Goal: Task Accomplishment & Management: Manage account settings

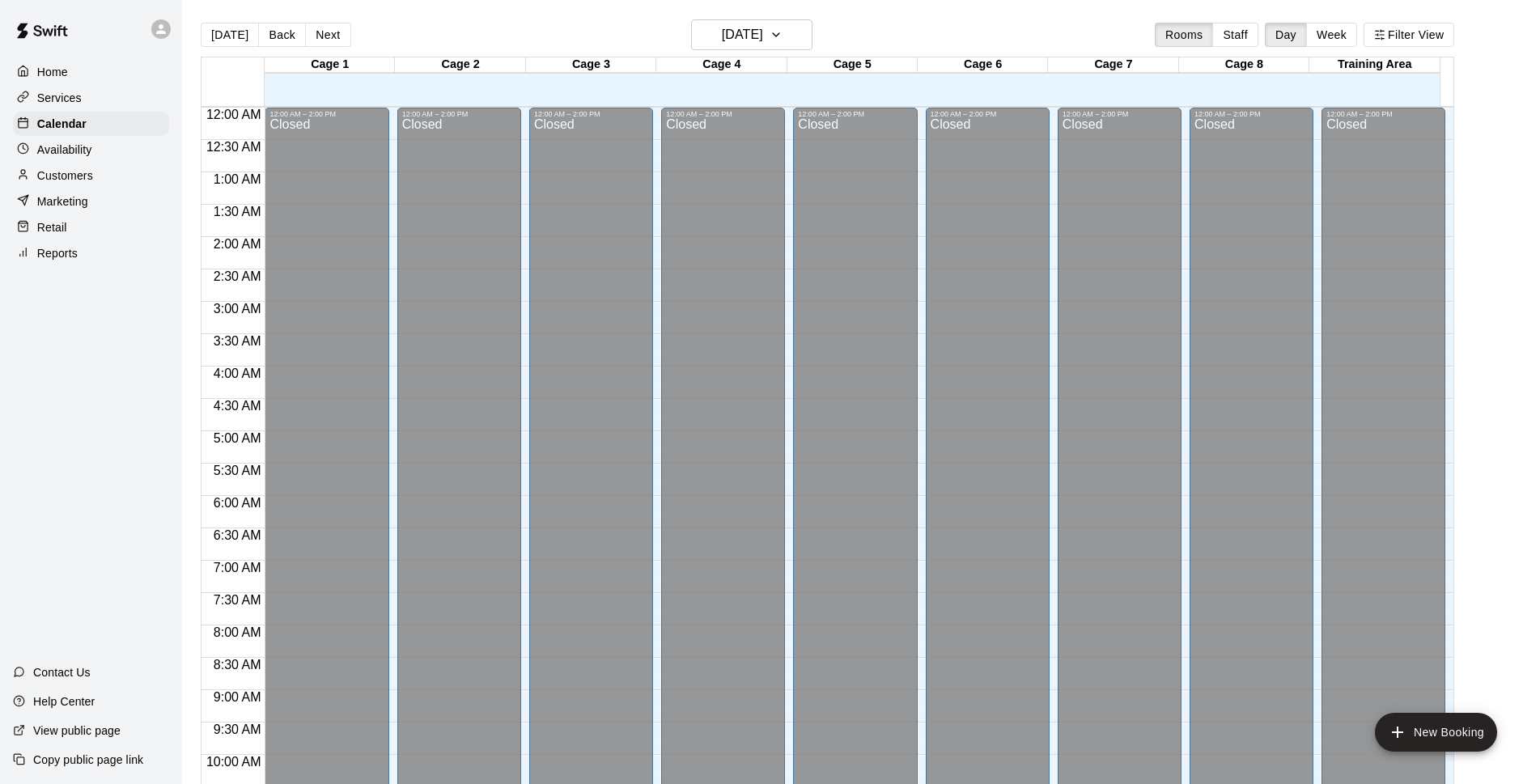
click at [147, 180] on div "Customers" at bounding box center [91, 175] width 157 height 24
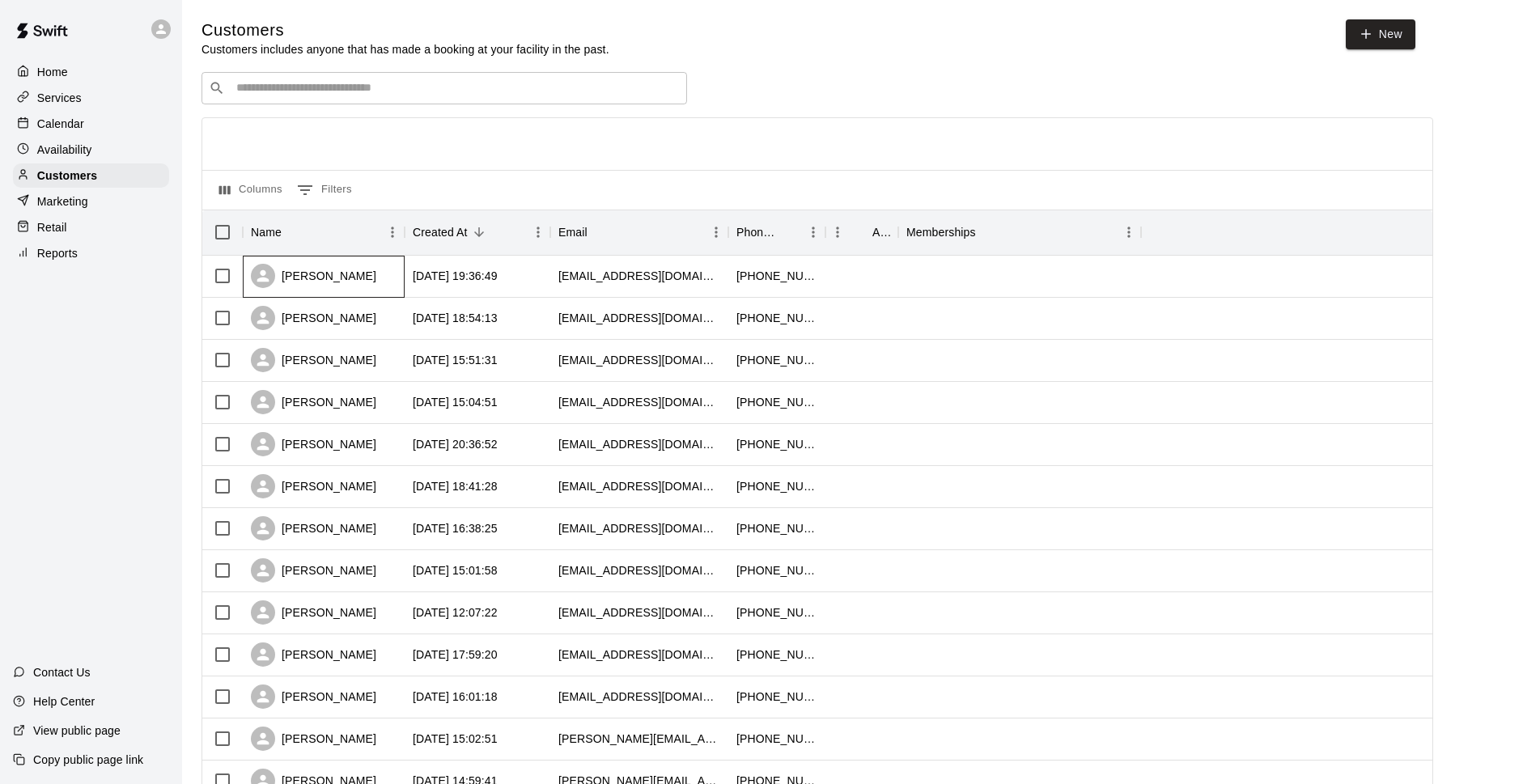
click at [379, 278] on div "[PERSON_NAME]" at bounding box center [323, 276] width 162 height 42
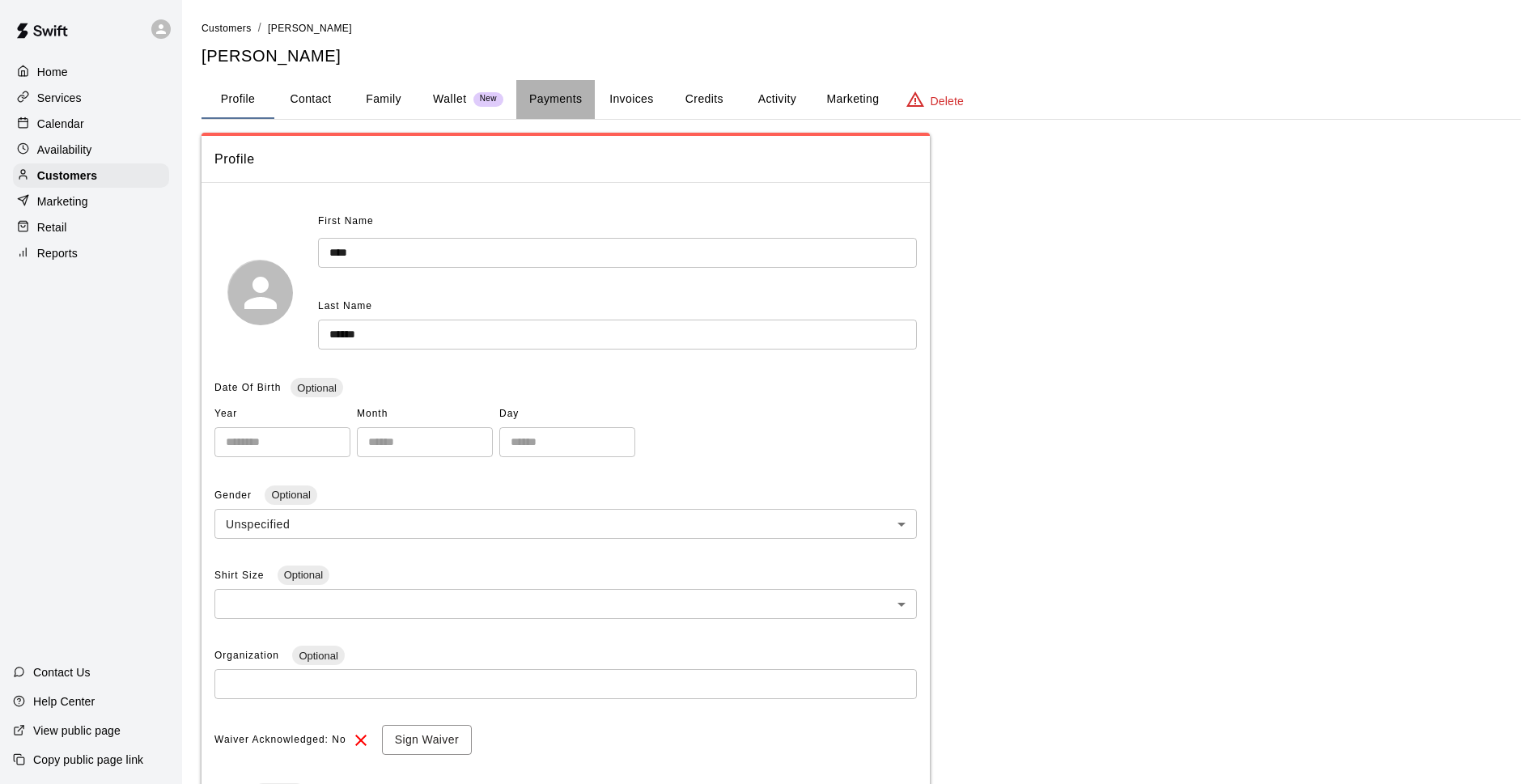
click at [570, 95] on button "Payments" at bounding box center [555, 100] width 78 height 39
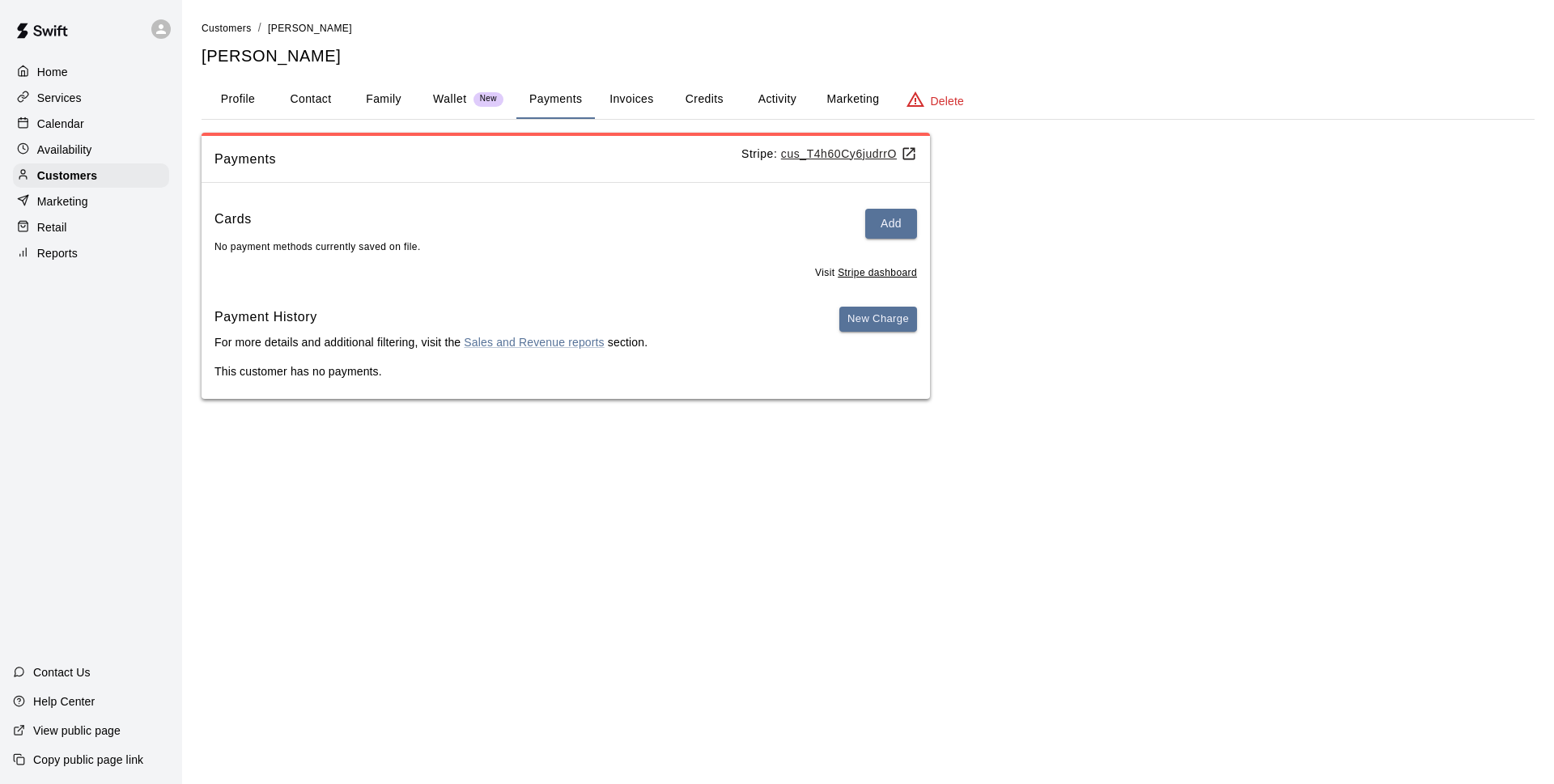
click at [110, 133] on div "Calendar" at bounding box center [91, 123] width 157 height 24
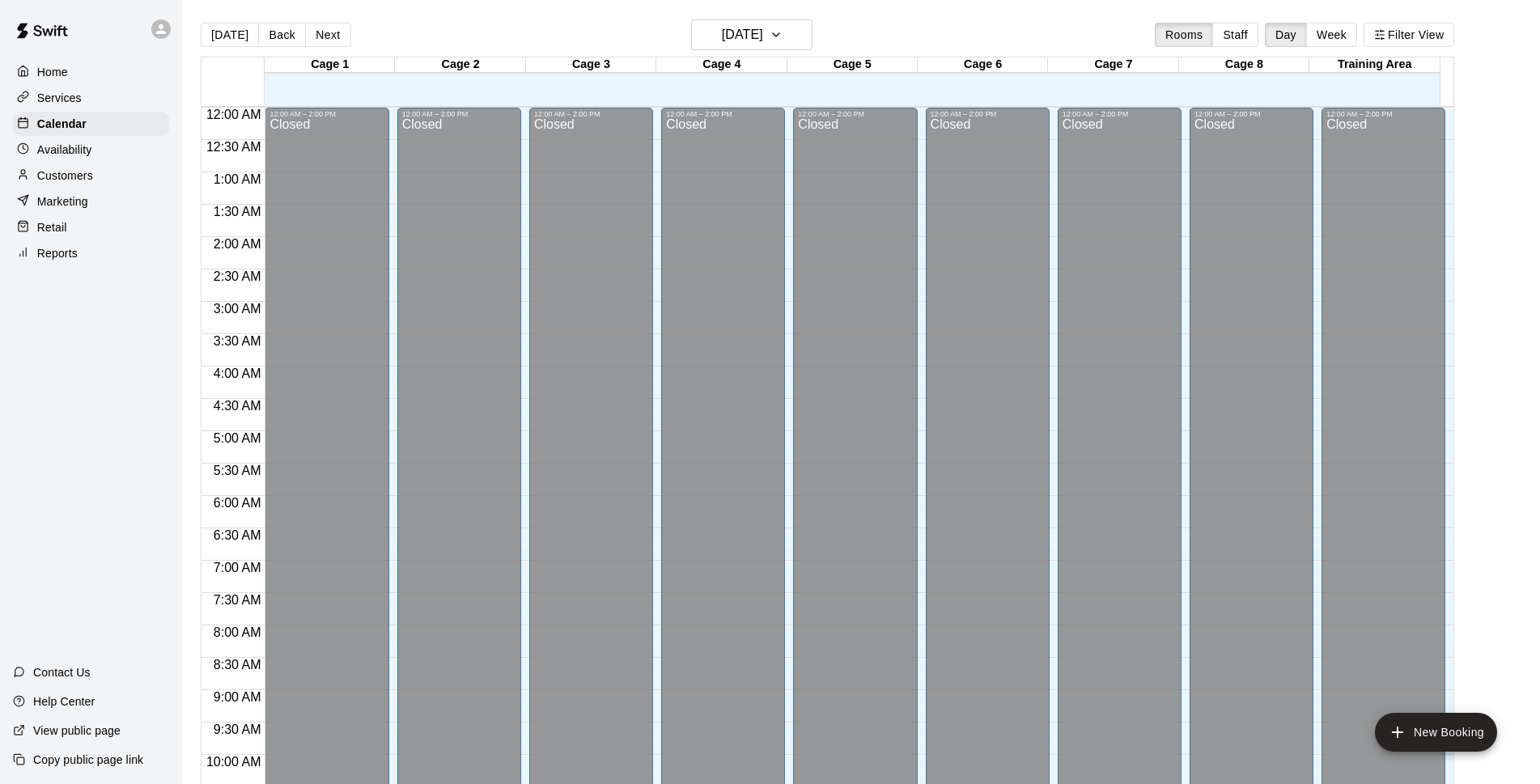
scroll to position [809, 0]
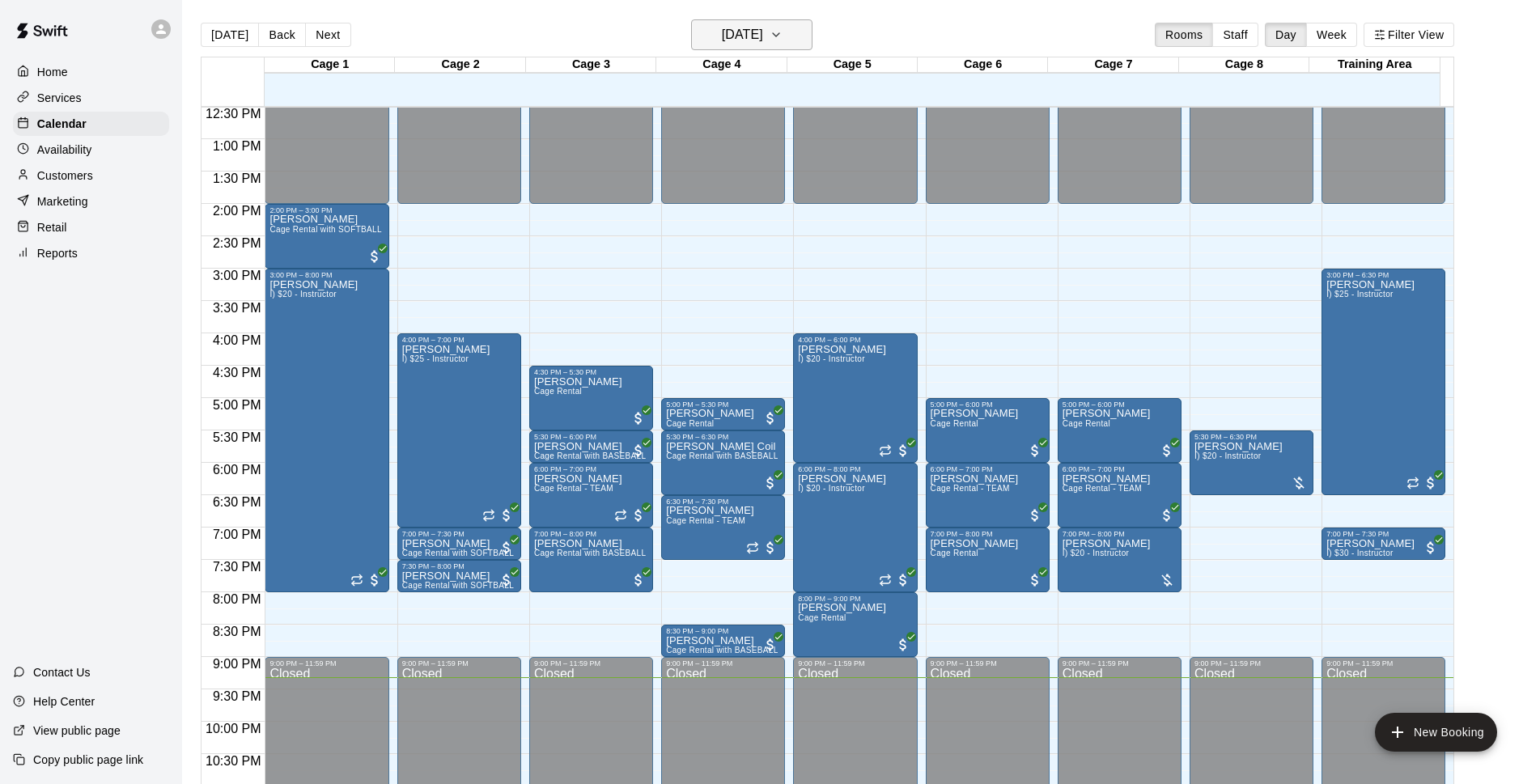
click at [730, 37] on h6 "[DATE]" at bounding box center [742, 34] width 41 height 23
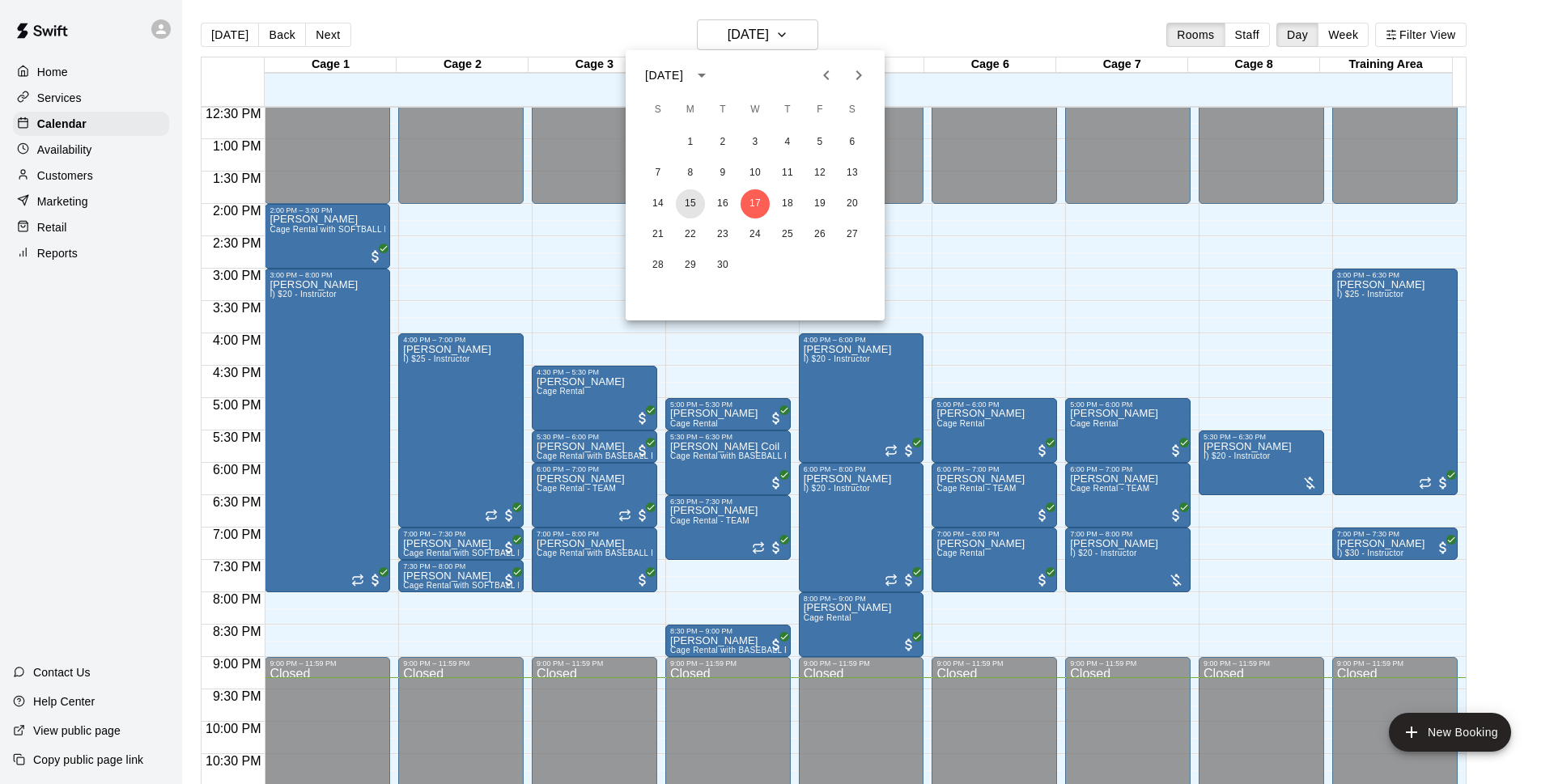
click at [698, 205] on button "15" at bounding box center [690, 204] width 29 height 29
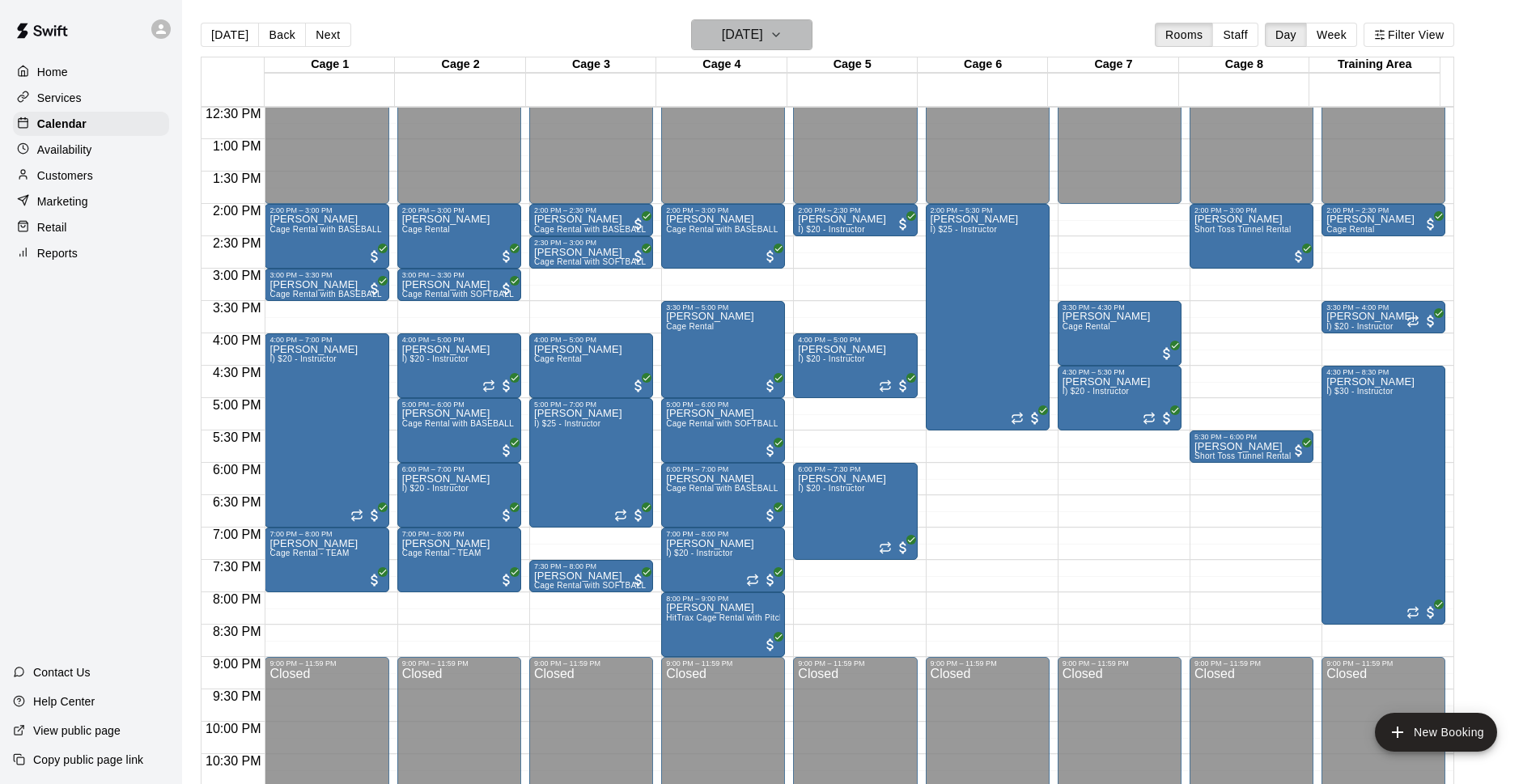
click at [764, 34] on h6 "[DATE]" at bounding box center [742, 34] width 41 height 23
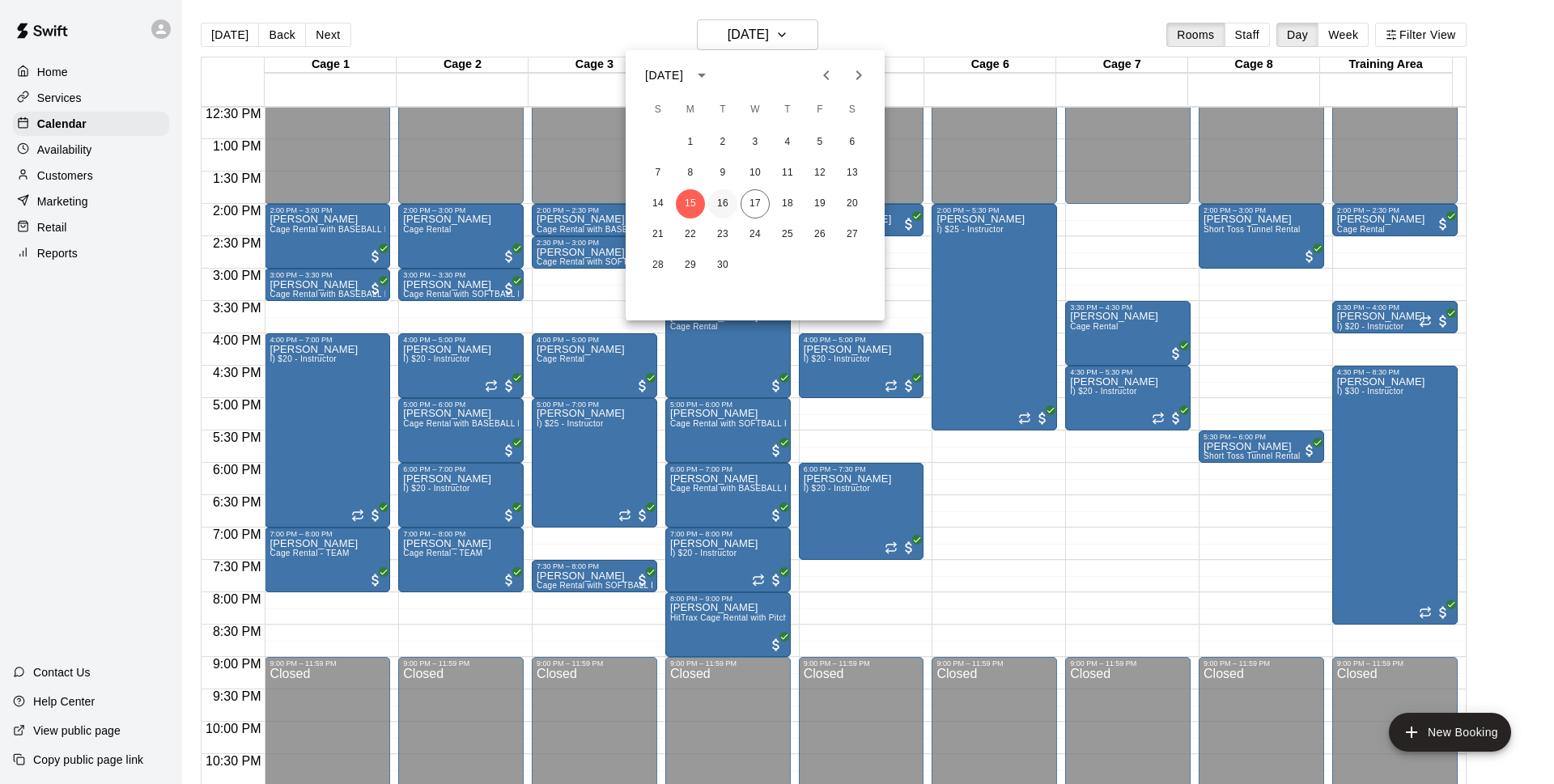
click at [730, 205] on button "16" at bounding box center [723, 204] width 29 height 29
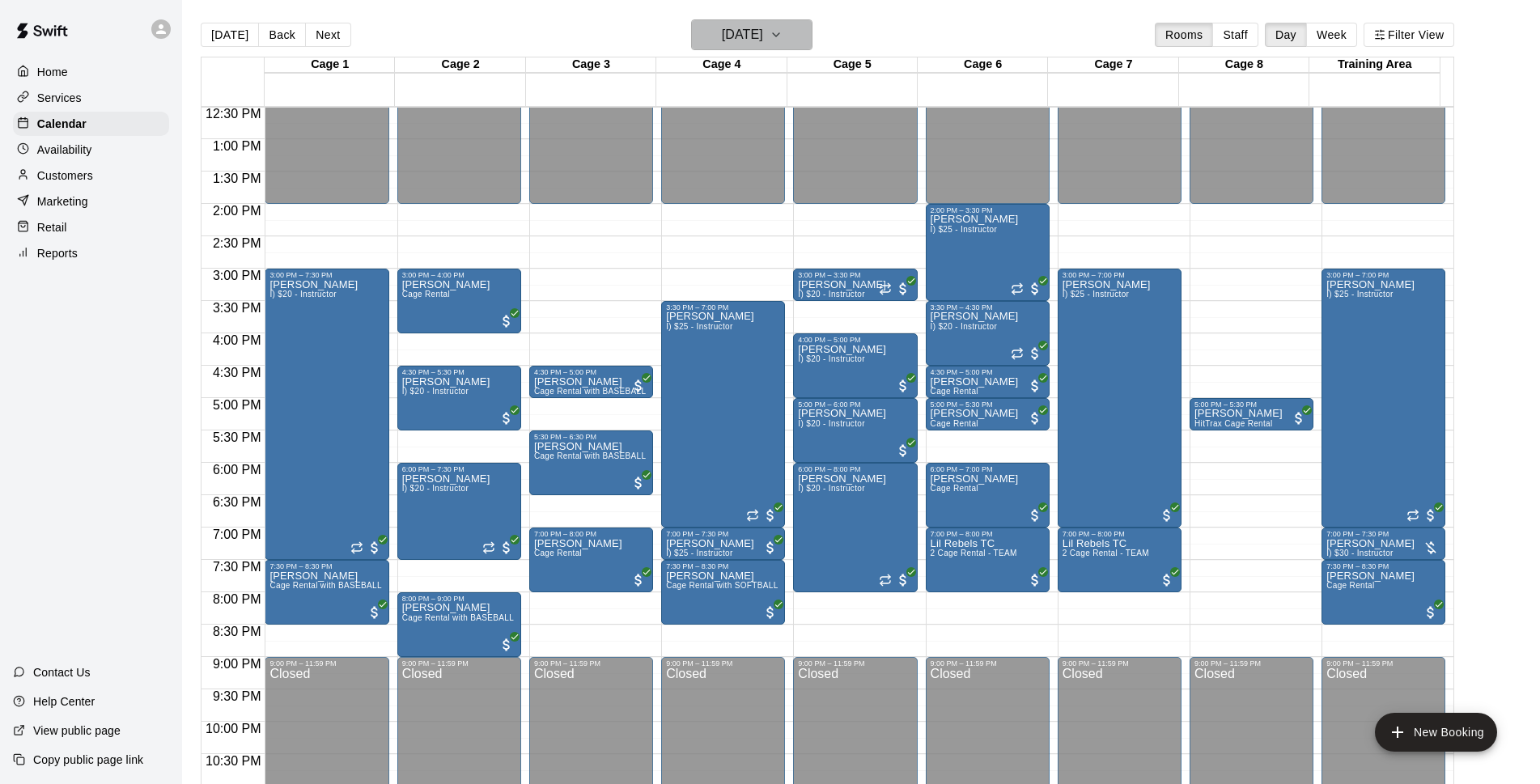
click at [764, 28] on h6 "[DATE]" at bounding box center [742, 34] width 41 height 23
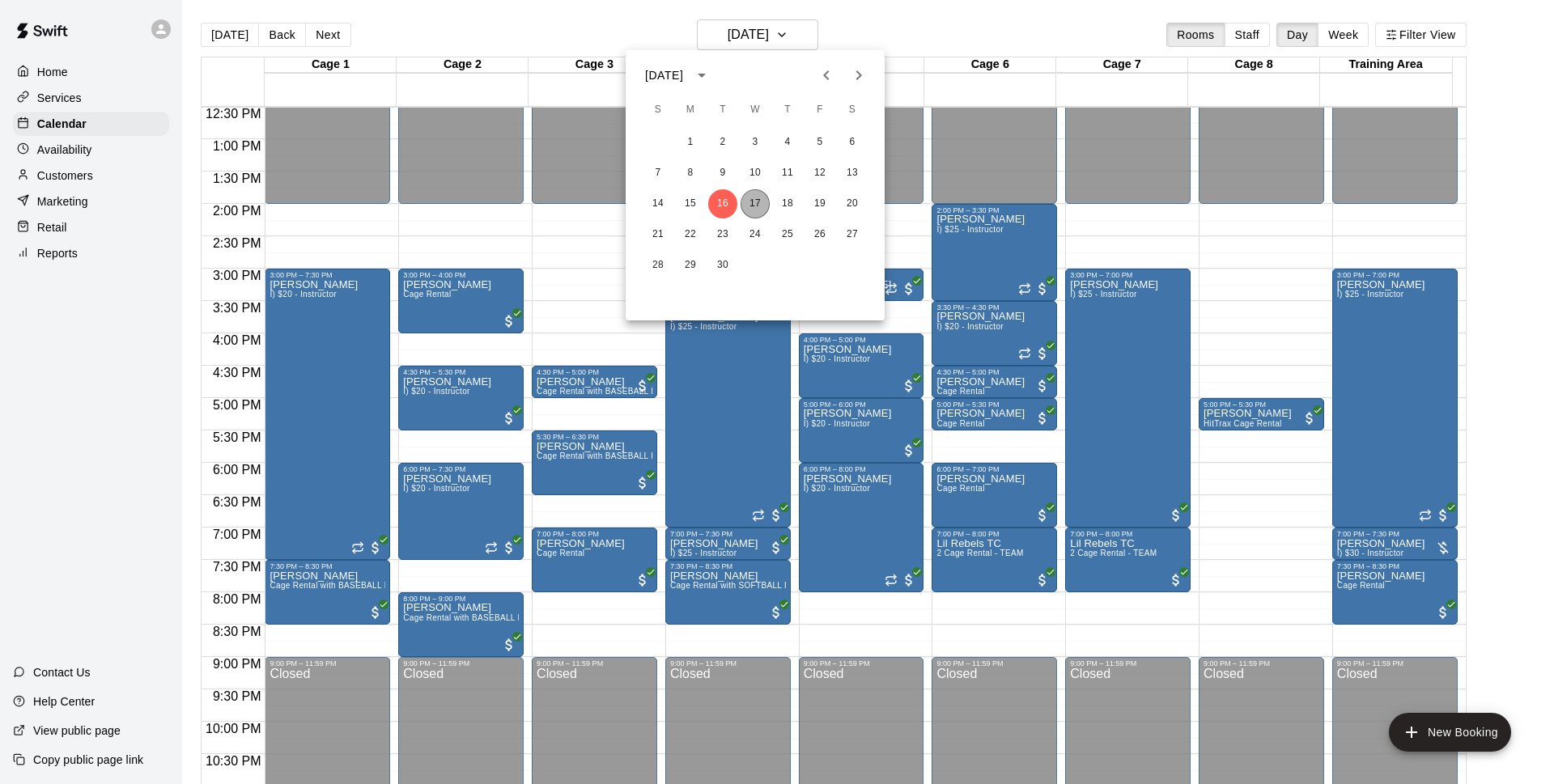
click at [746, 199] on button "17" at bounding box center [755, 204] width 29 height 29
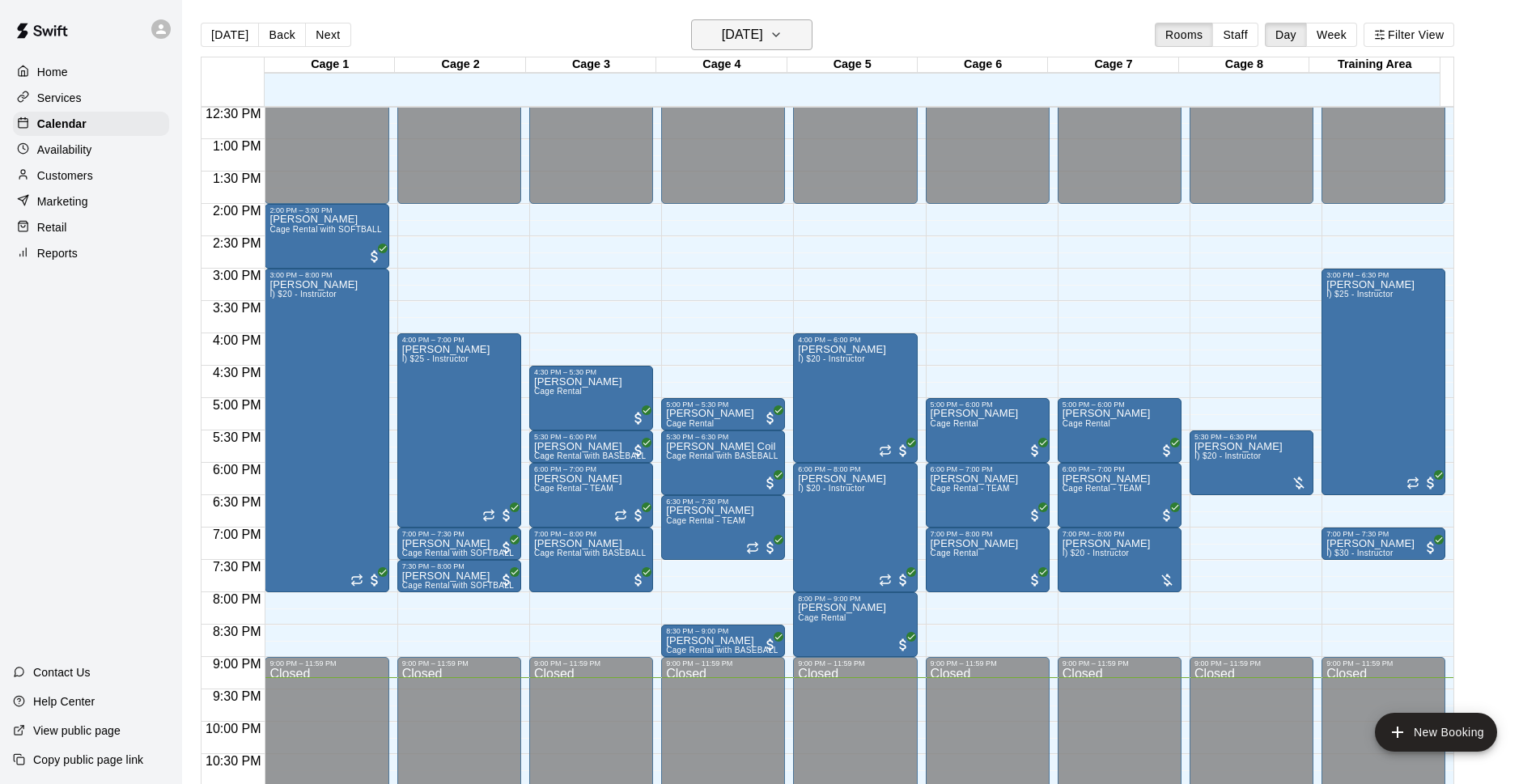
click at [806, 30] on button "[DATE]" at bounding box center [752, 34] width 121 height 30
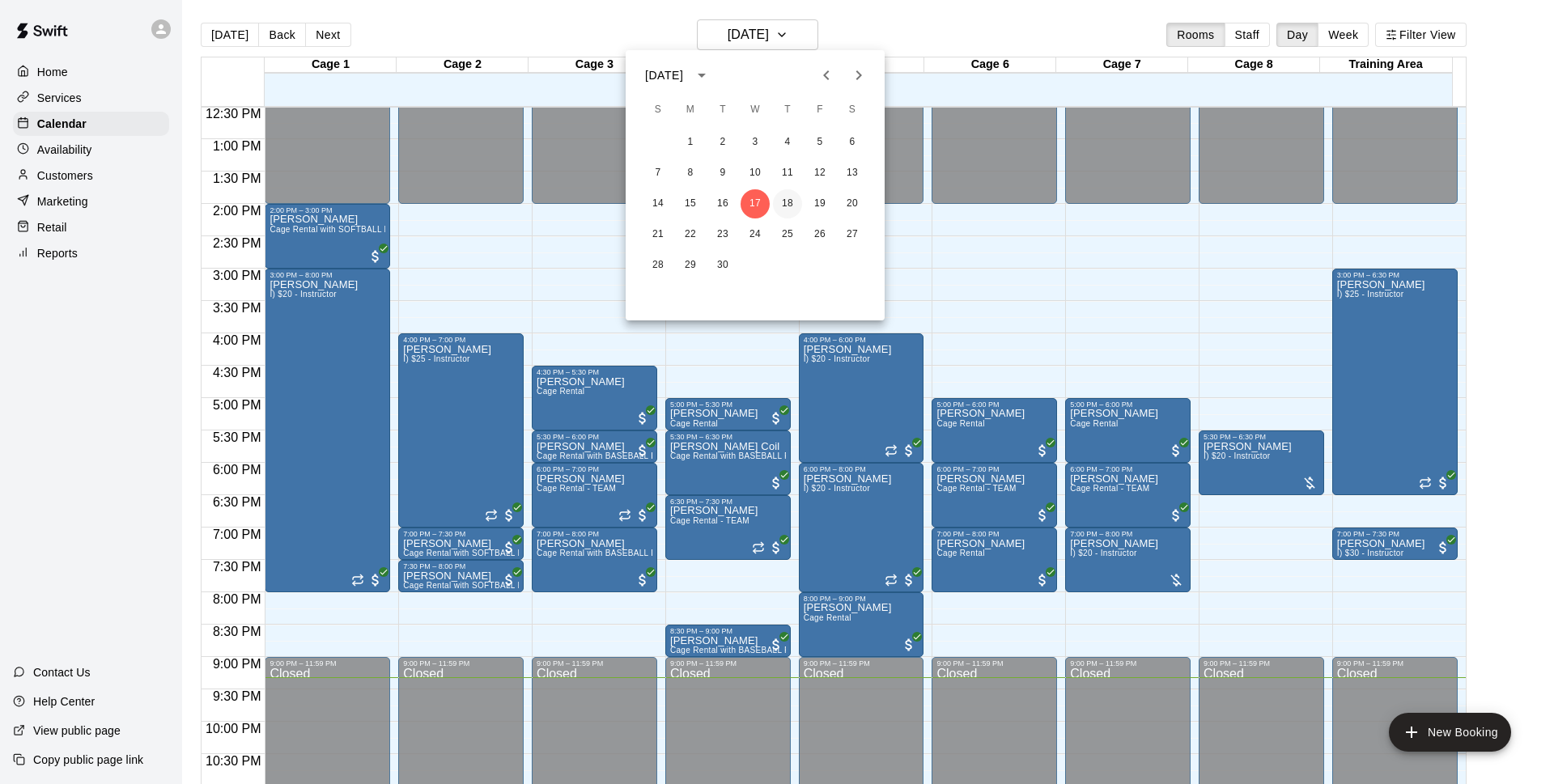
click at [794, 206] on button "18" at bounding box center [787, 204] width 29 height 29
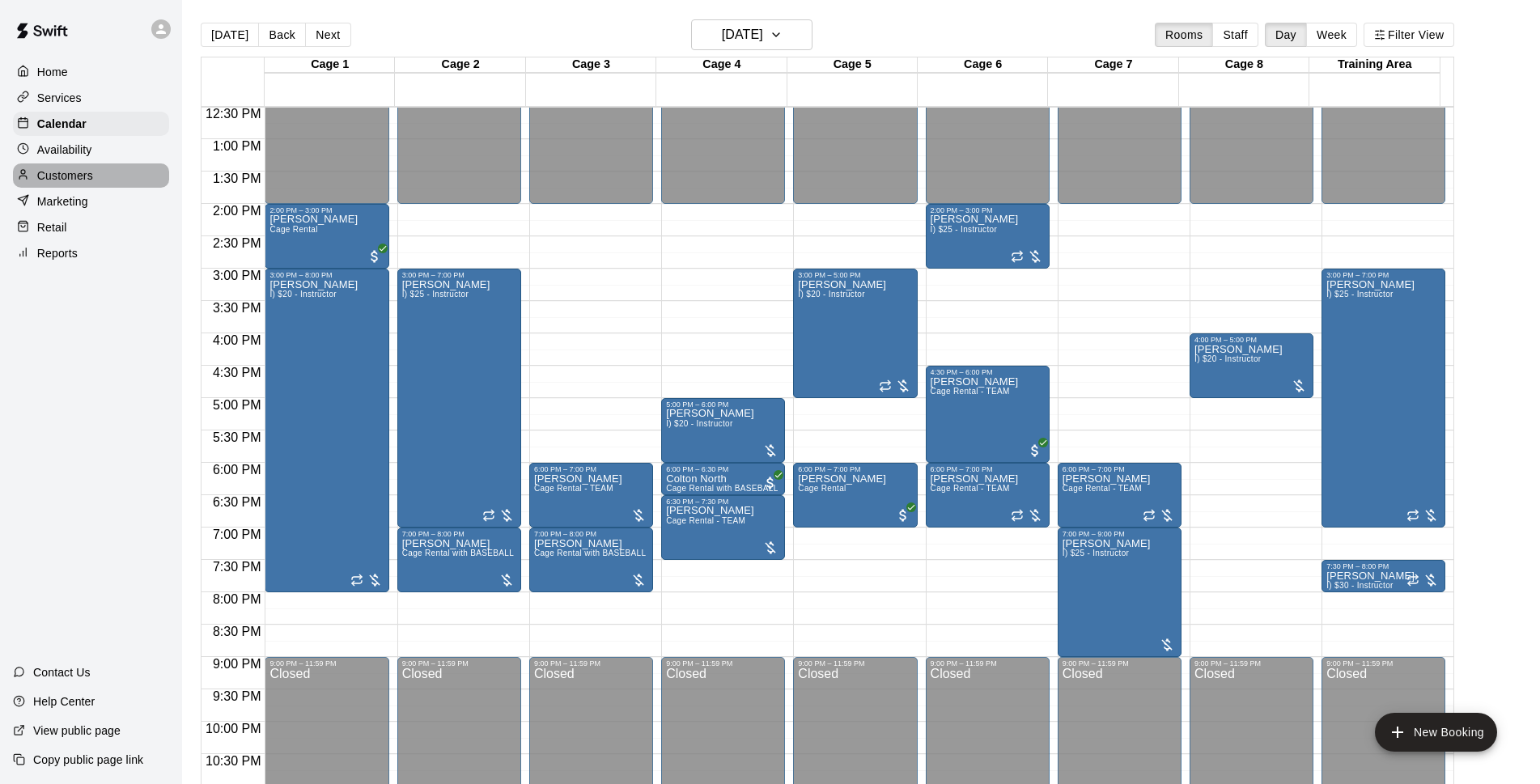
click at [111, 184] on div "Customers" at bounding box center [91, 175] width 157 height 24
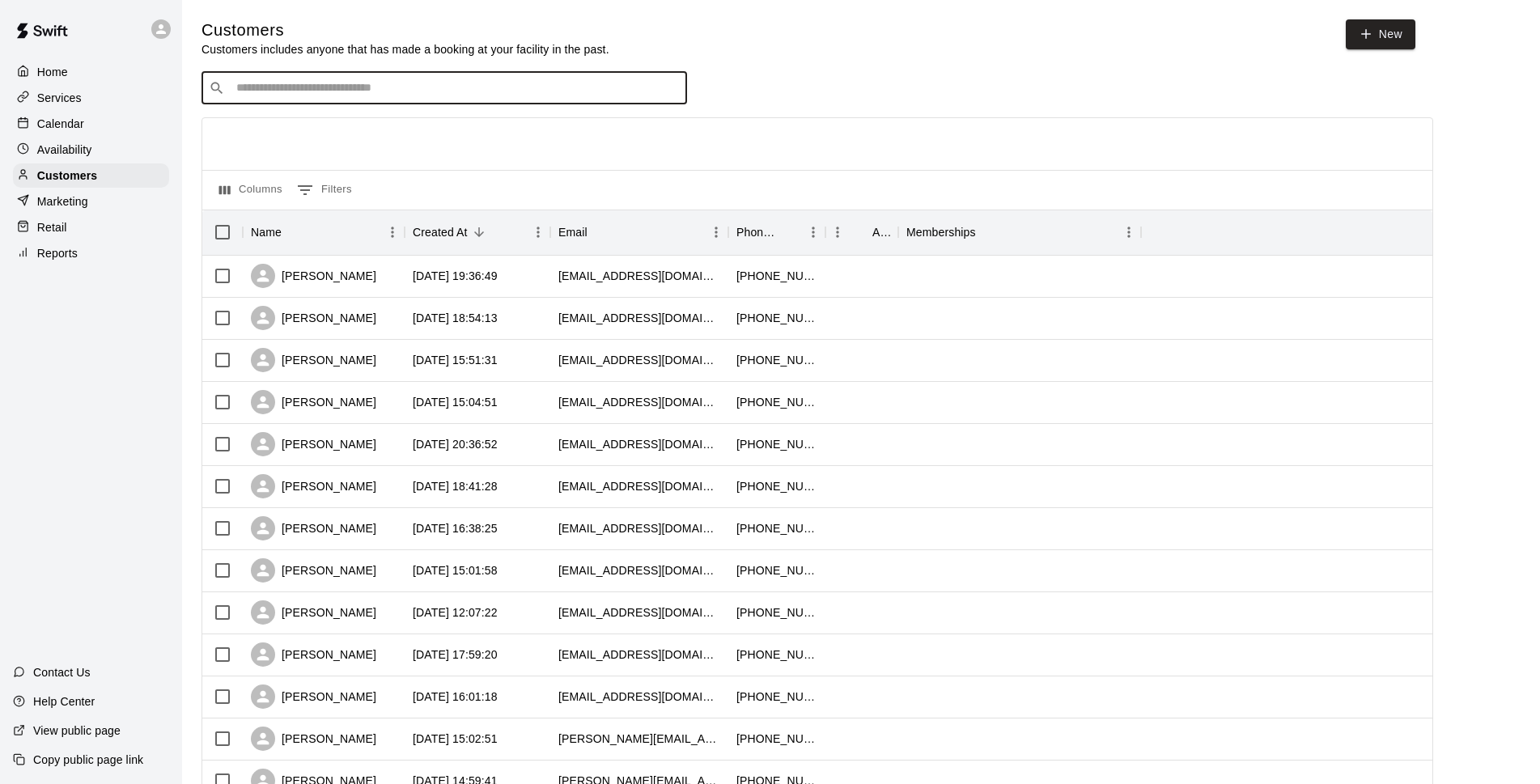
click at [343, 86] on input "Search customers by name or email" at bounding box center [455, 88] width 448 height 17
click at [115, 116] on div "Calendar" at bounding box center [91, 123] width 157 height 24
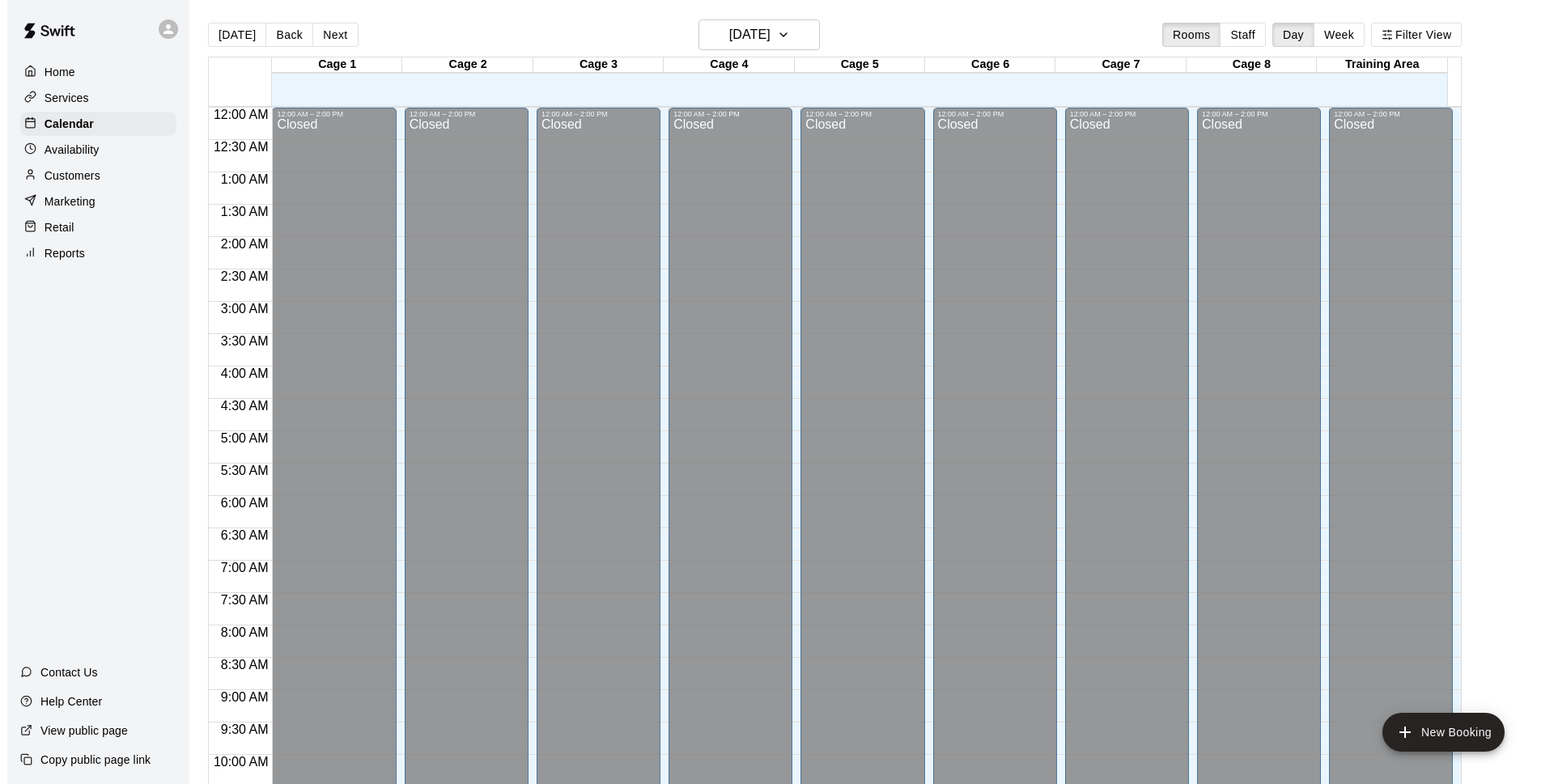
scroll to position [809, 0]
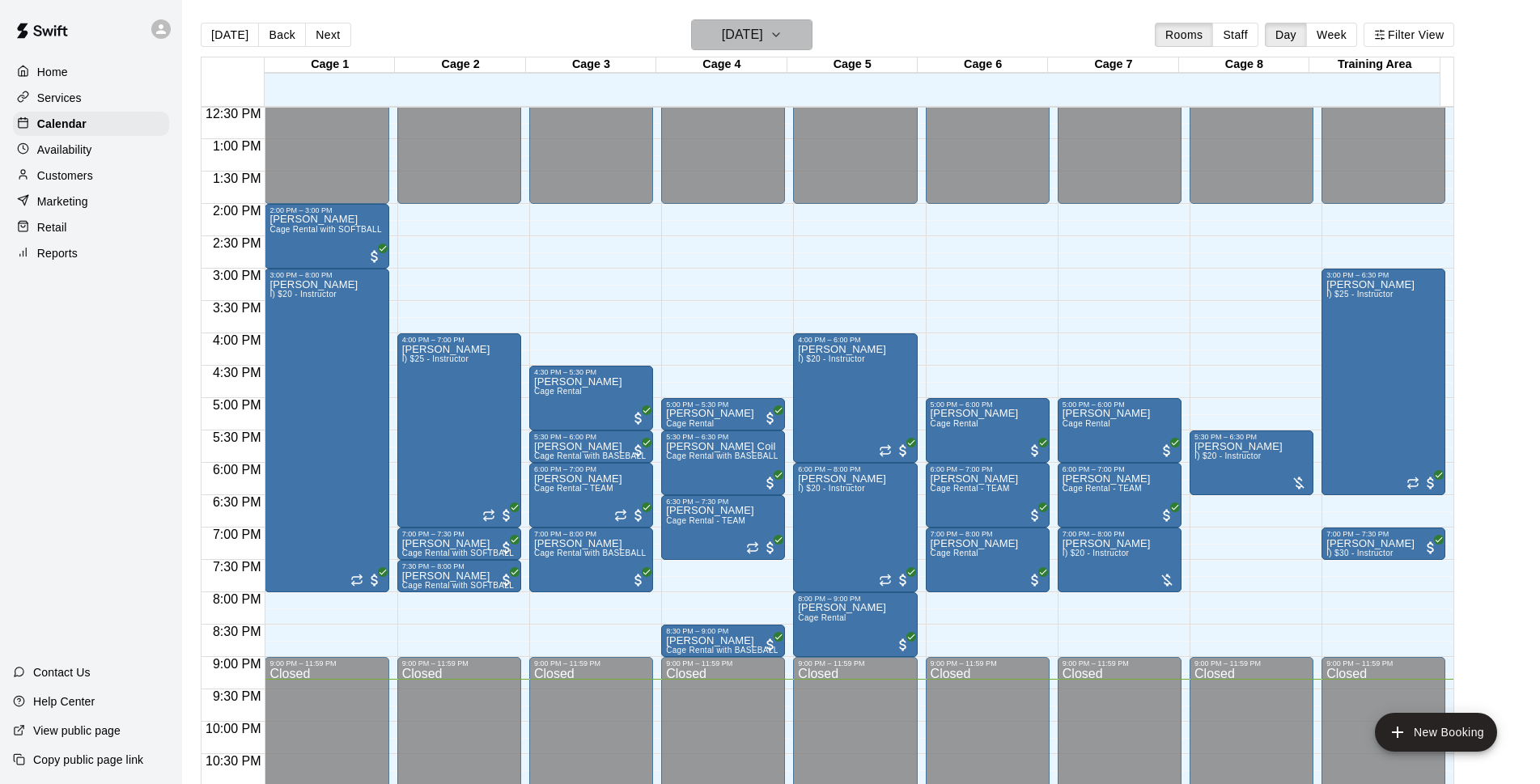
click at [735, 35] on h6 "[DATE]" at bounding box center [742, 34] width 41 height 23
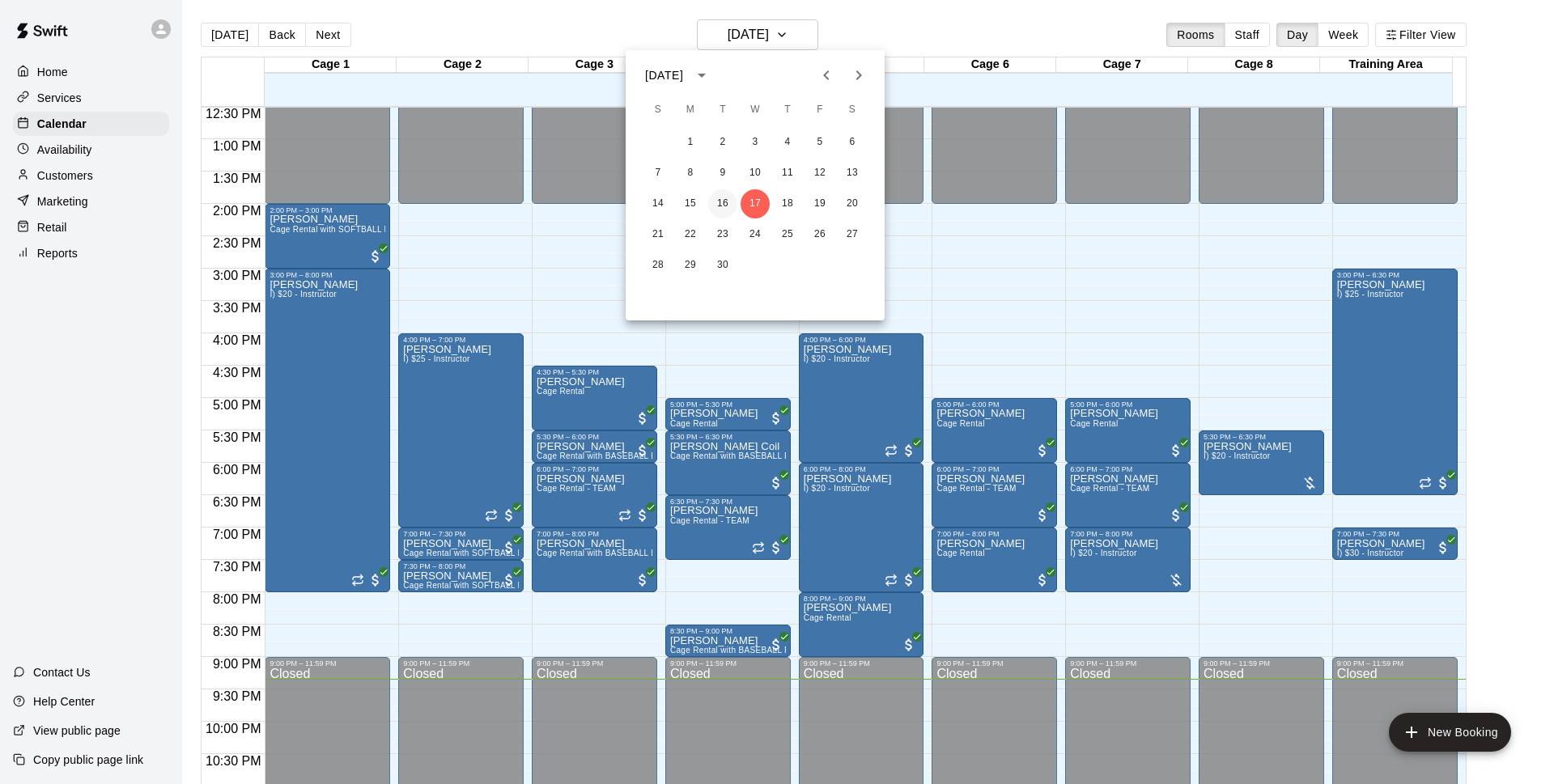
click at [730, 208] on button "16" at bounding box center [723, 204] width 29 height 29
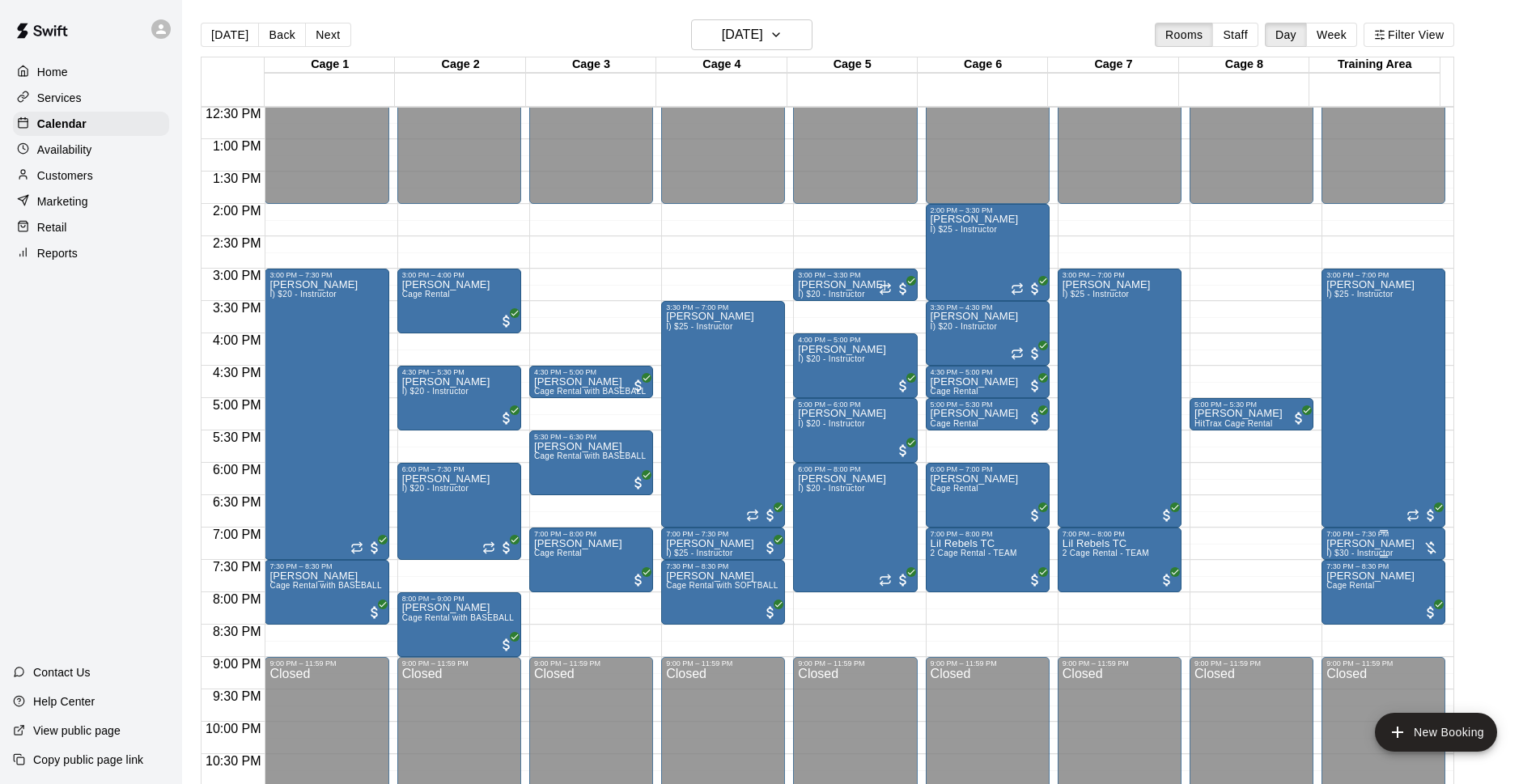
click at [1343, 534] on div "7:00 PM – 7:30 PM" at bounding box center [1383, 533] width 115 height 8
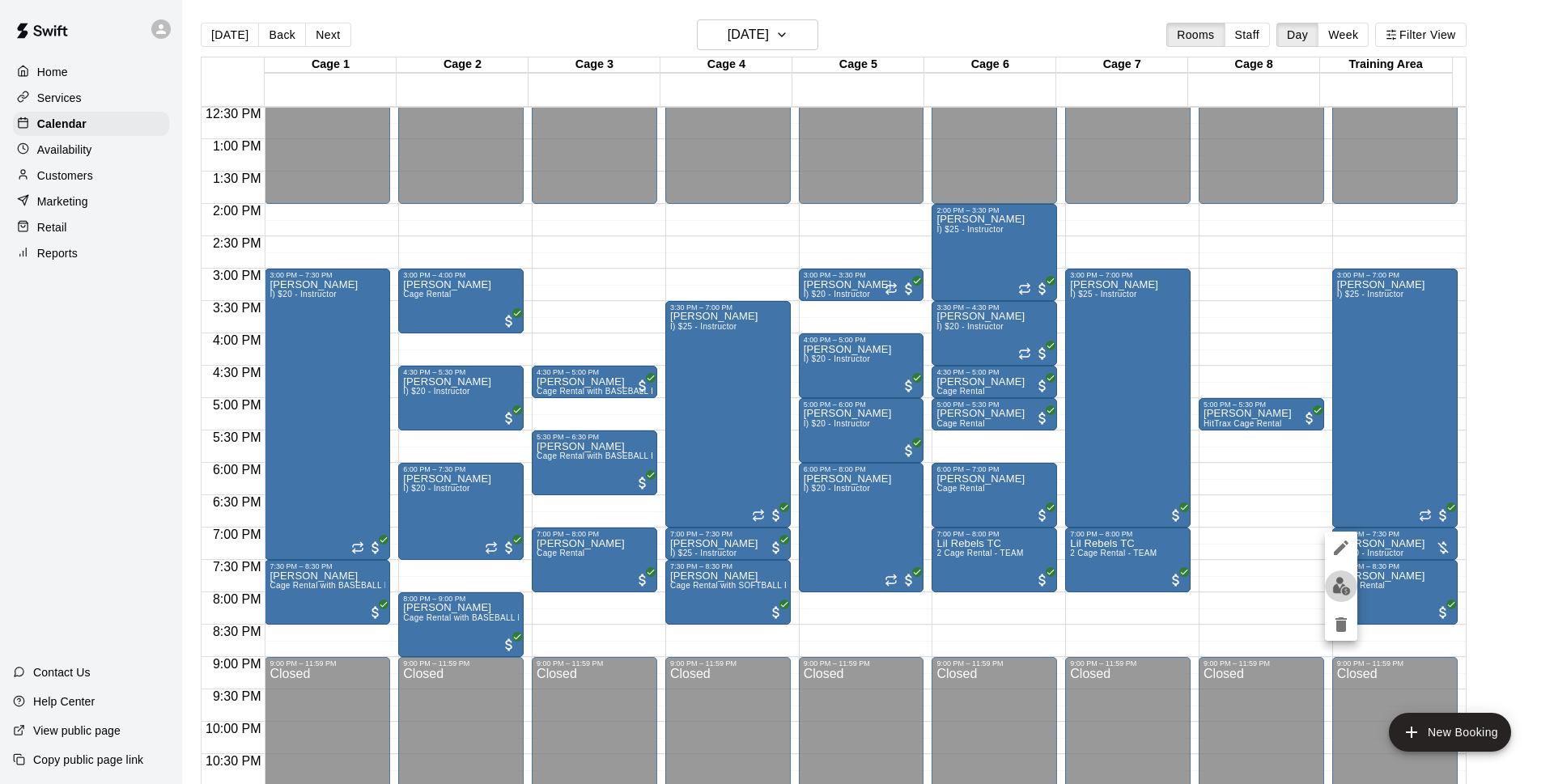
click at [1347, 589] on img "edit" at bounding box center [1342, 585] width 19 height 19
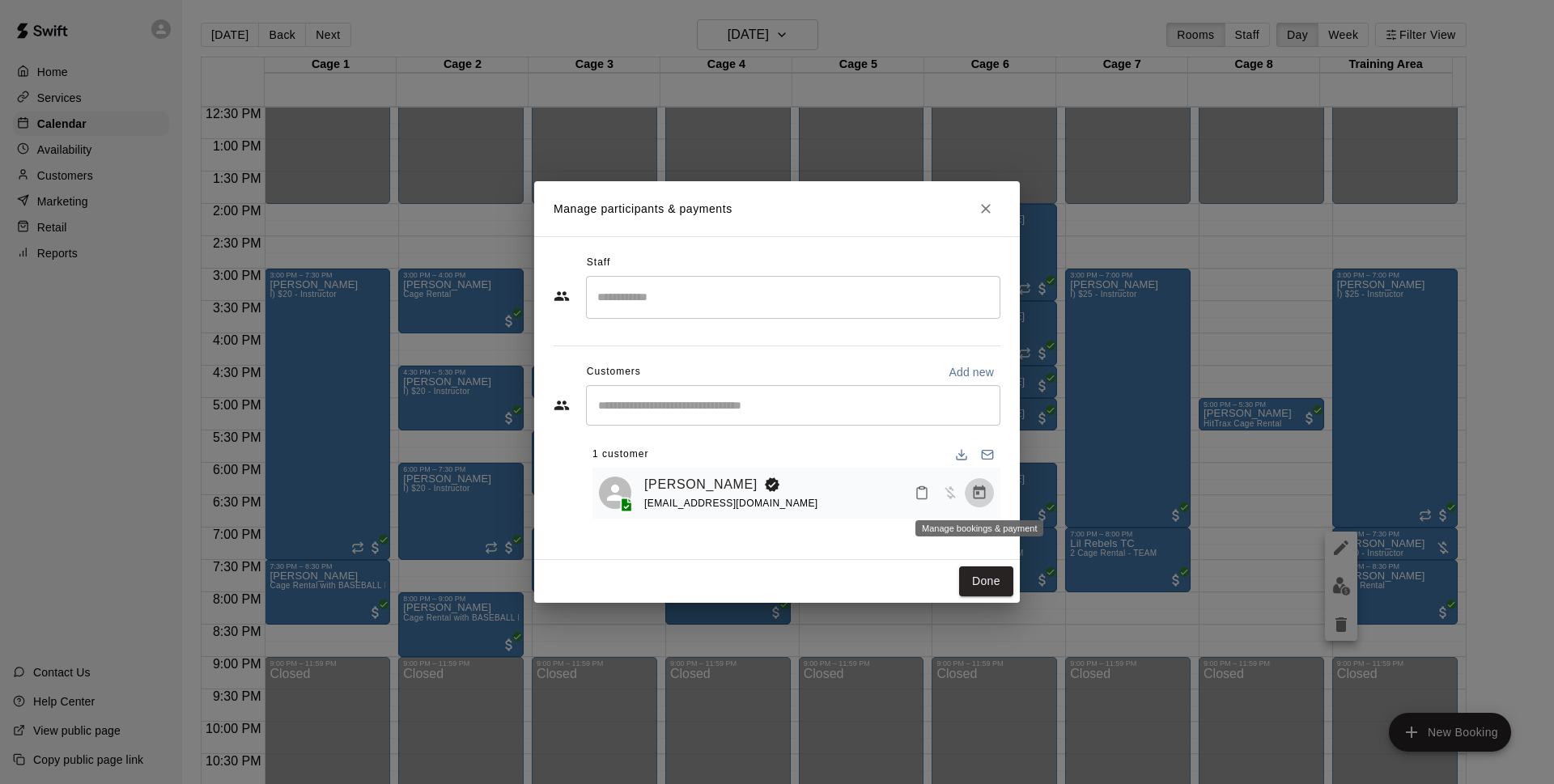
click at [975, 495] on icon "Manage bookings & payment" at bounding box center [979, 492] width 17 height 17
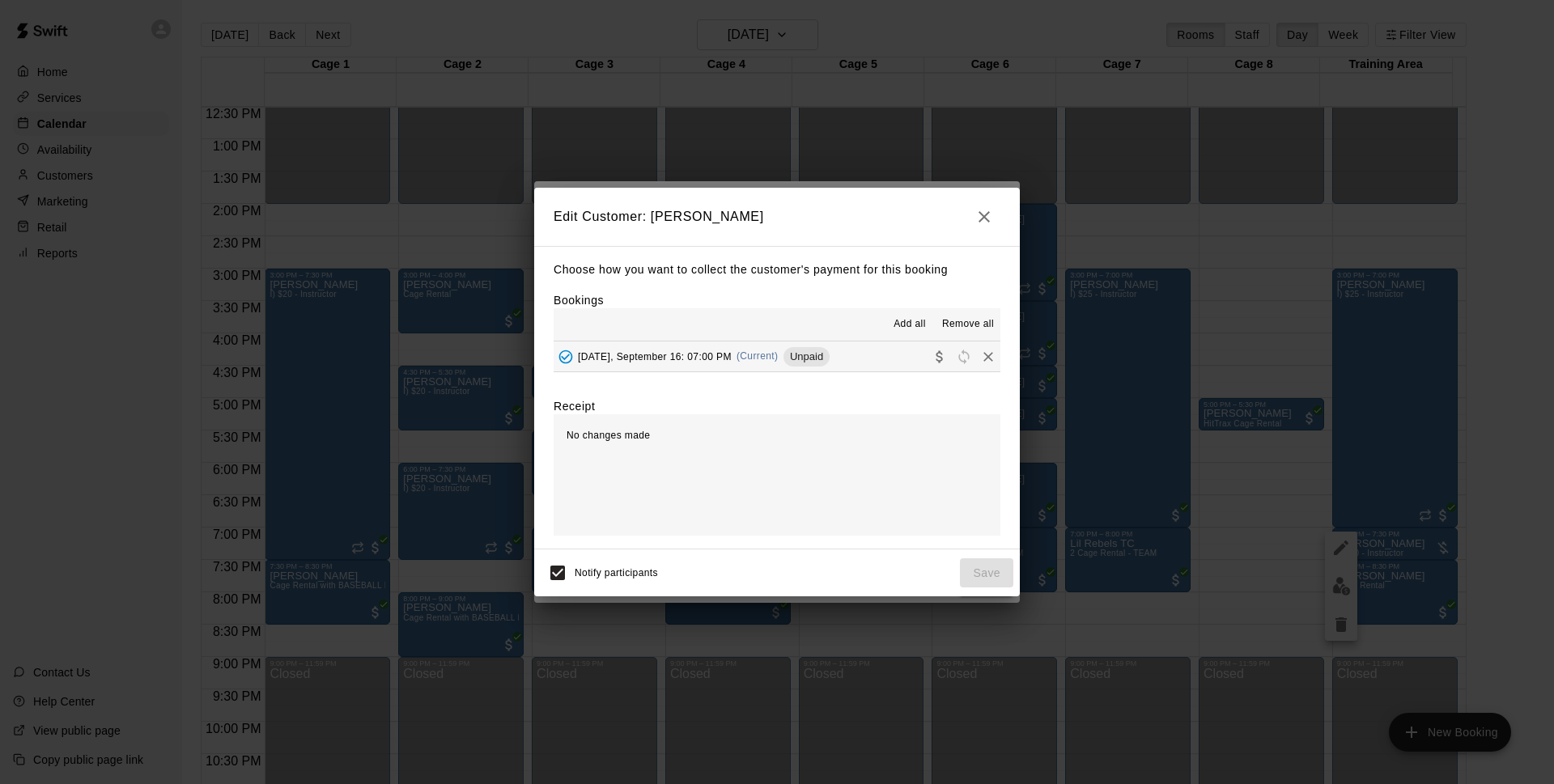
click at [777, 353] on span "(Current)" at bounding box center [757, 356] width 42 height 12
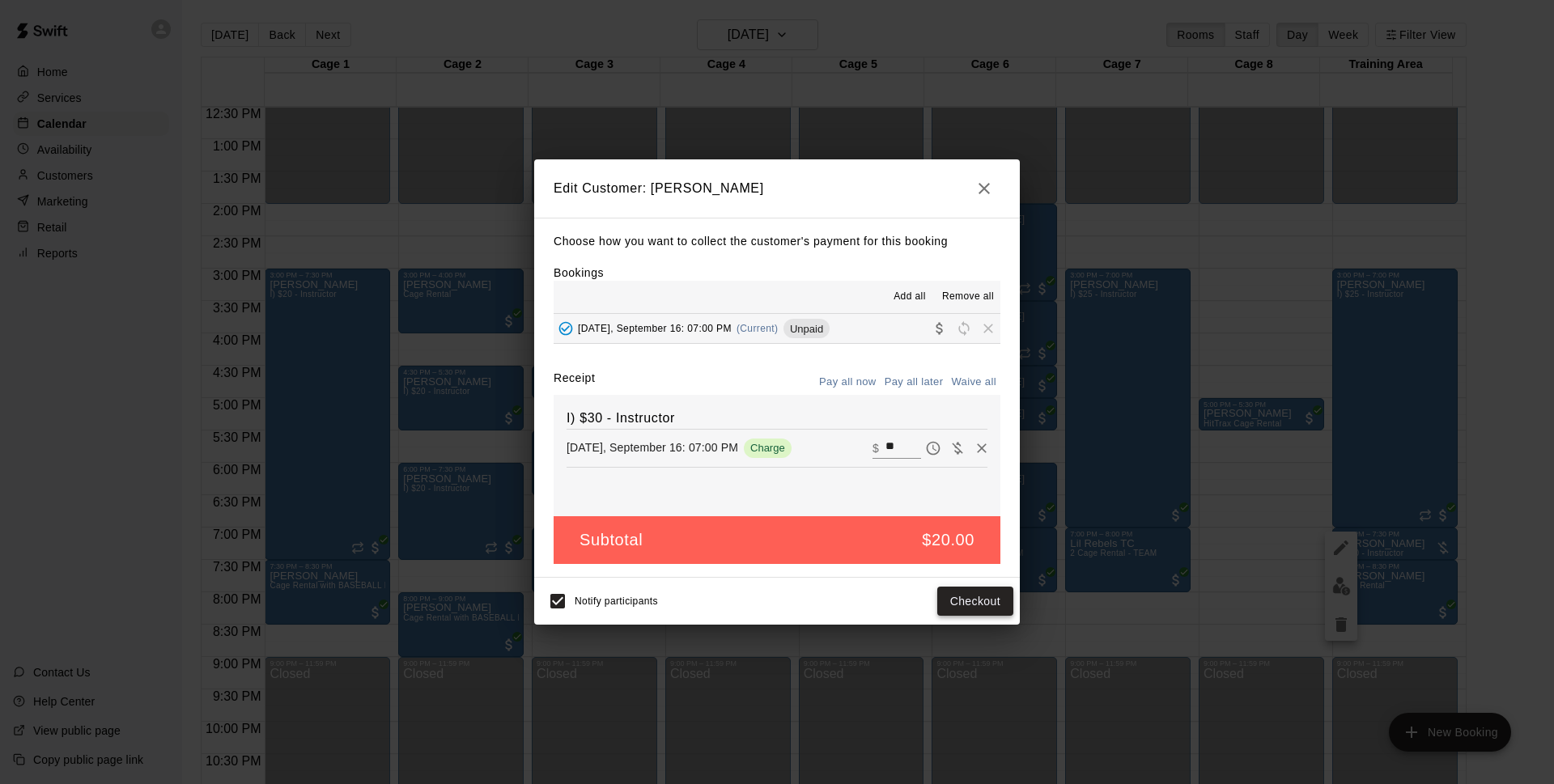
click at [974, 605] on button "Checkout" at bounding box center [975, 601] width 76 height 30
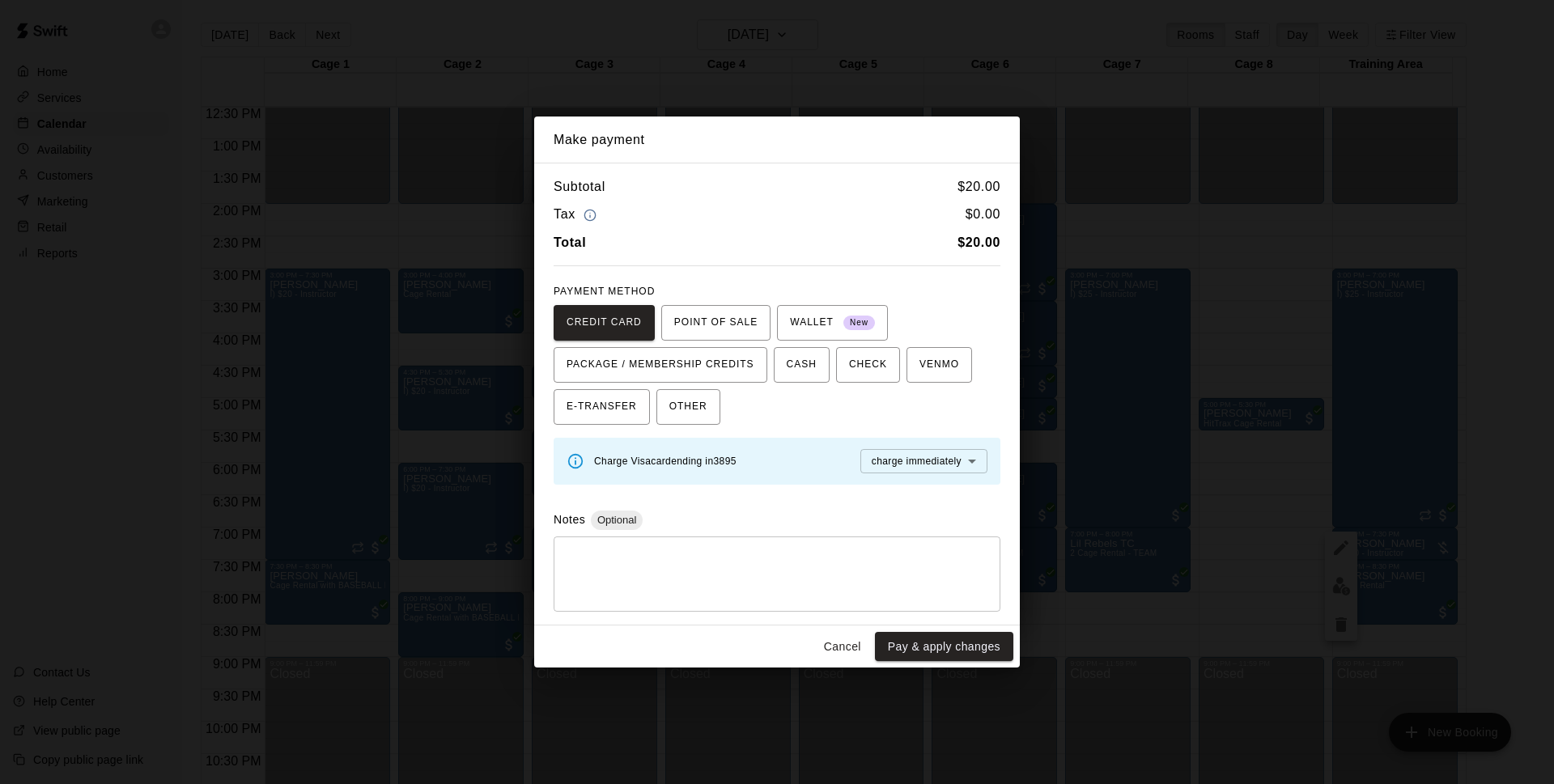
click at [844, 637] on button "Cancel" at bounding box center [842, 647] width 52 height 30
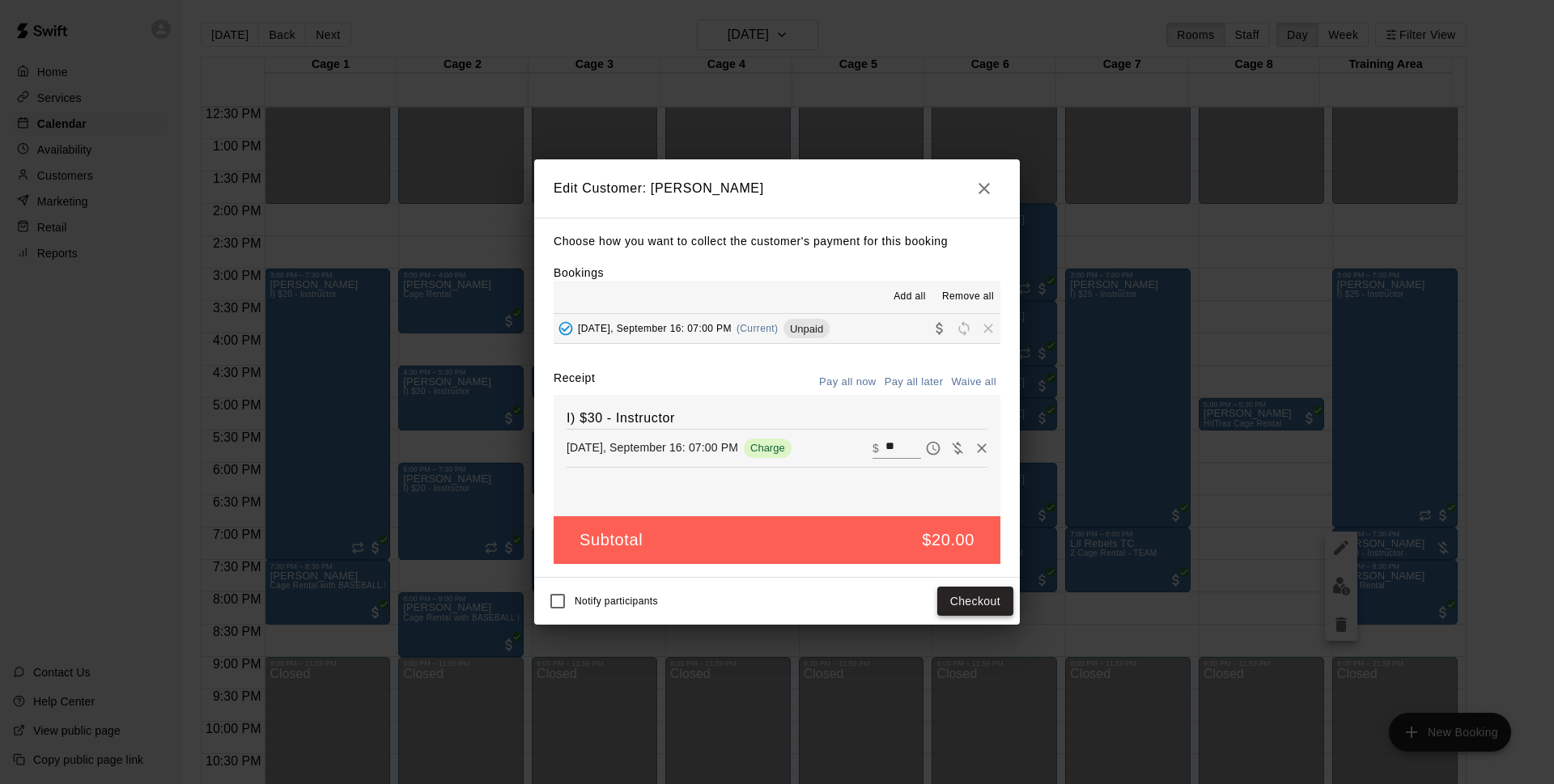
click at [960, 595] on button "Checkout" at bounding box center [975, 601] width 76 height 30
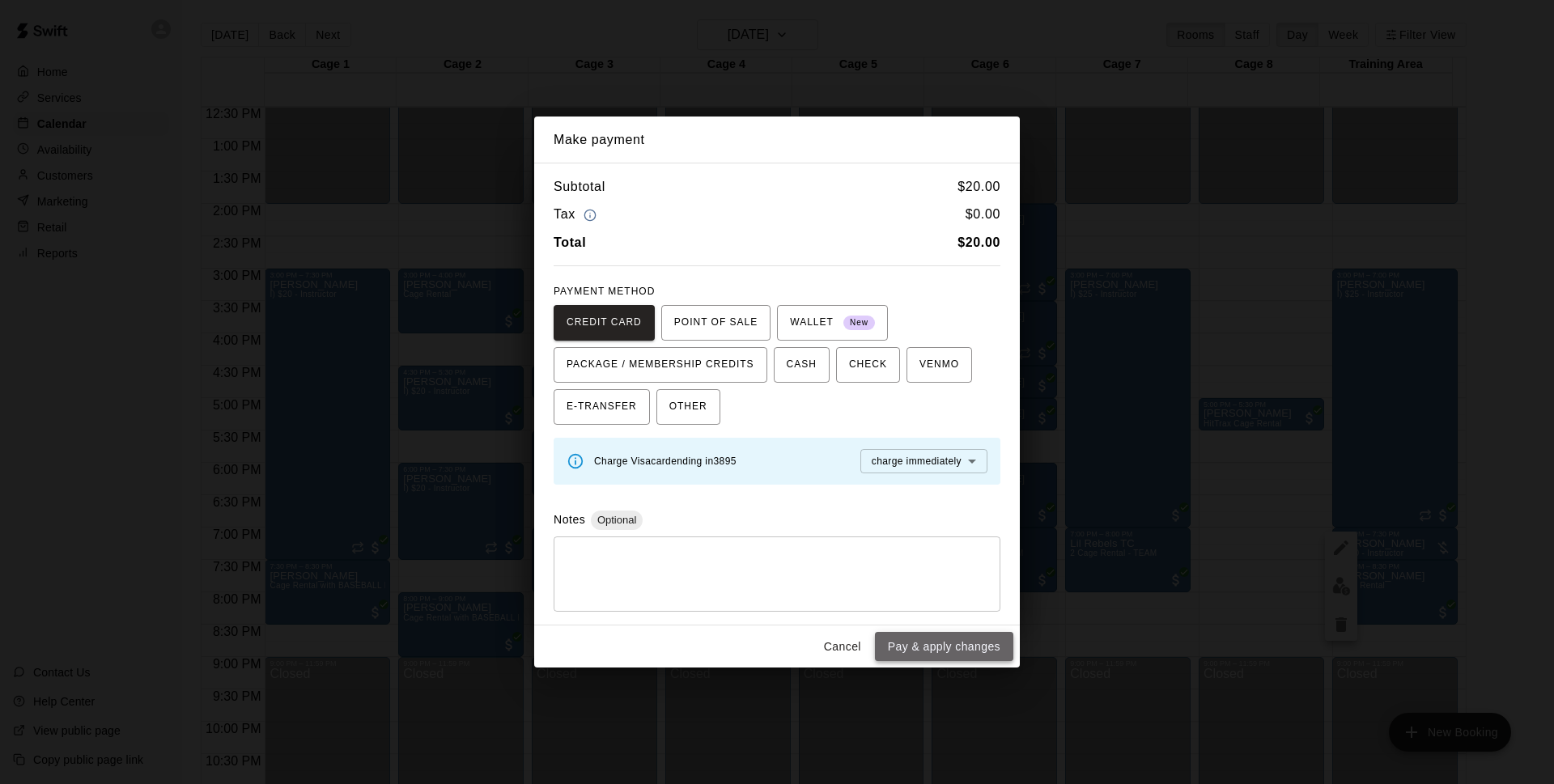
click at [957, 651] on button "Pay & apply changes" at bounding box center [944, 647] width 138 height 30
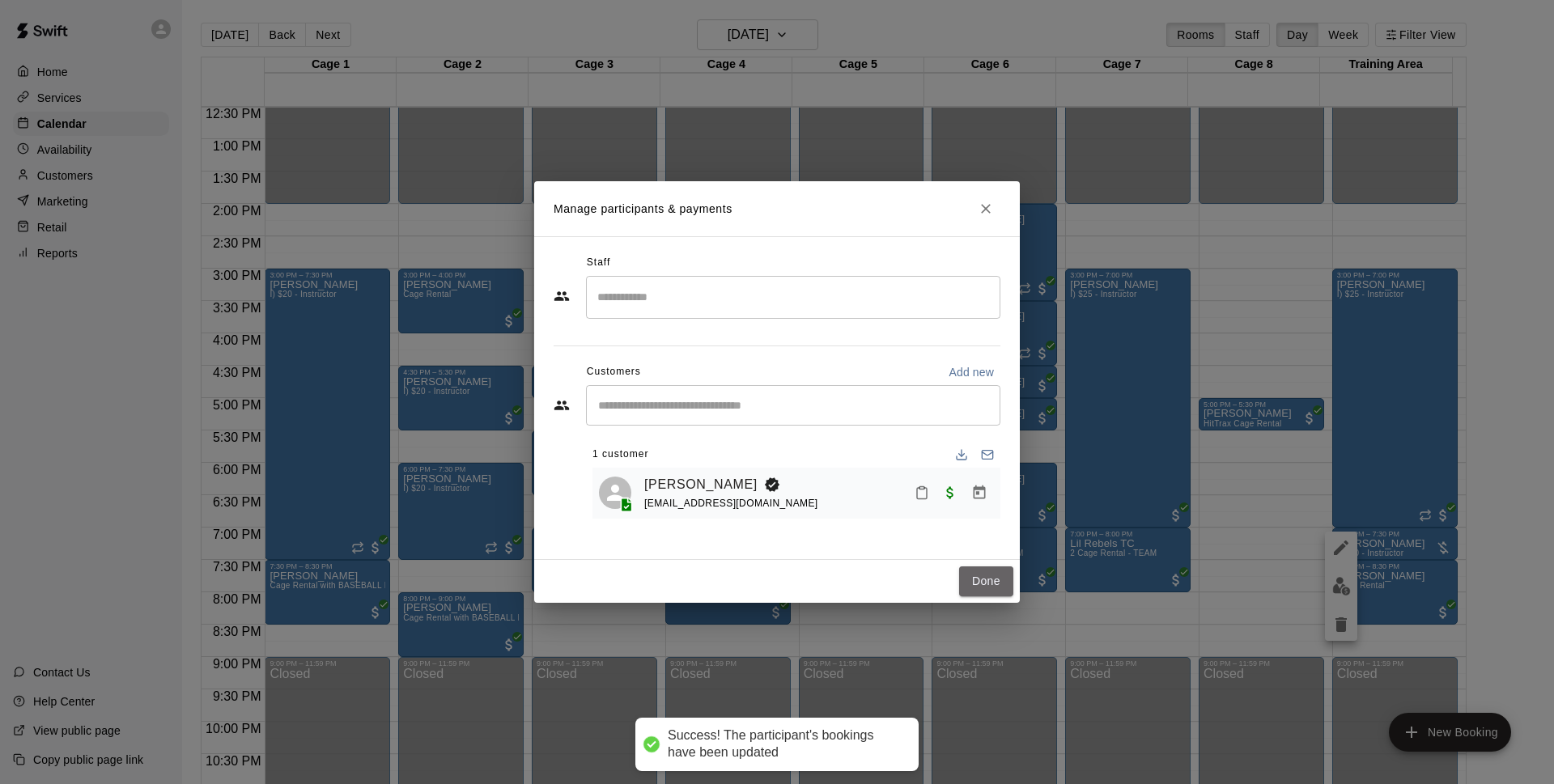
drag, startPoint x: 973, startPoint y: 576, endPoint x: 1415, endPoint y: 382, distance: 482.7
click at [974, 576] on button "Done" at bounding box center [986, 581] width 54 height 30
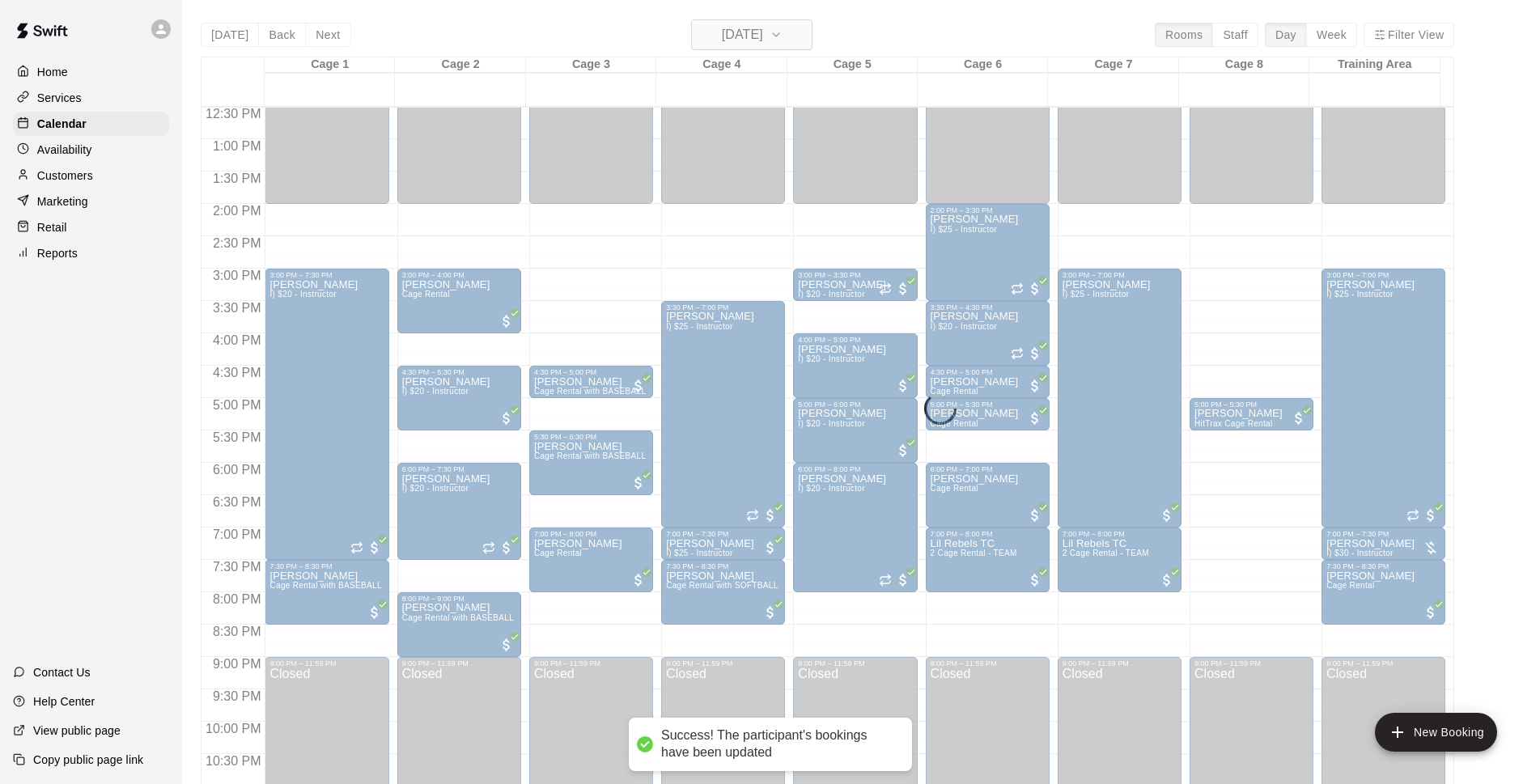
click at [764, 42] on h6 "[DATE]" at bounding box center [742, 34] width 41 height 23
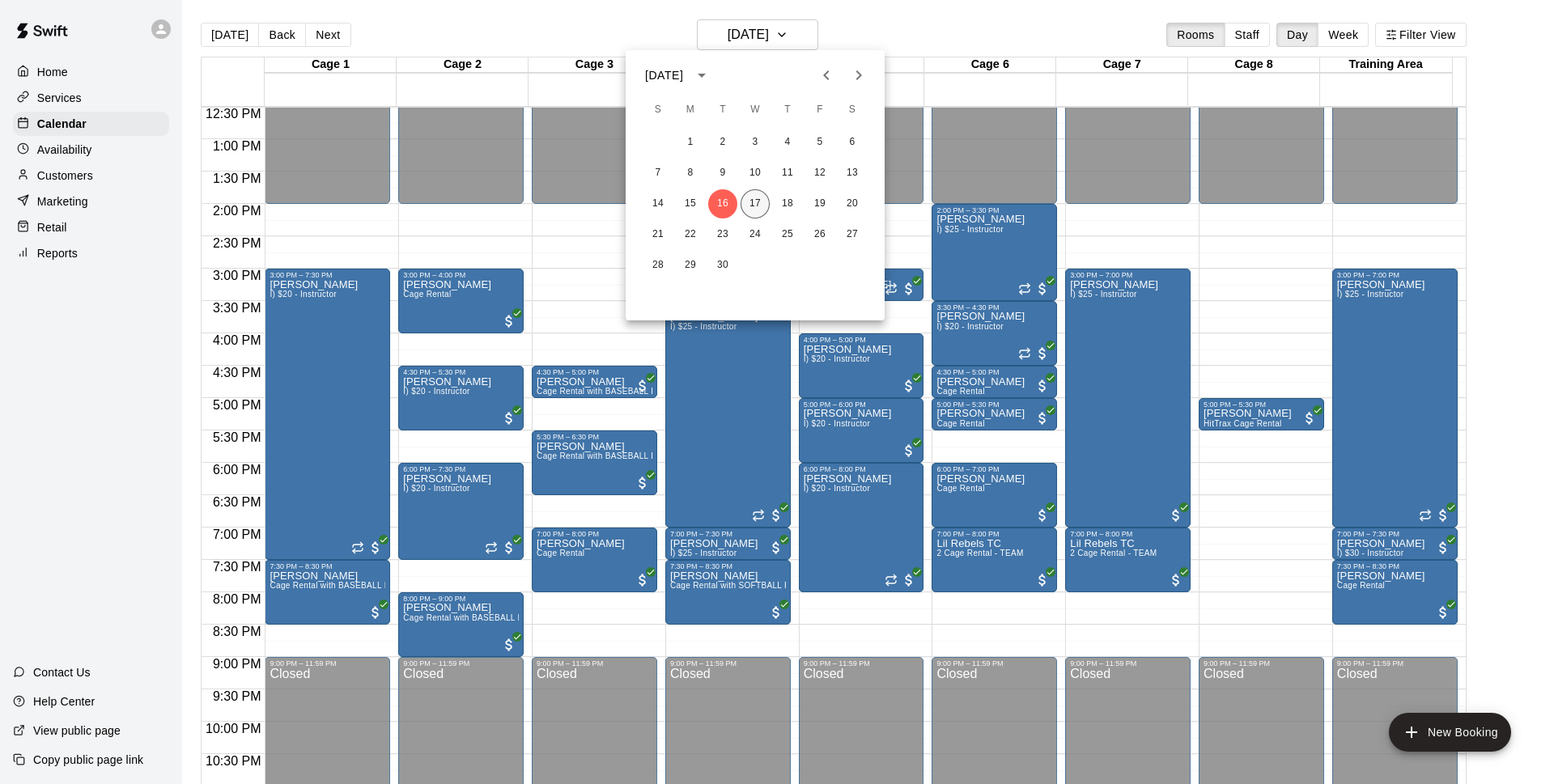
click at [760, 203] on button "17" at bounding box center [755, 204] width 29 height 29
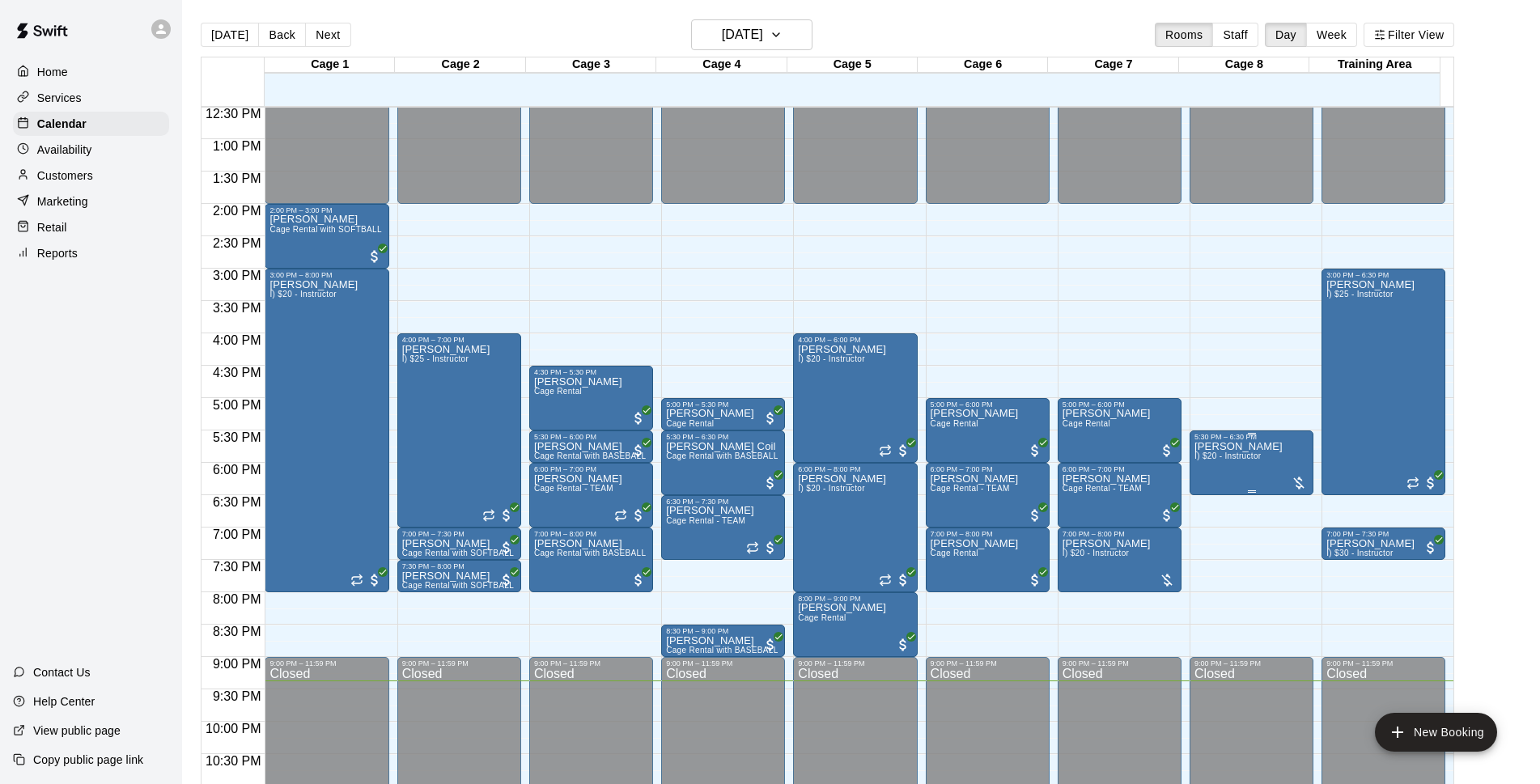
click at [1247, 460] on span "I) $20 - Instructor" at bounding box center [1228, 455] width 67 height 9
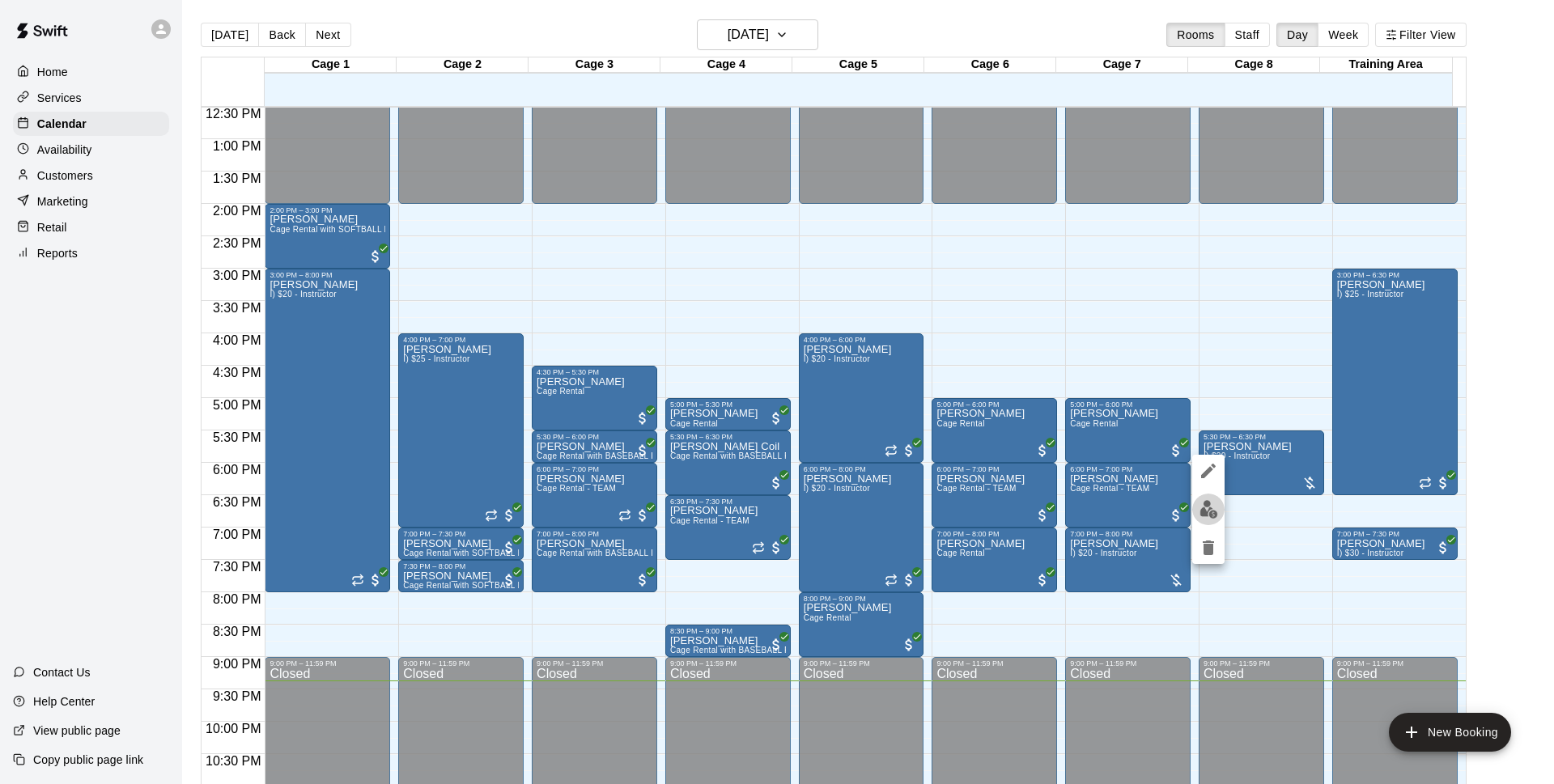
click at [1208, 521] on button "edit" at bounding box center [1208, 509] width 32 height 31
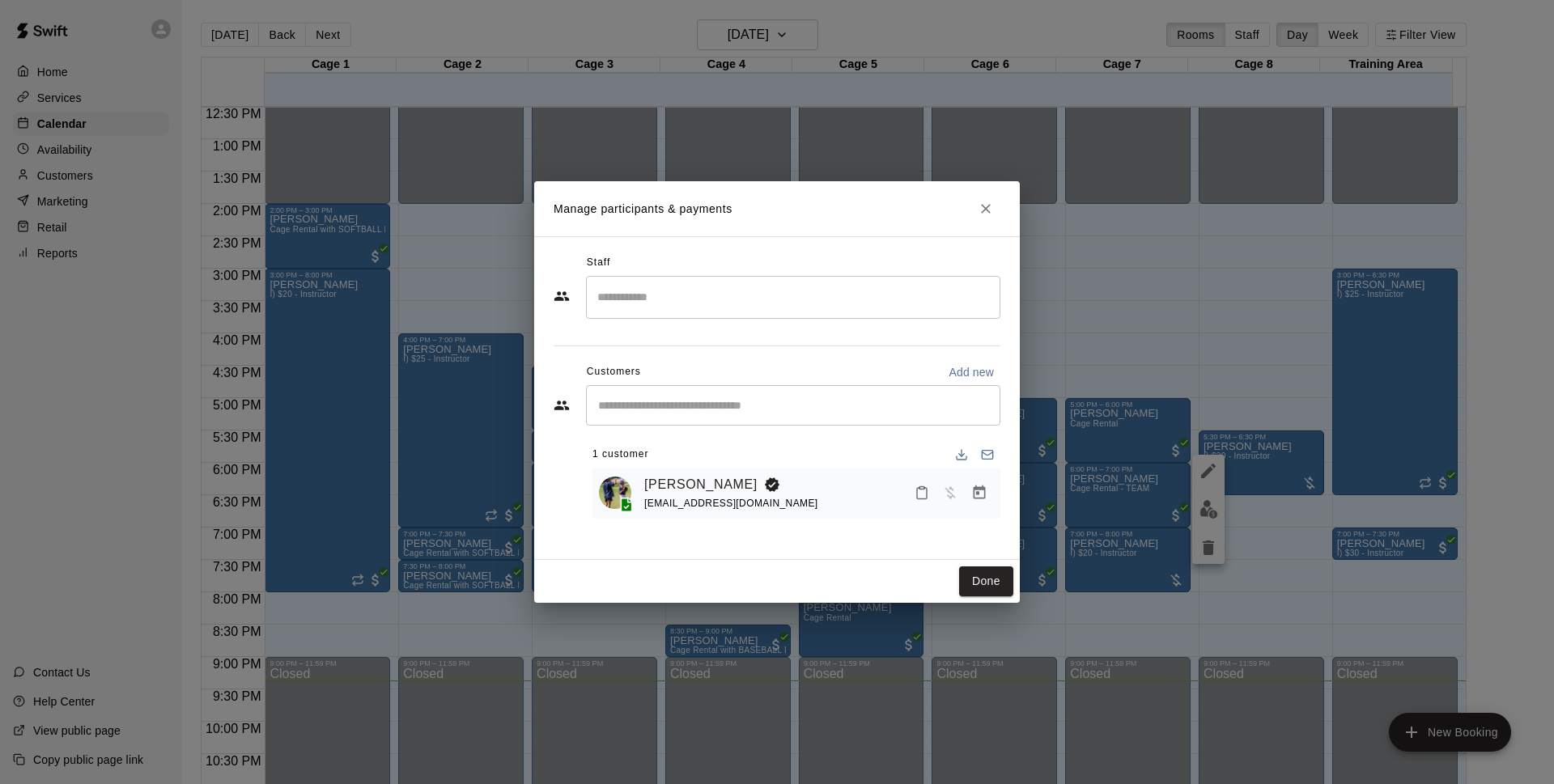
click at [985, 491] on icon "Manage bookings & payment" at bounding box center [979, 492] width 12 height 14
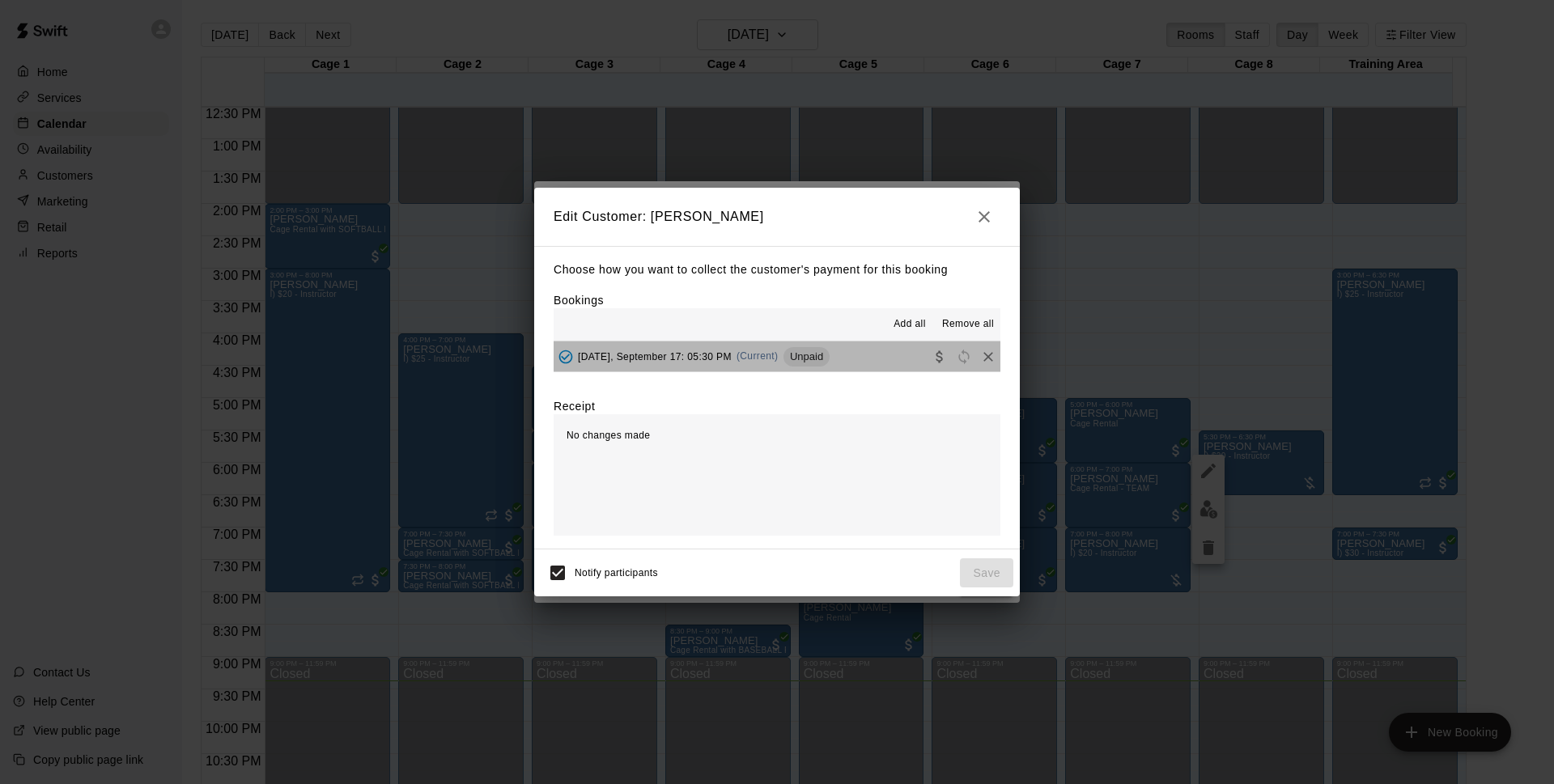
click at [778, 356] on span "(Current)" at bounding box center [757, 356] width 42 height 12
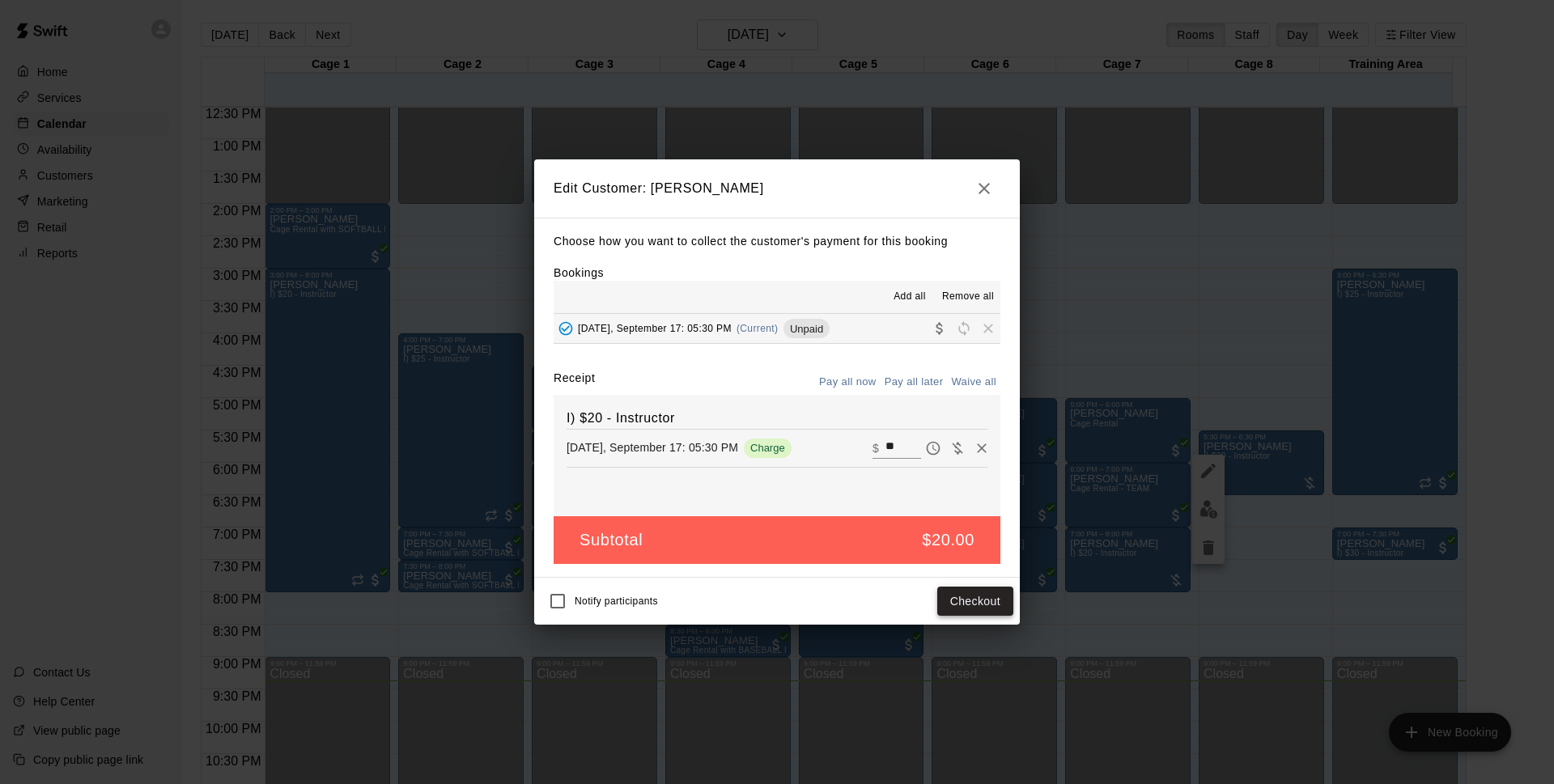
click at [986, 603] on button "Checkout" at bounding box center [975, 601] width 76 height 30
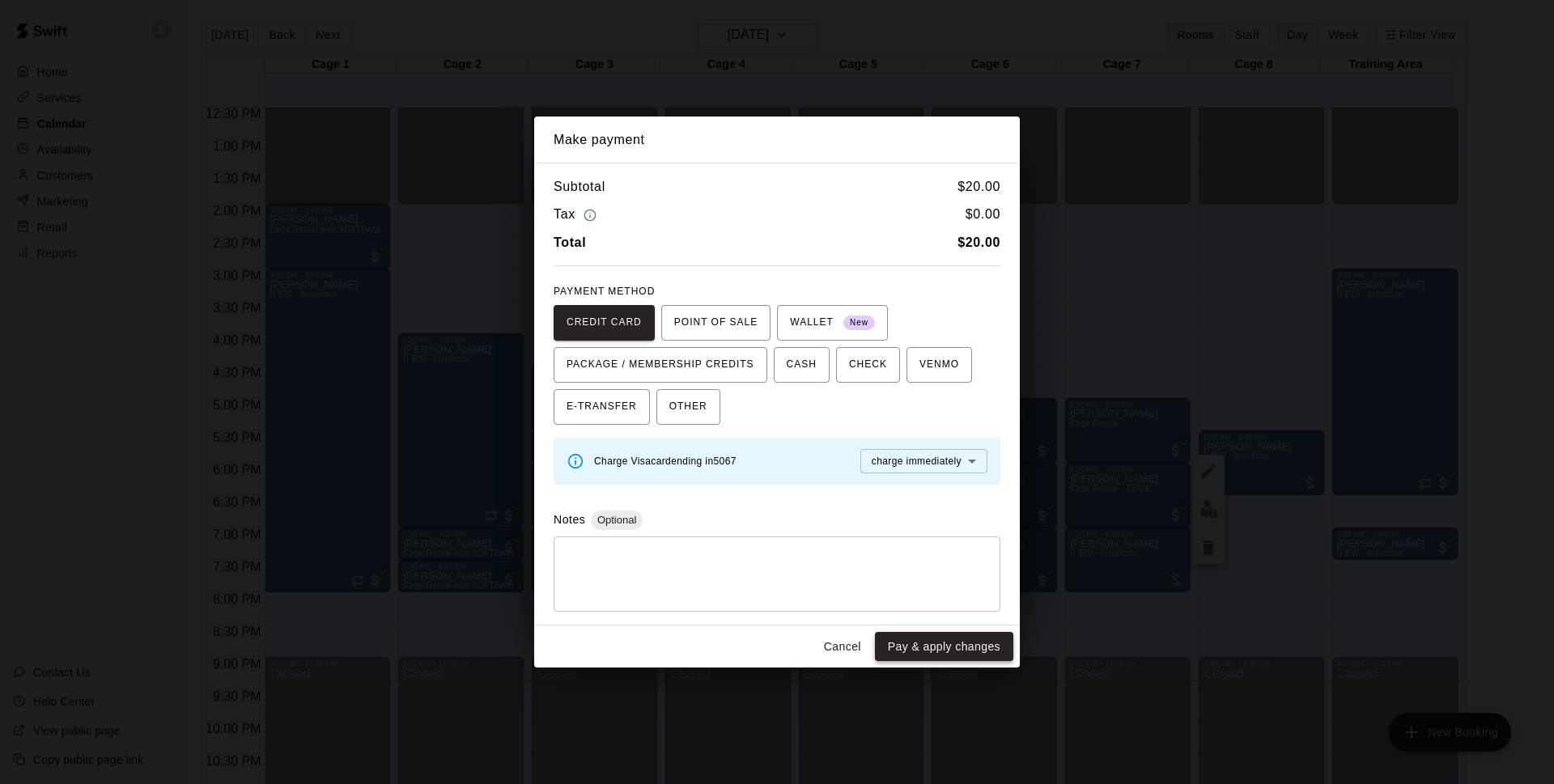
click at [983, 646] on button "Pay & apply changes" at bounding box center [944, 647] width 138 height 30
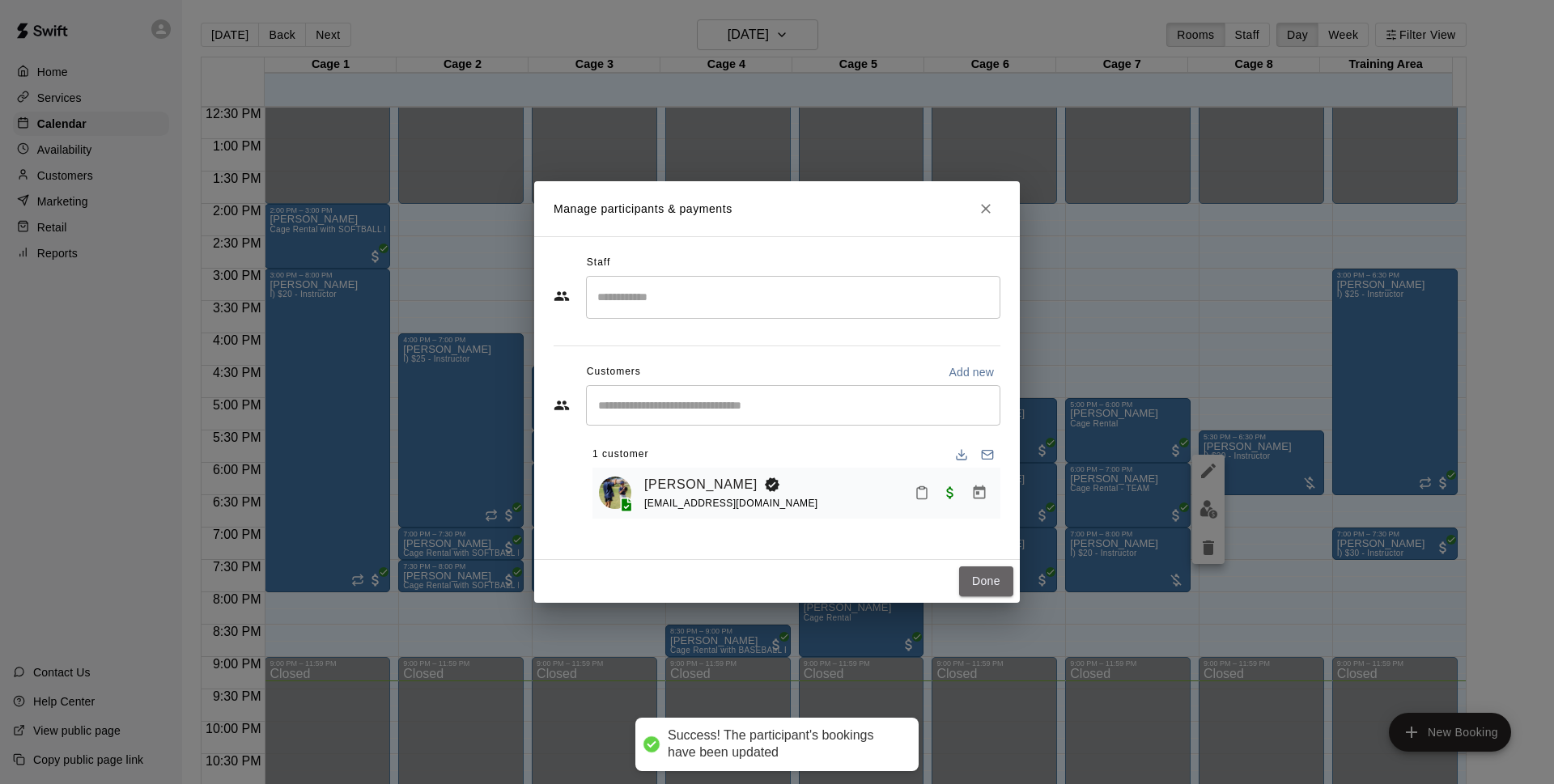
click at [993, 577] on button "Done" at bounding box center [986, 581] width 54 height 30
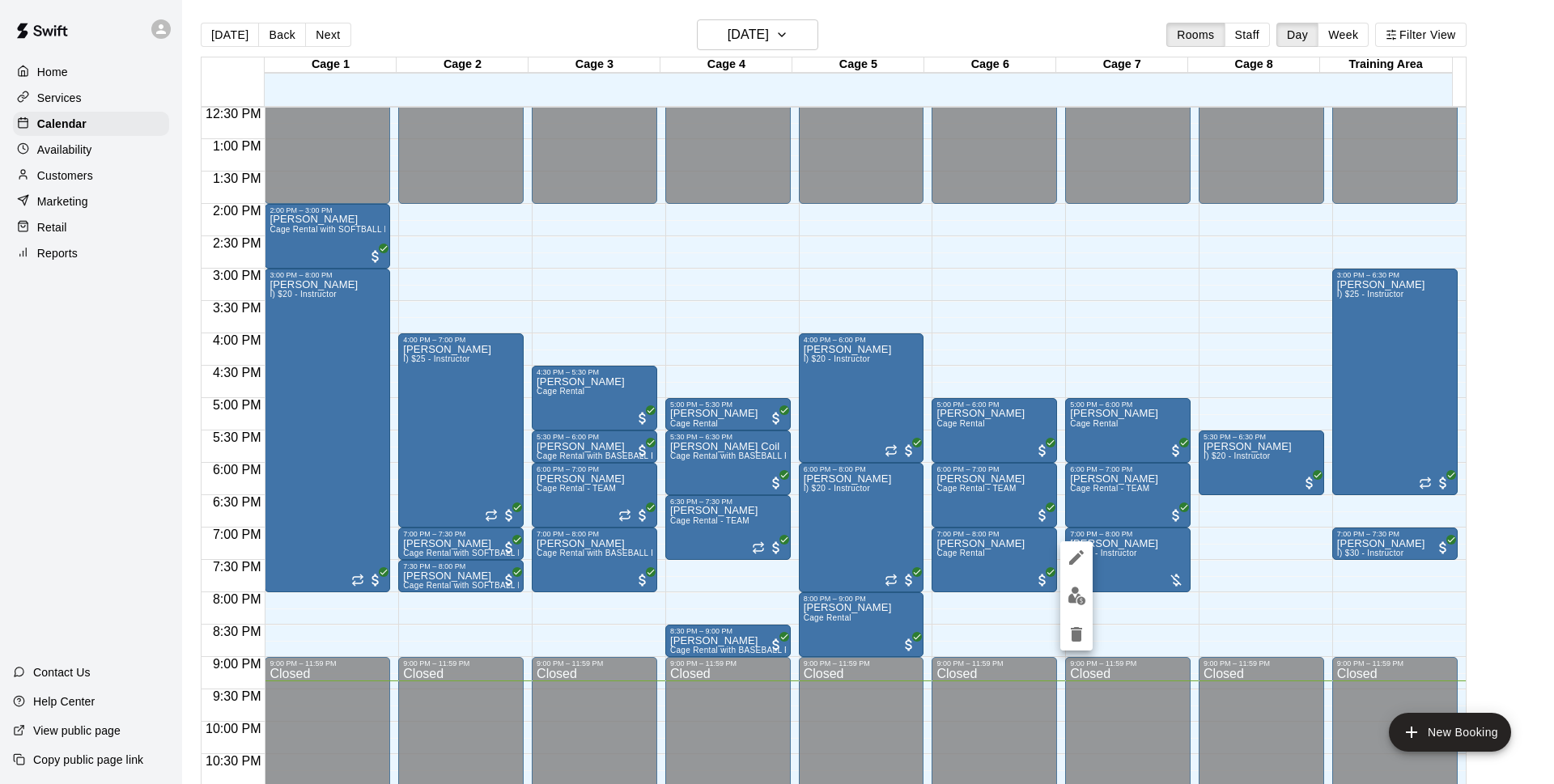
click at [1067, 593] on button "edit" at bounding box center [1076, 596] width 32 height 31
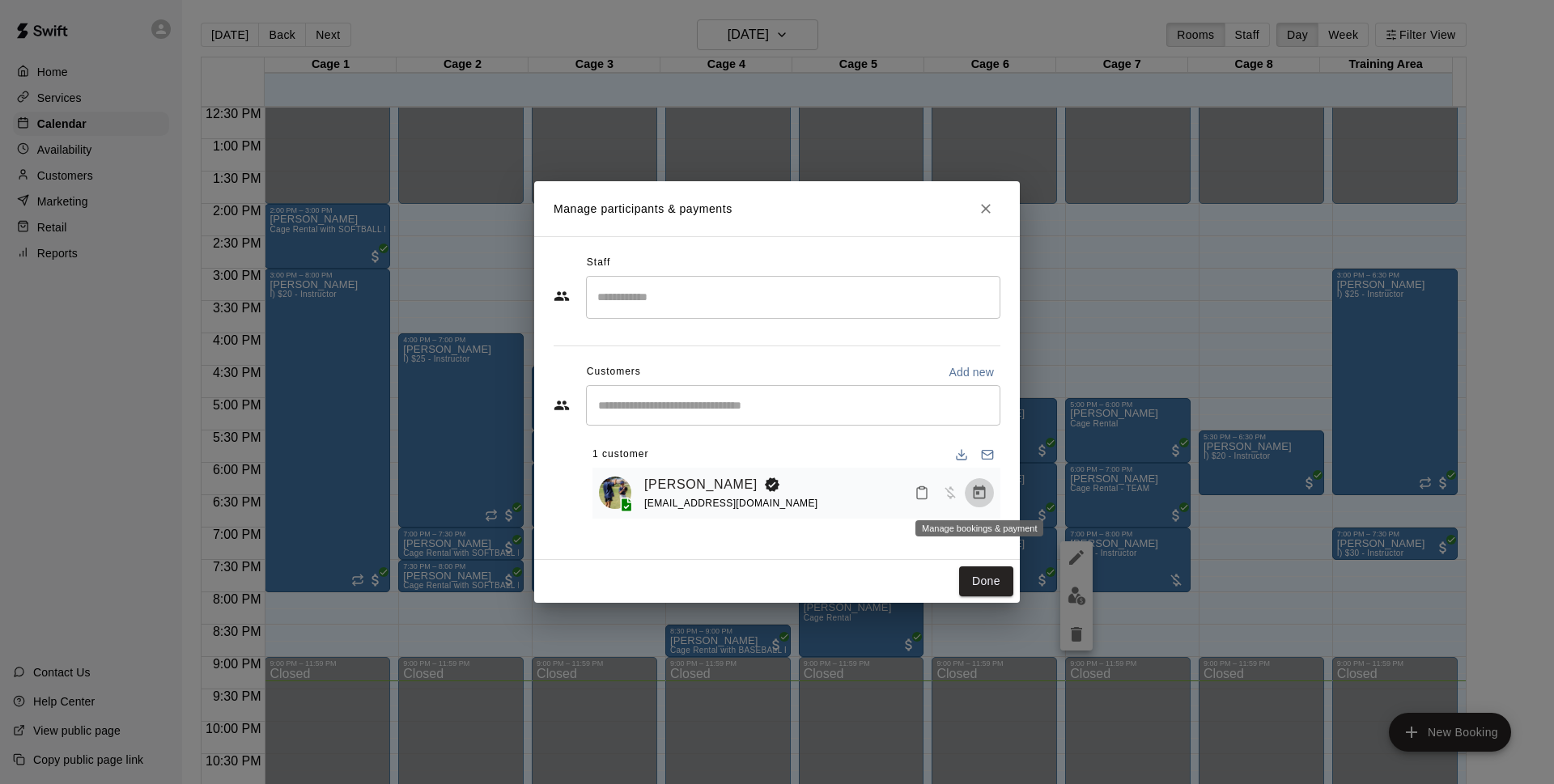
click at [978, 493] on icon "Manage bookings & payment" at bounding box center [979, 492] width 12 height 14
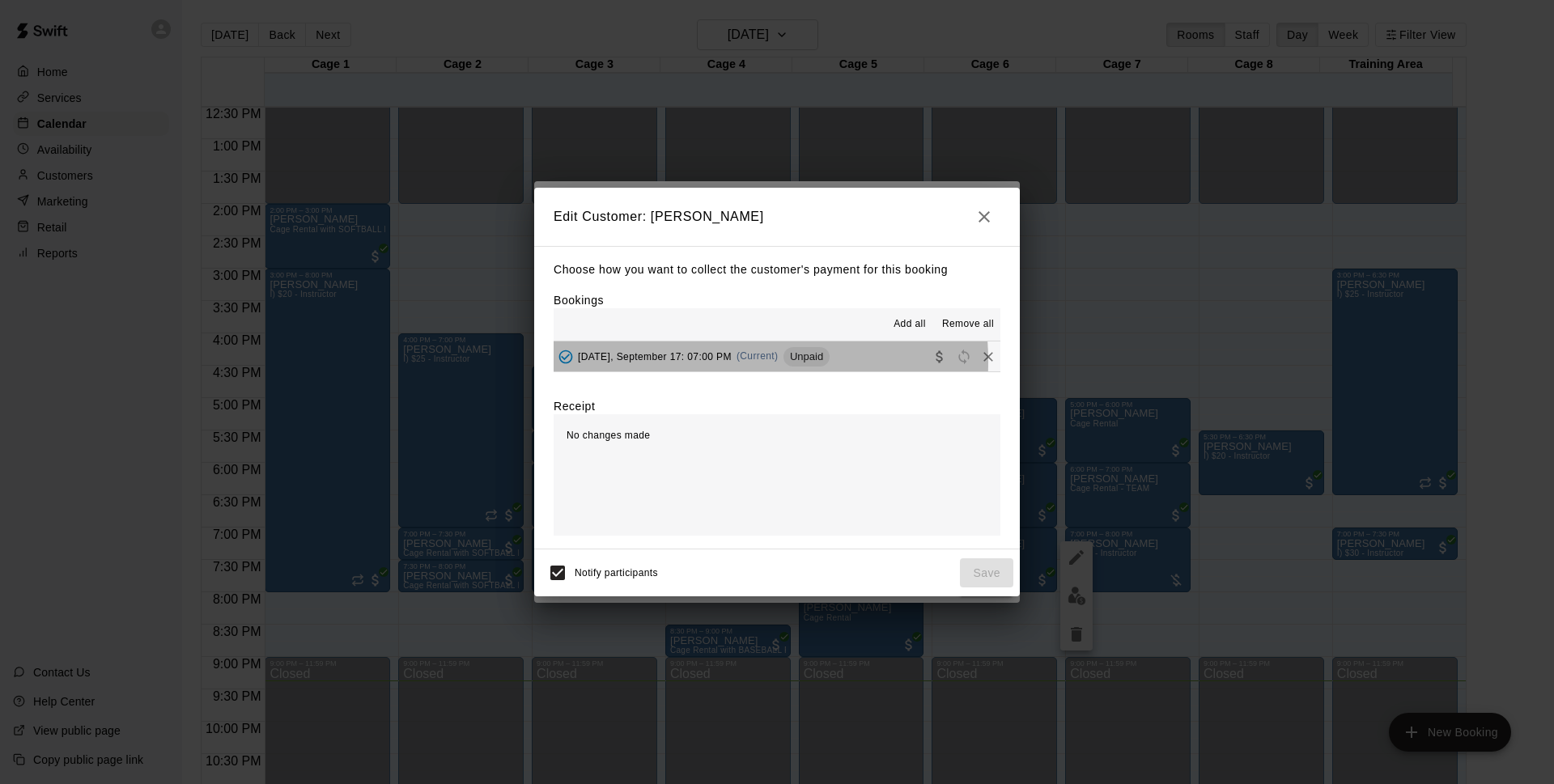
click at [687, 362] on span "[DATE], September 17: 07:00 PM" at bounding box center [654, 356] width 154 height 12
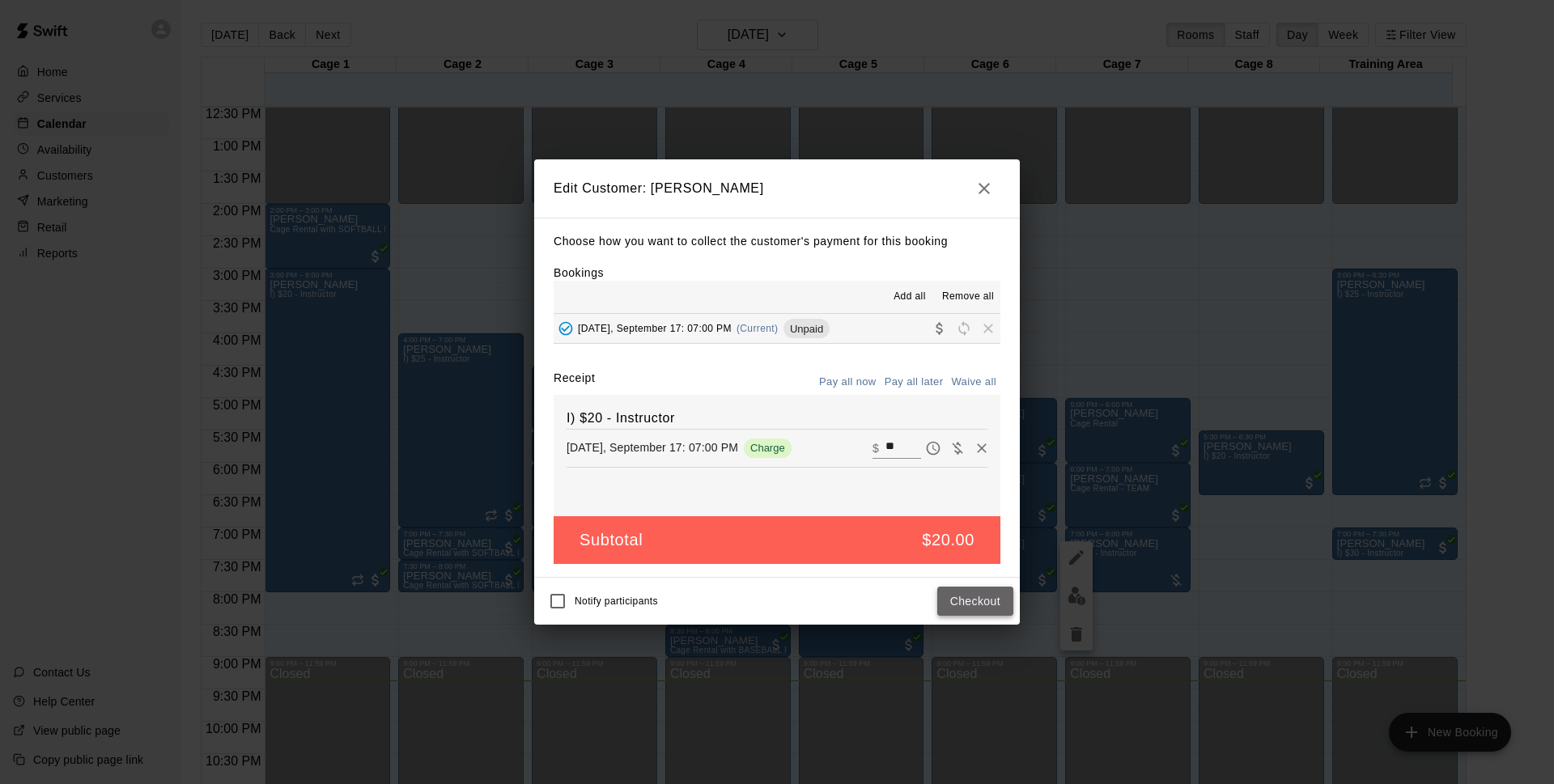
click at [983, 600] on button "Checkout" at bounding box center [975, 601] width 76 height 30
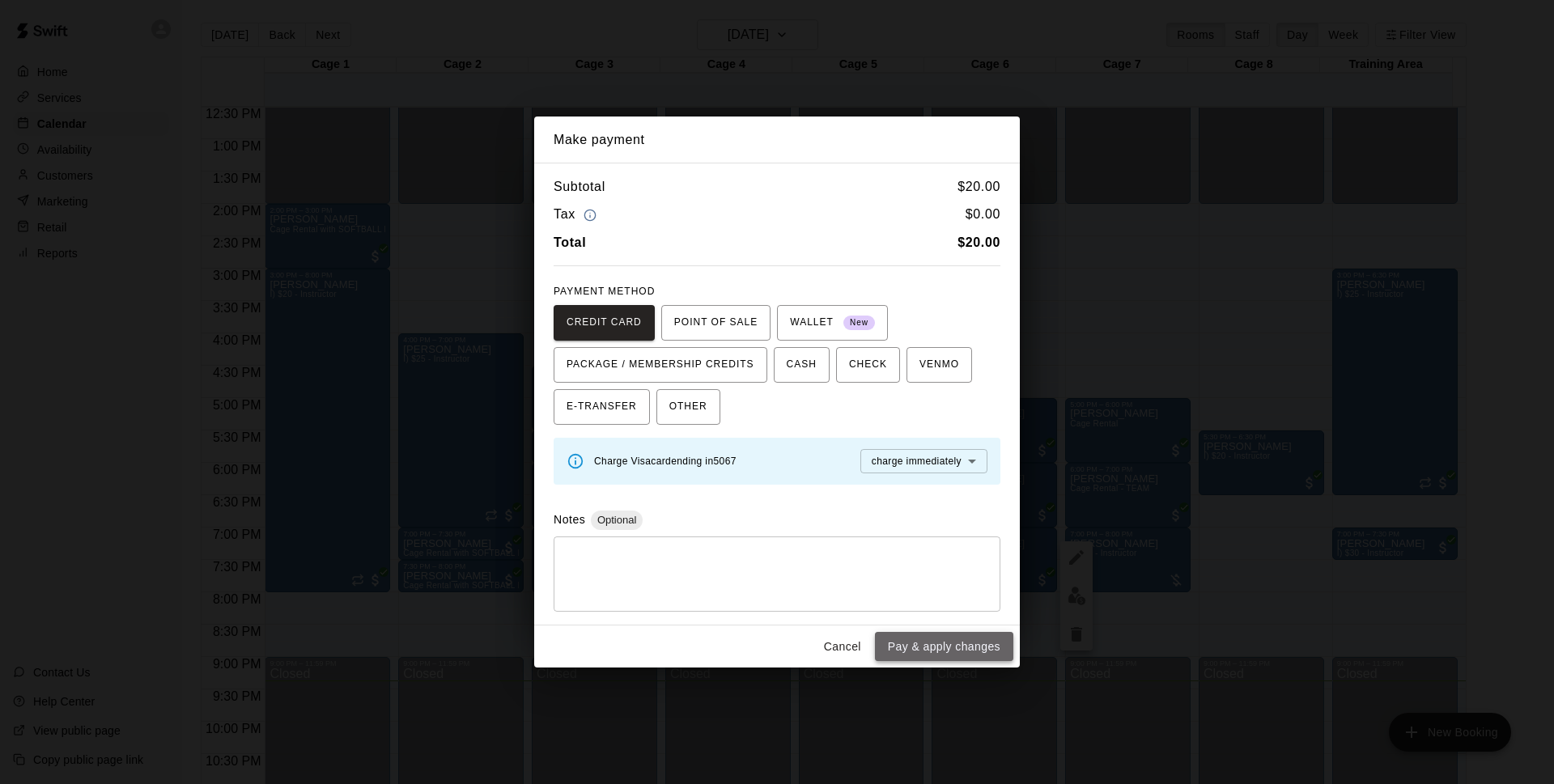
click at [941, 648] on button "Pay & apply changes" at bounding box center [944, 647] width 138 height 30
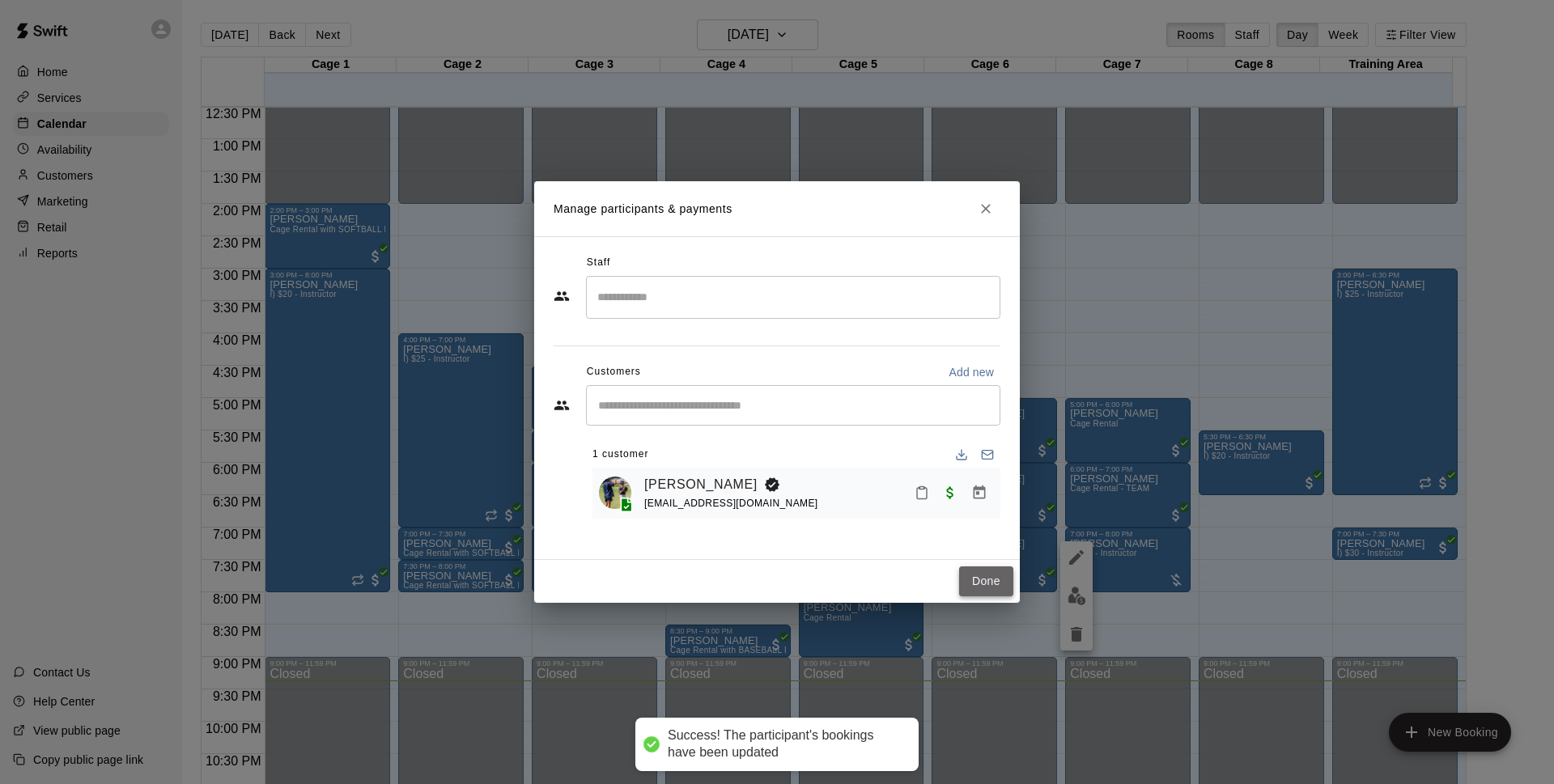
click at [994, 582] on button "Done" at bounding box center [986, 581] width 54 height 30
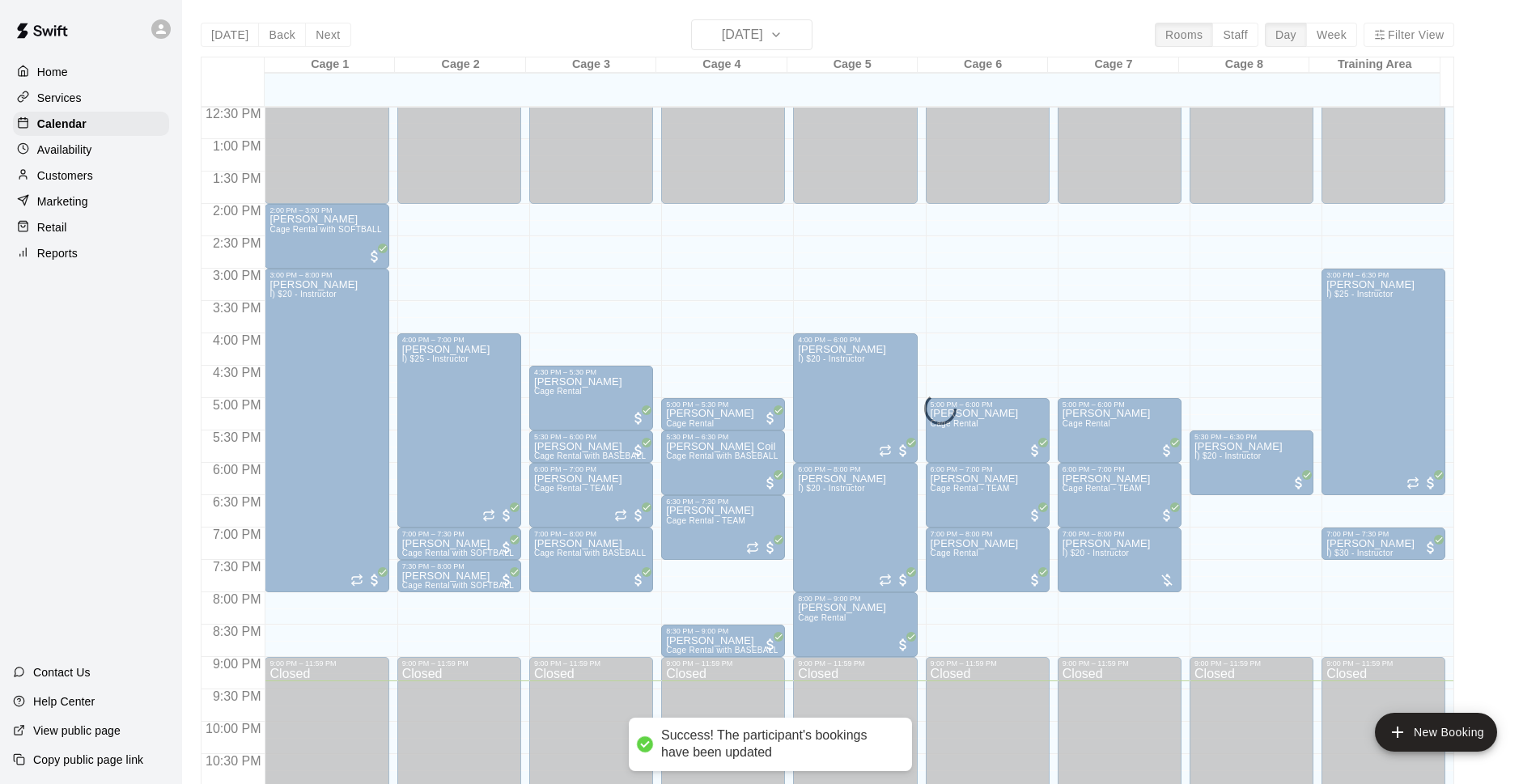
click at [73, 175] on p "Customers" at bounding box center [65, 175] width 56 height 17
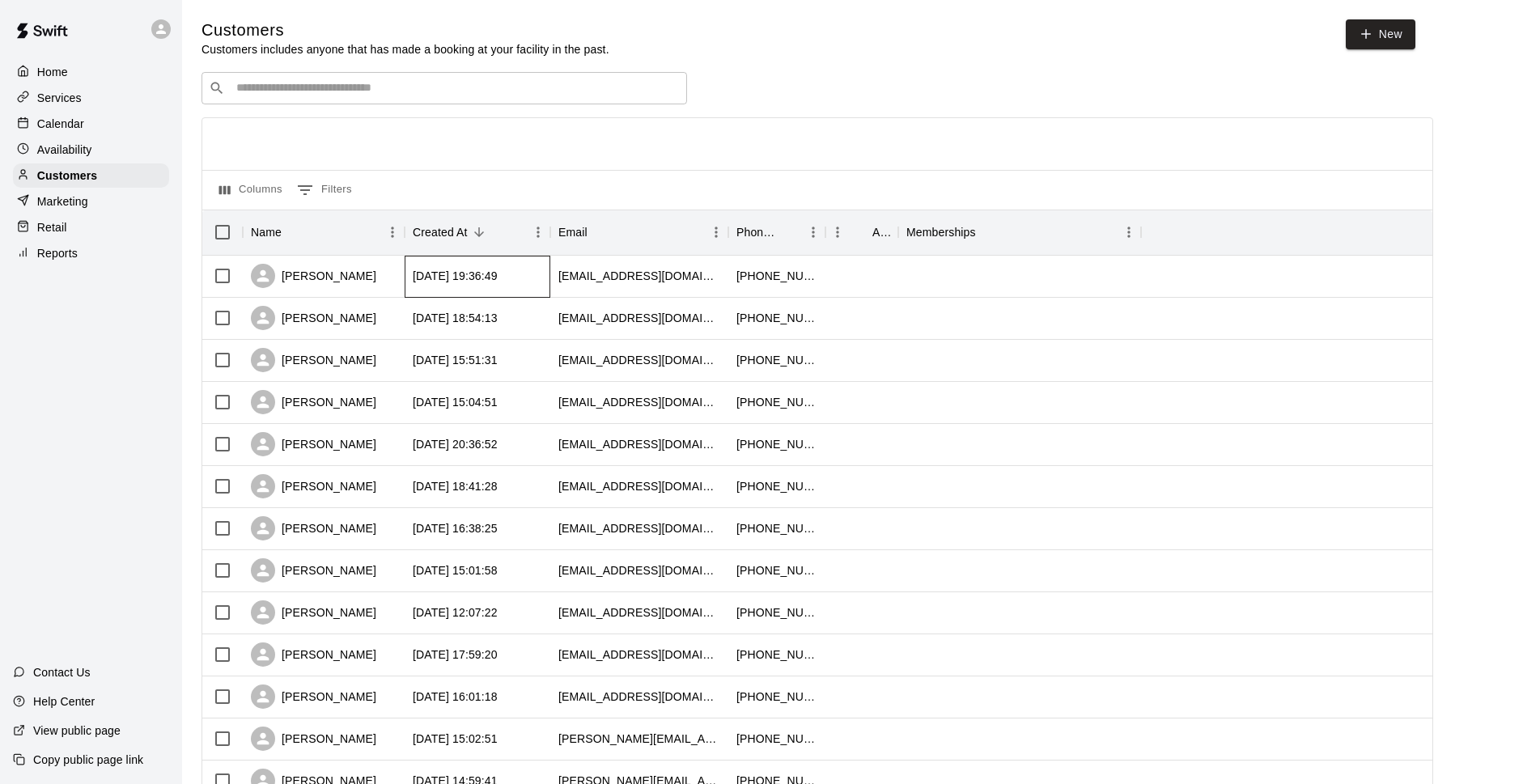
click at [457, 268] on div "[DATE] 19:36:49" at bounding box center [477, 276] width 146 height 42
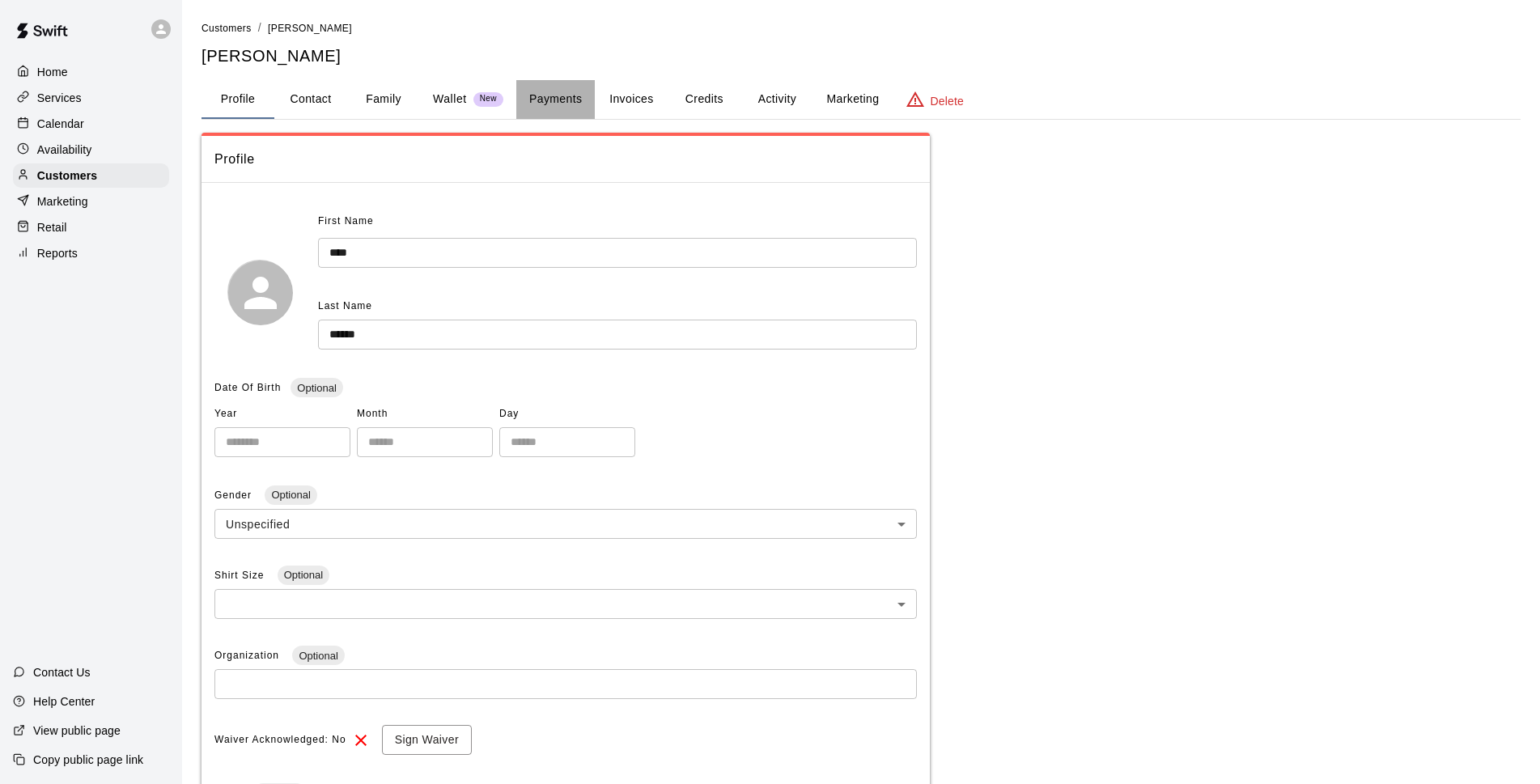
click at [555, 97] on button "Payments" at bounding box center [555, 100] width 78 height 39
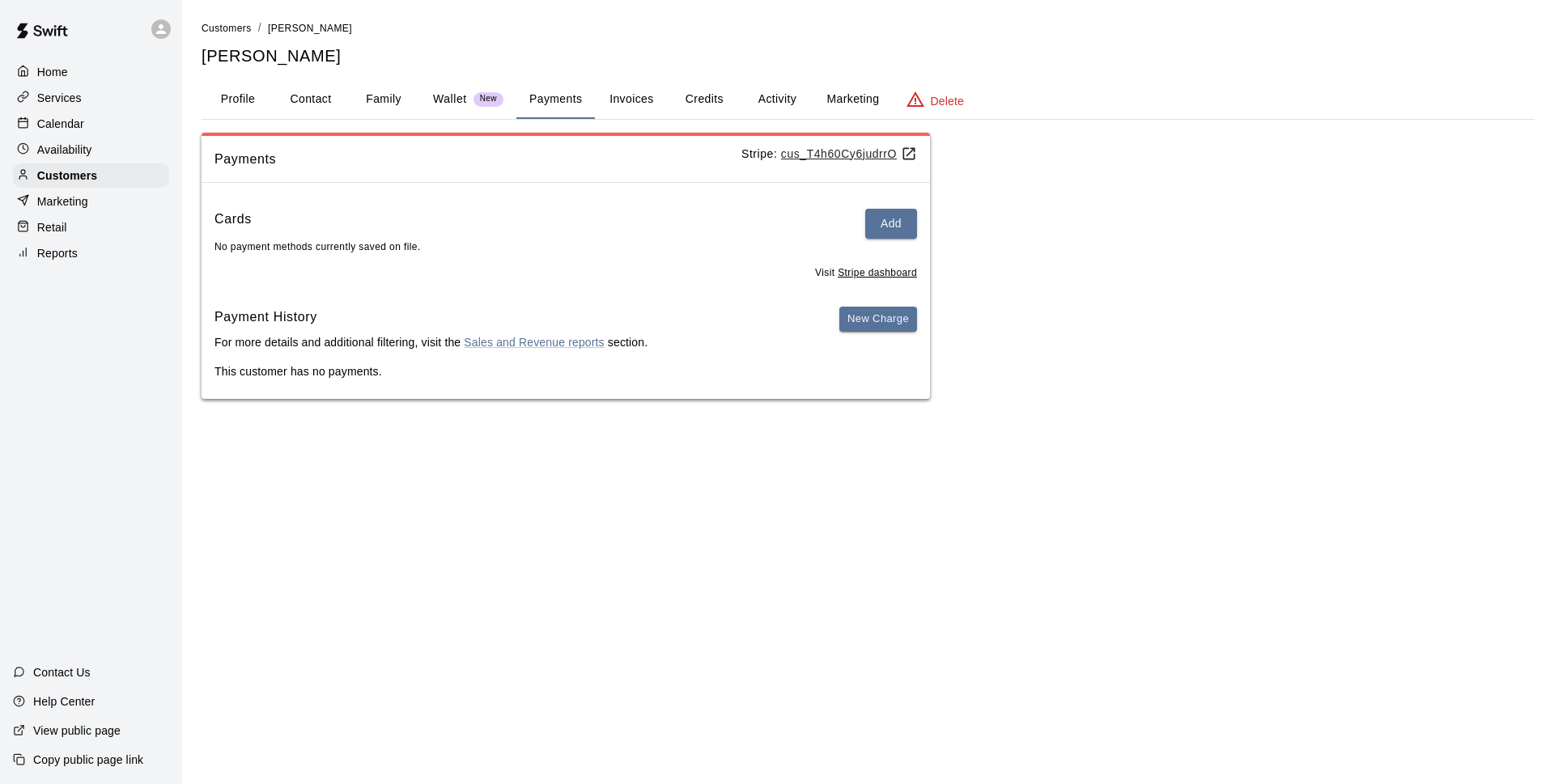
click at [147, 114] on div "Calendar" at bounding box center [91, 123] width 157 height 24
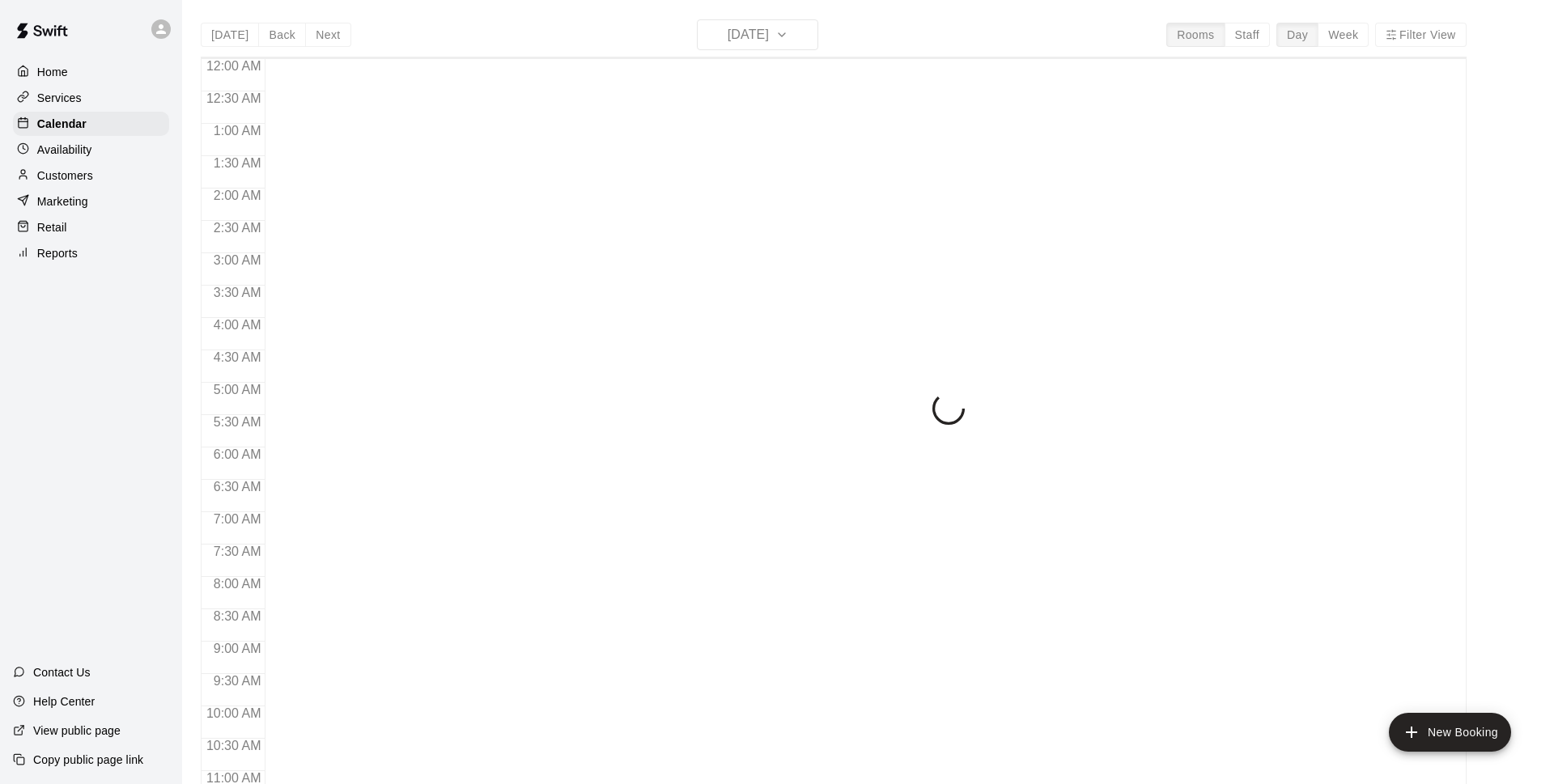
click at [764, 38] on div "[DATE] Back [DATE][DATE] Rooms Staff Day Week Filter View 12:00 AM 12:30 AM 1:0…" at bounding box center [833, 411] width 1266 height 784
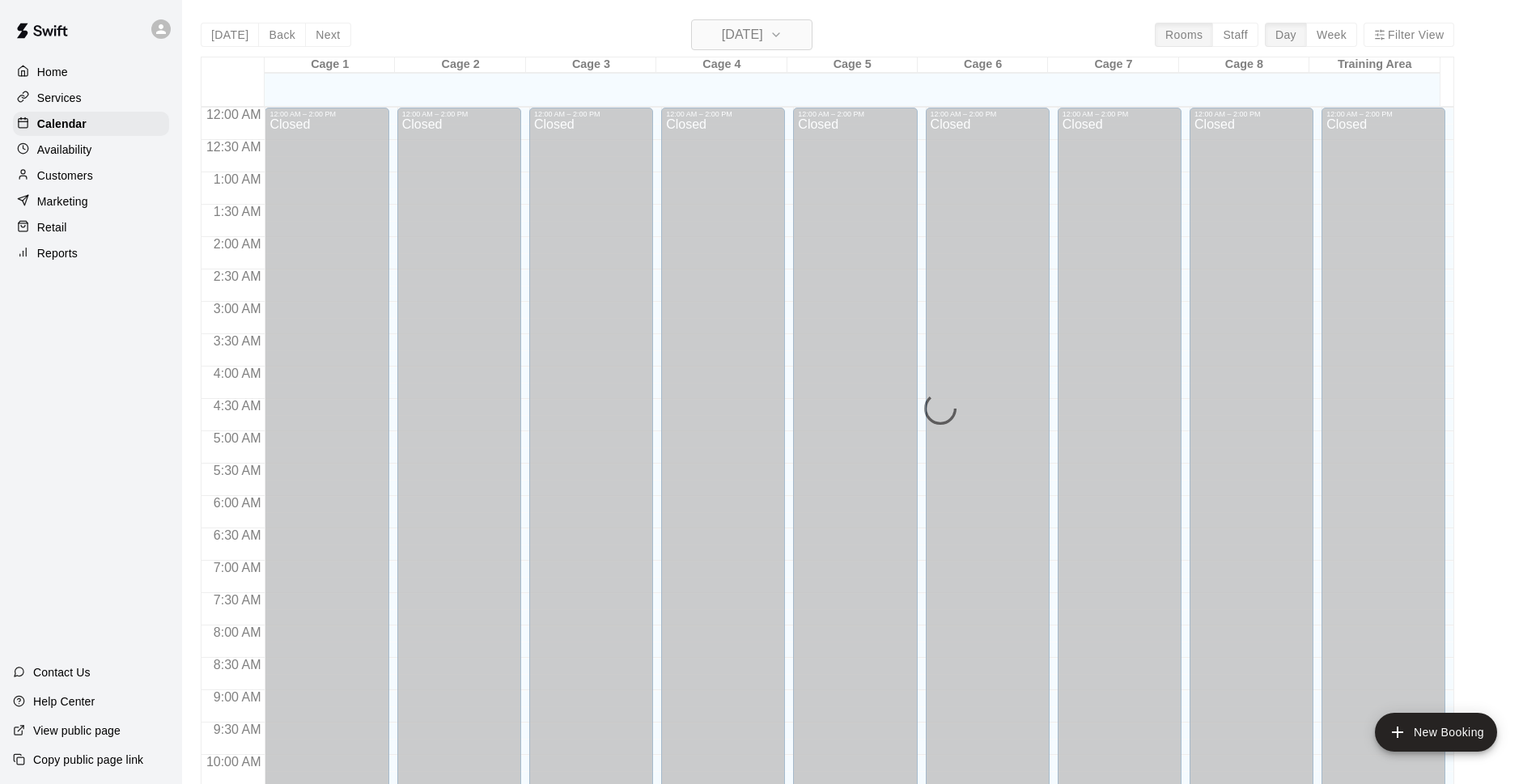
click at [803, 40] on button "[DATE]" at bounding box center [752, 34] width 121 height 30
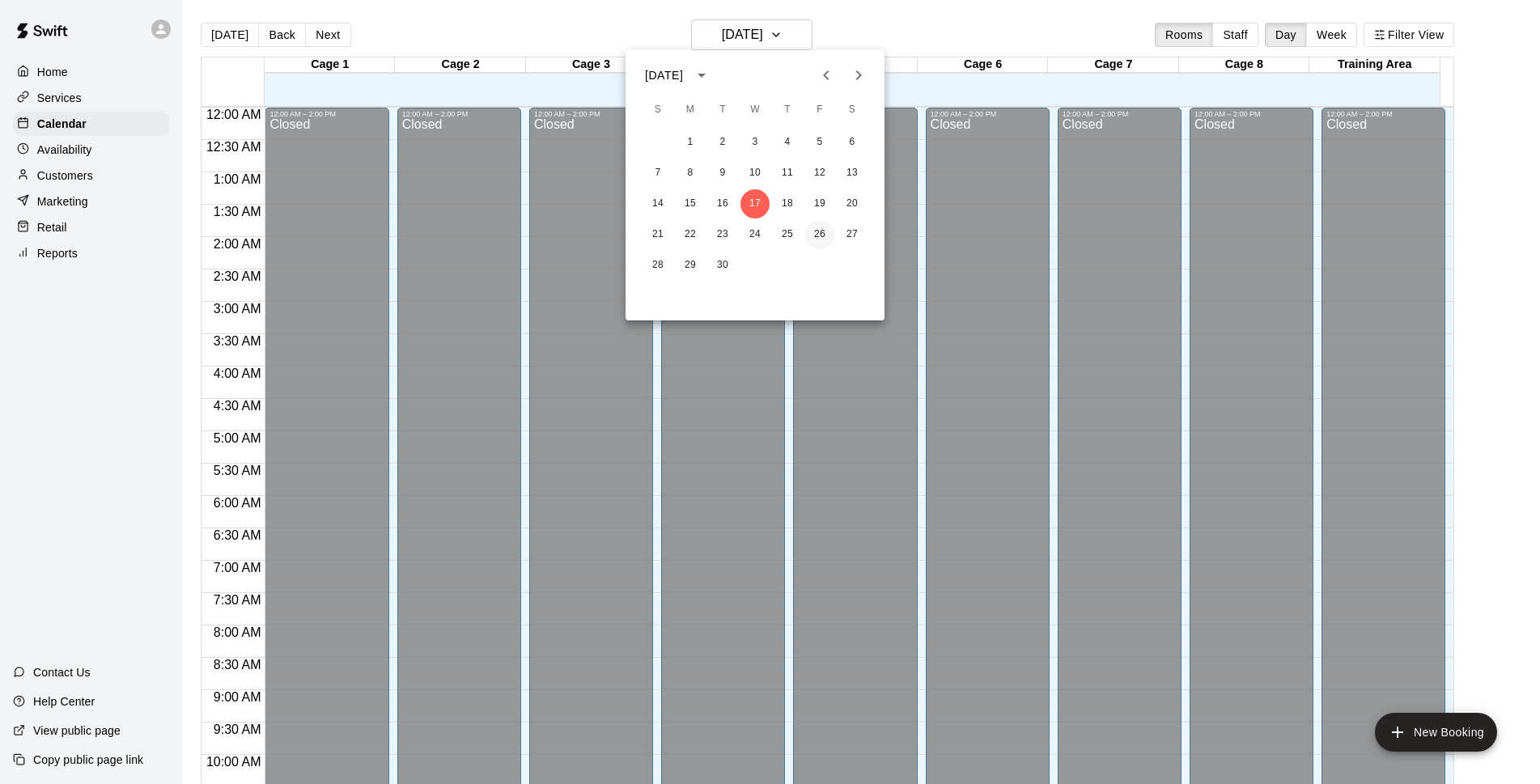
scroll to position [809, 0]
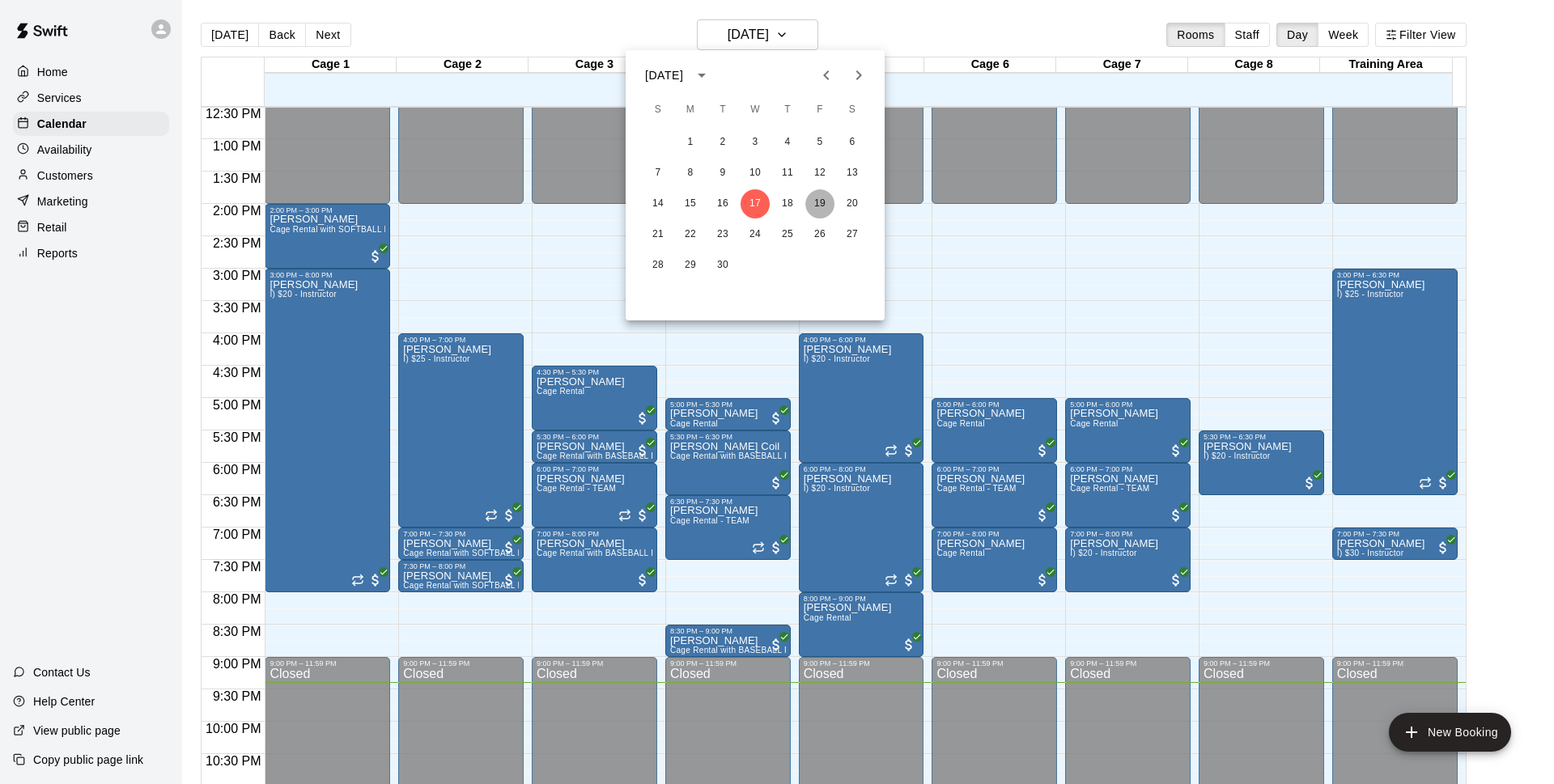
click at [823, 206] on button "19" at bounding box center [821, 204] width 29 height 29
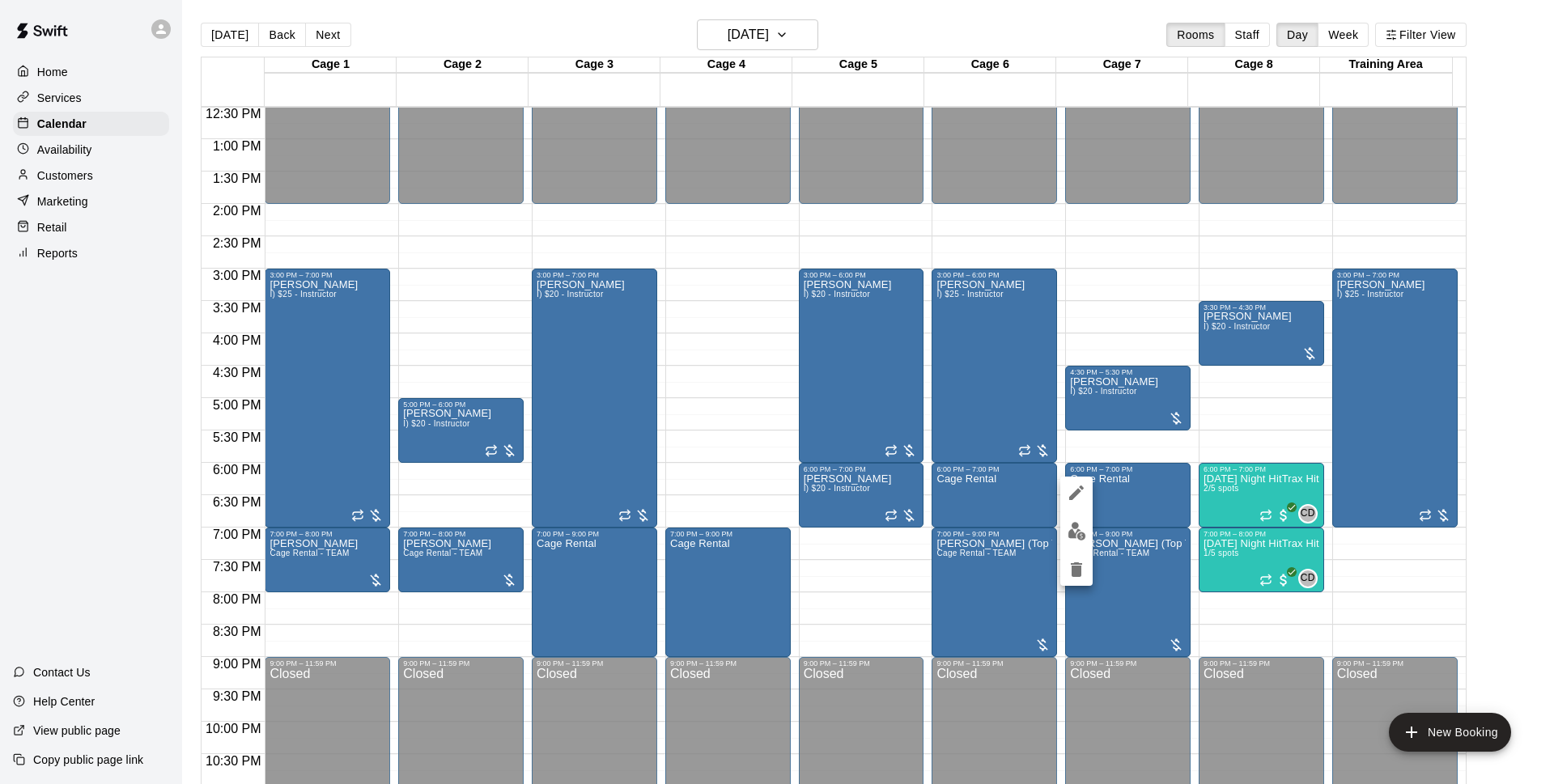
click at [1075, 573] on icon "delete" at bounding box center [1077, 570] width 12 height 15
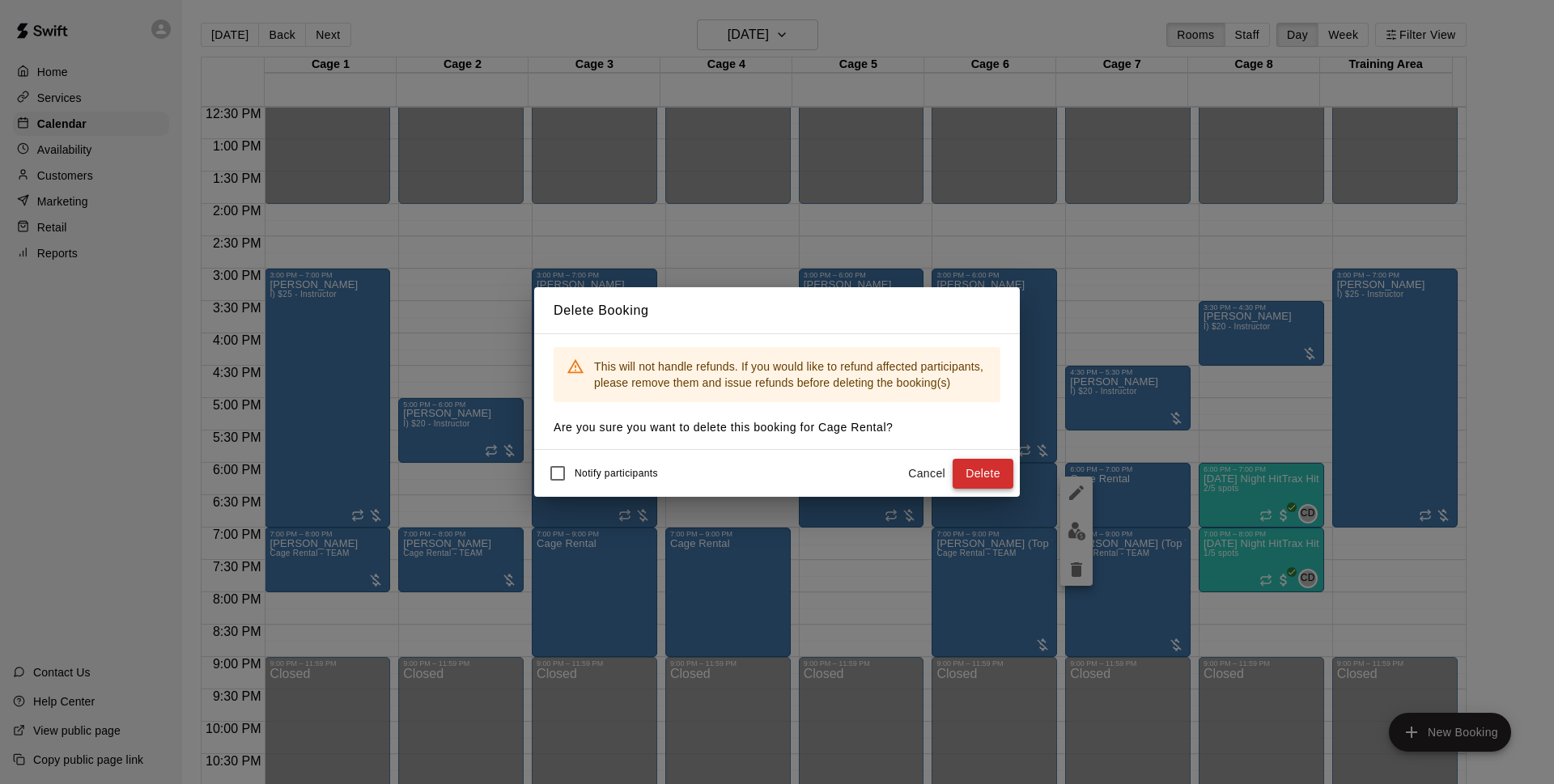
click at [970, 469] on button "Delete" at bounding box center [983, 474] width 61 height 30
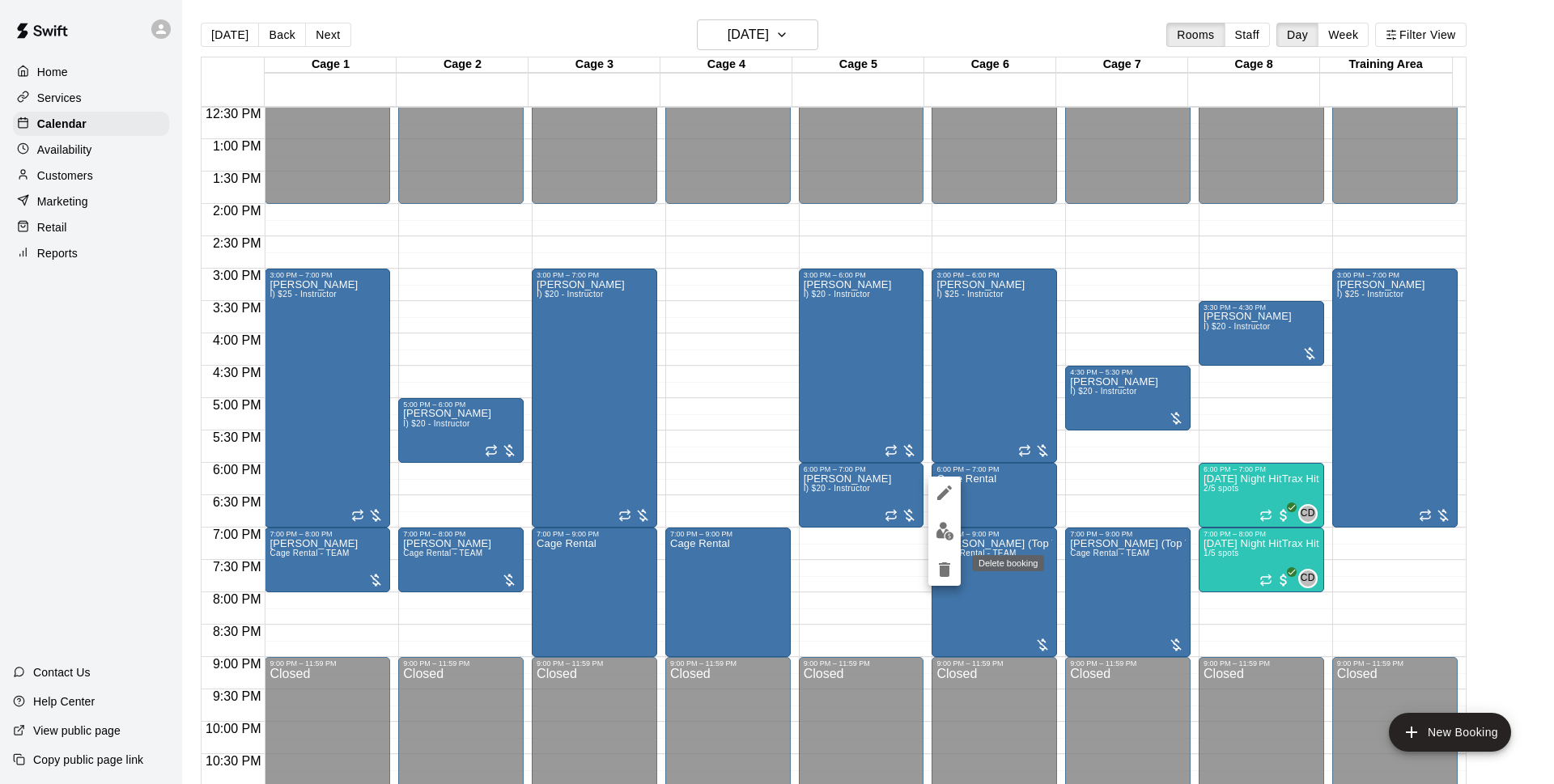
click at [935, 567] on icon "delete" at bounding box center [945, 570] width 20 height 20
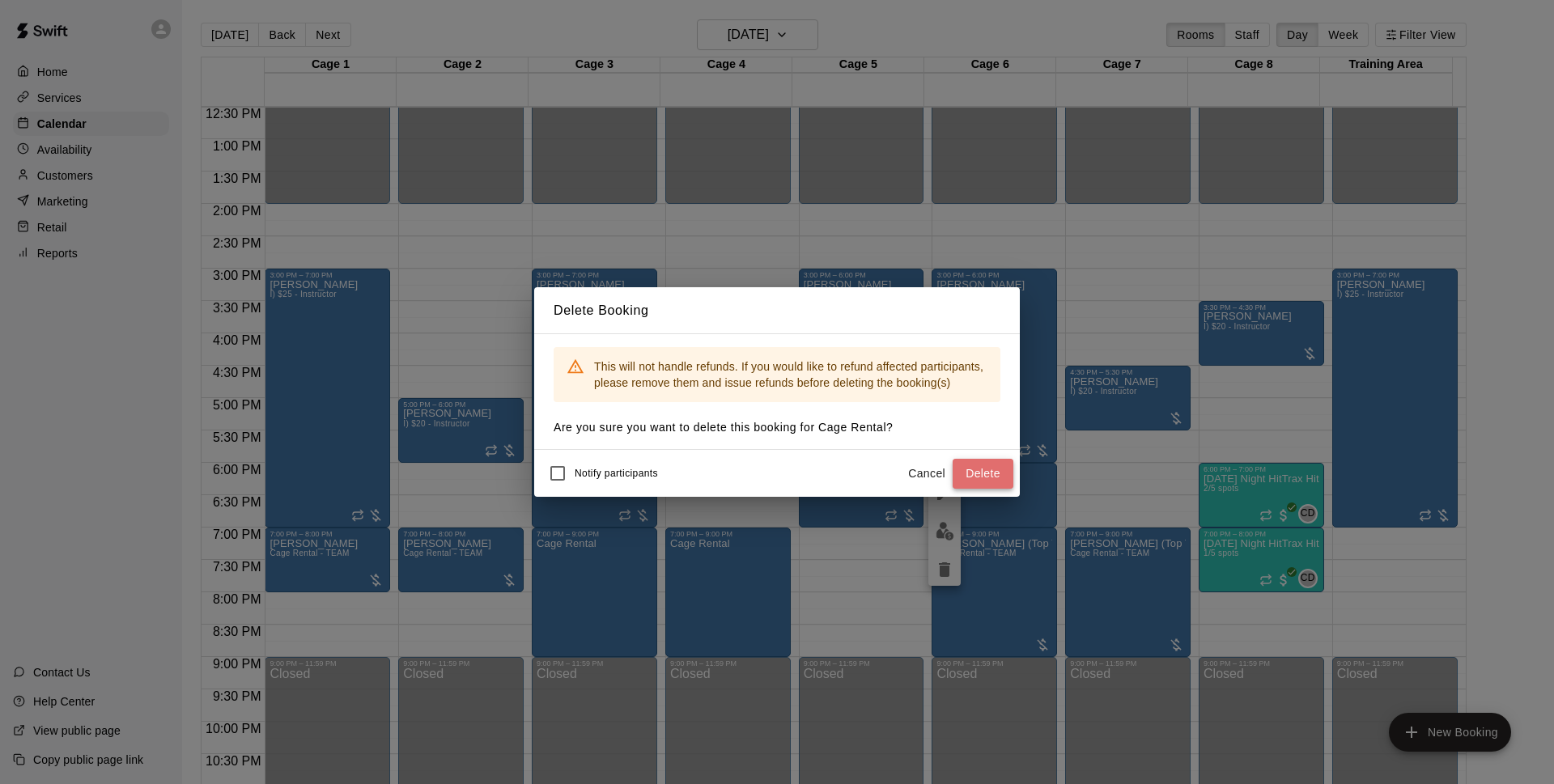
click at [1004, 473] on button "Delete" at bounding box center [983, 474] width 61 height 30
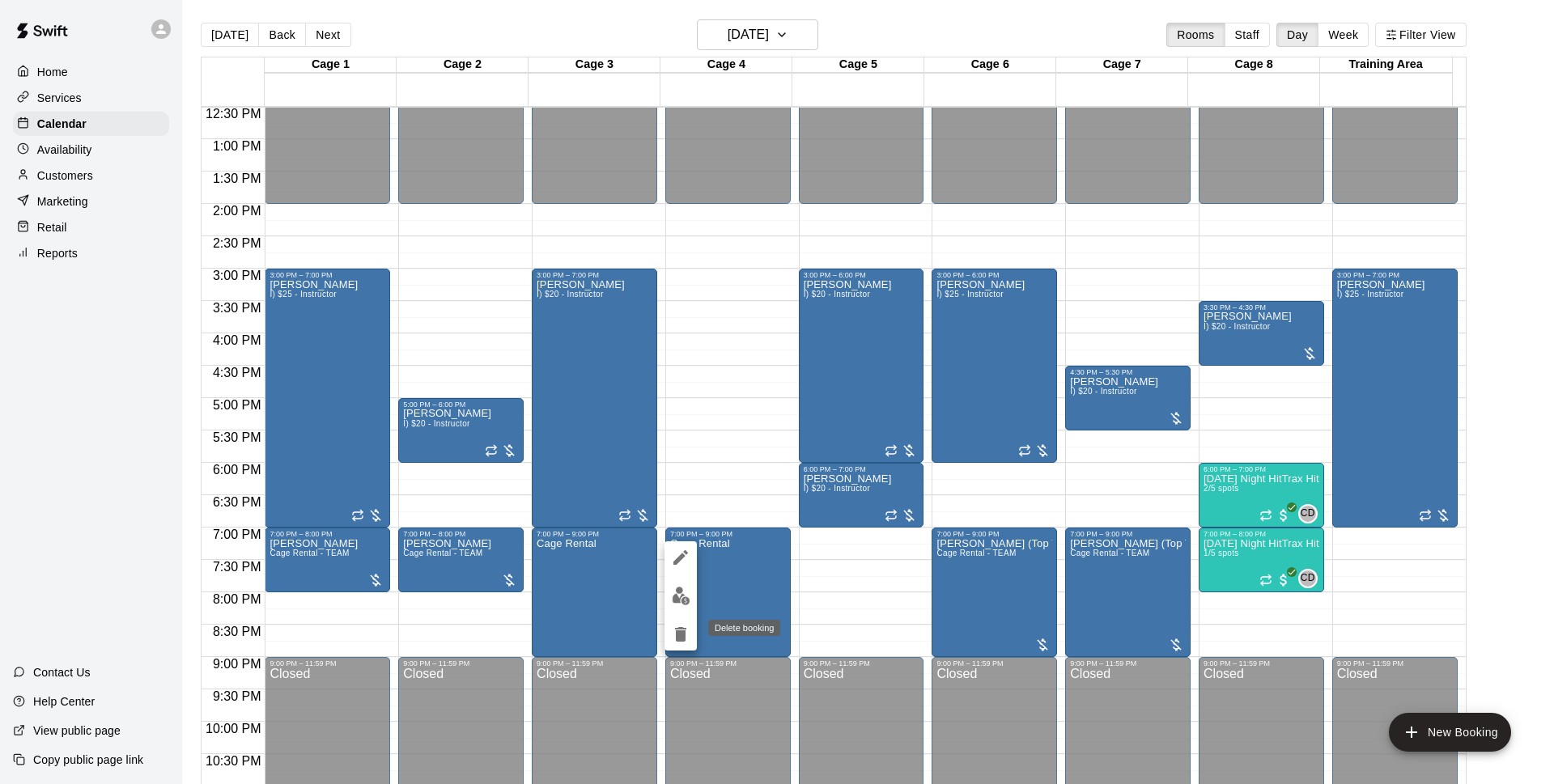
click at [680, 633] on icon "delete" at bounding box center [681, 634] width 12 height 15
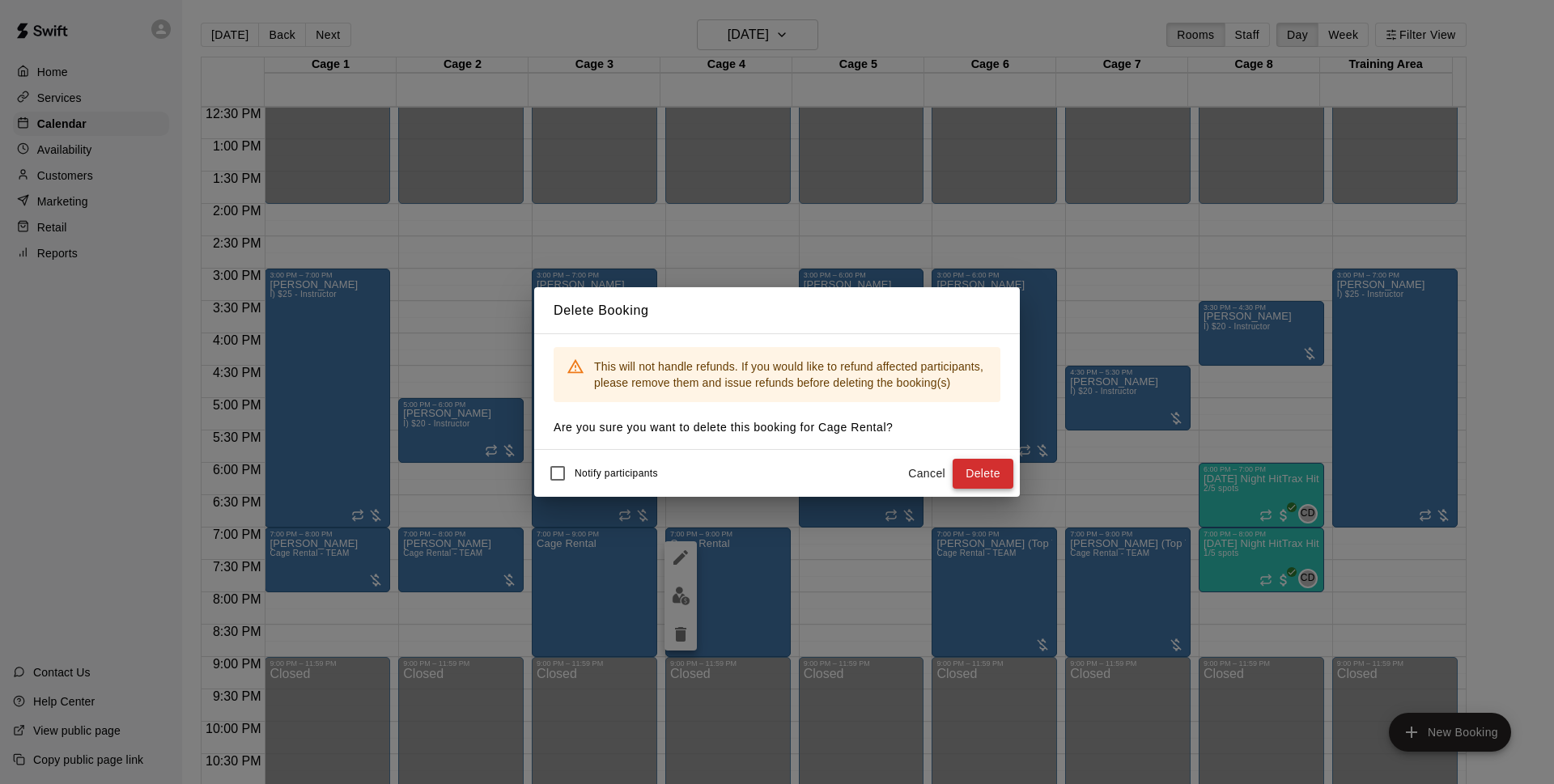
click at [996, 472] on button "Delete" at bounding box center [983, 474] width 61 height 30
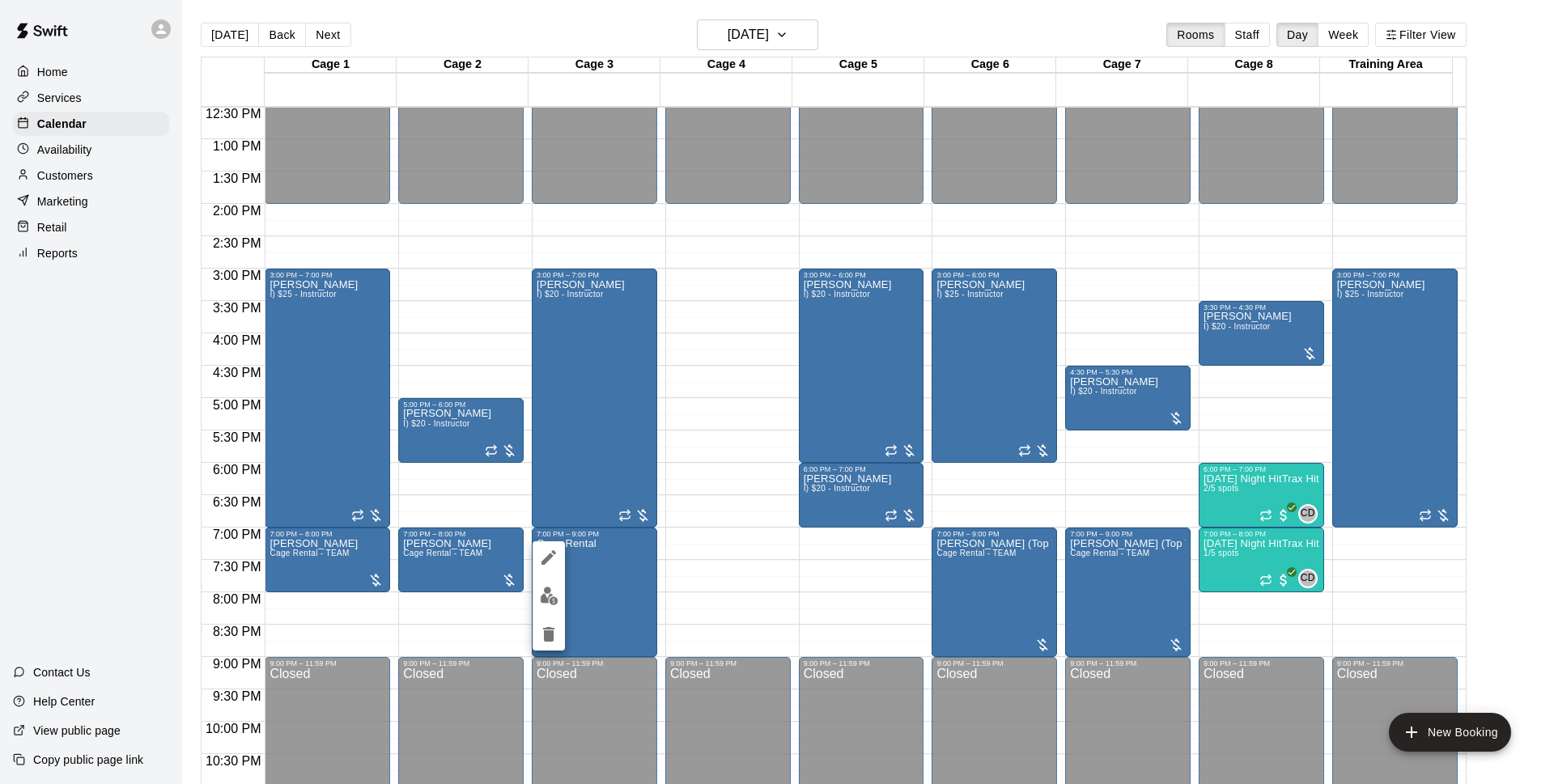
click at [550, 643] on icon "delete" at bounding box center [549, 634] width 20 height 20
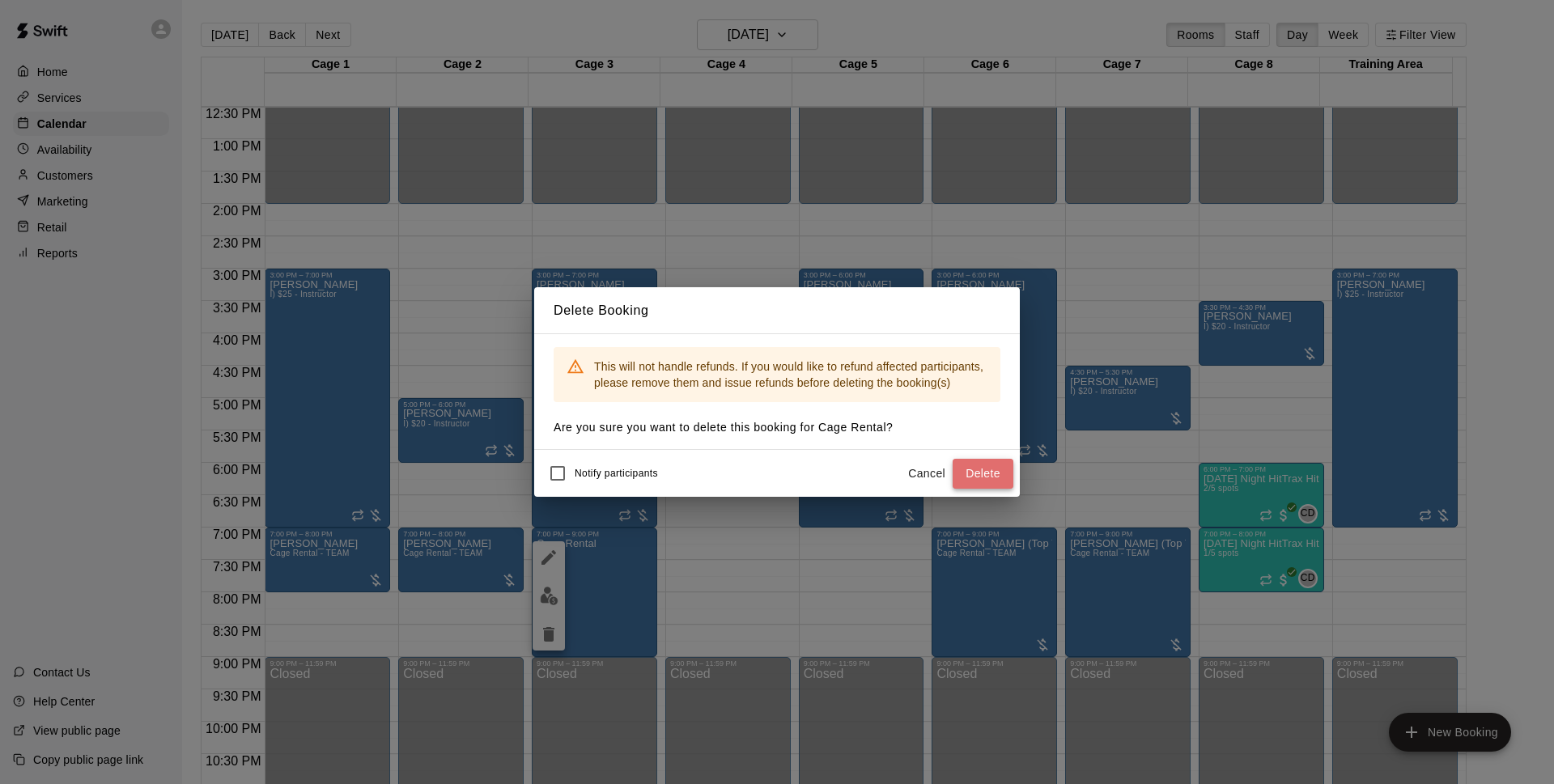
click at [987, 464] on button "Delete" at bounding box center [983, 474] width 61 height 30
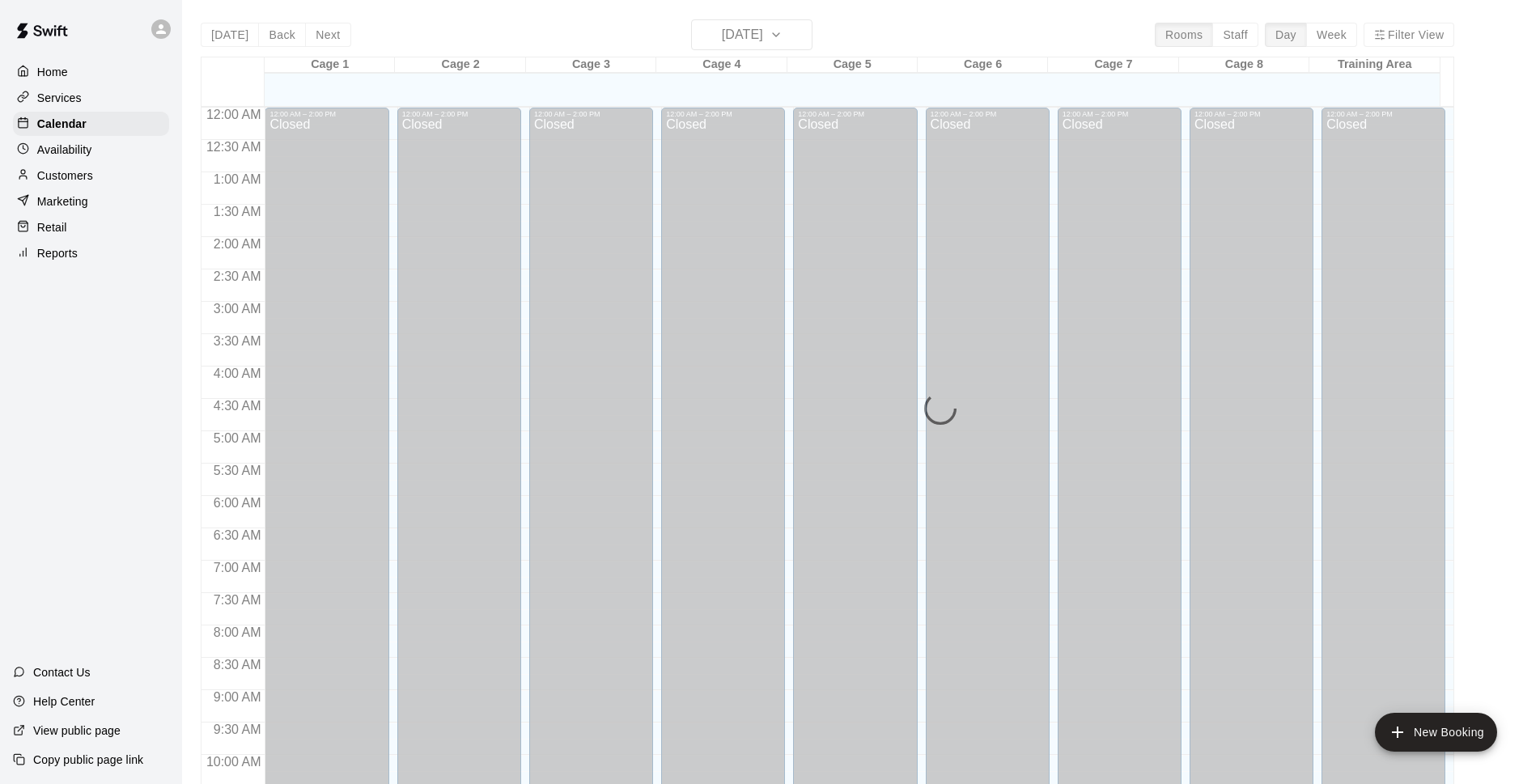
scroll to position [809, 0]
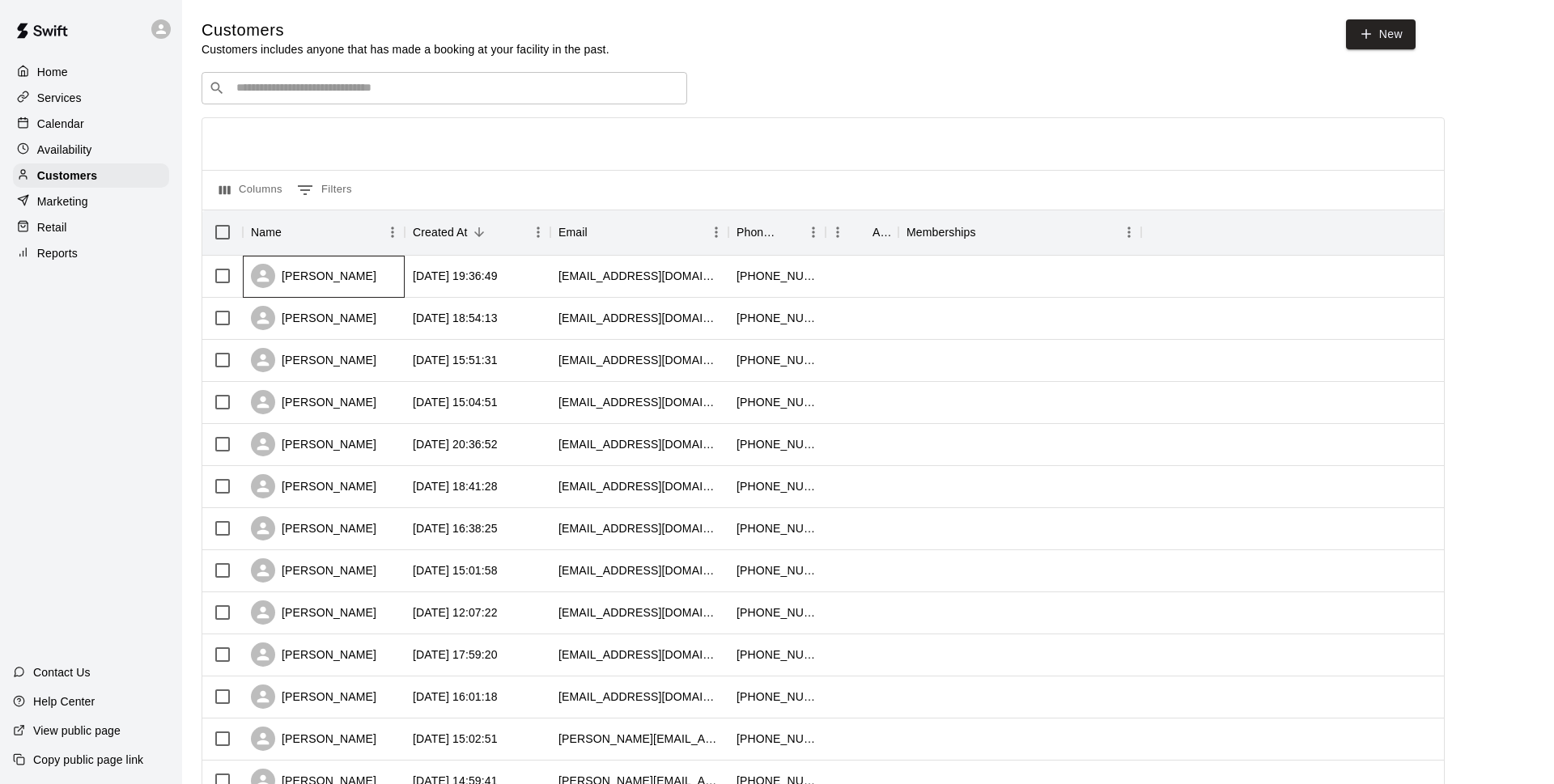
click at [334, 285] on div "[PERSON_NAME]" at bounding box center [313, 275] width 125 height 24
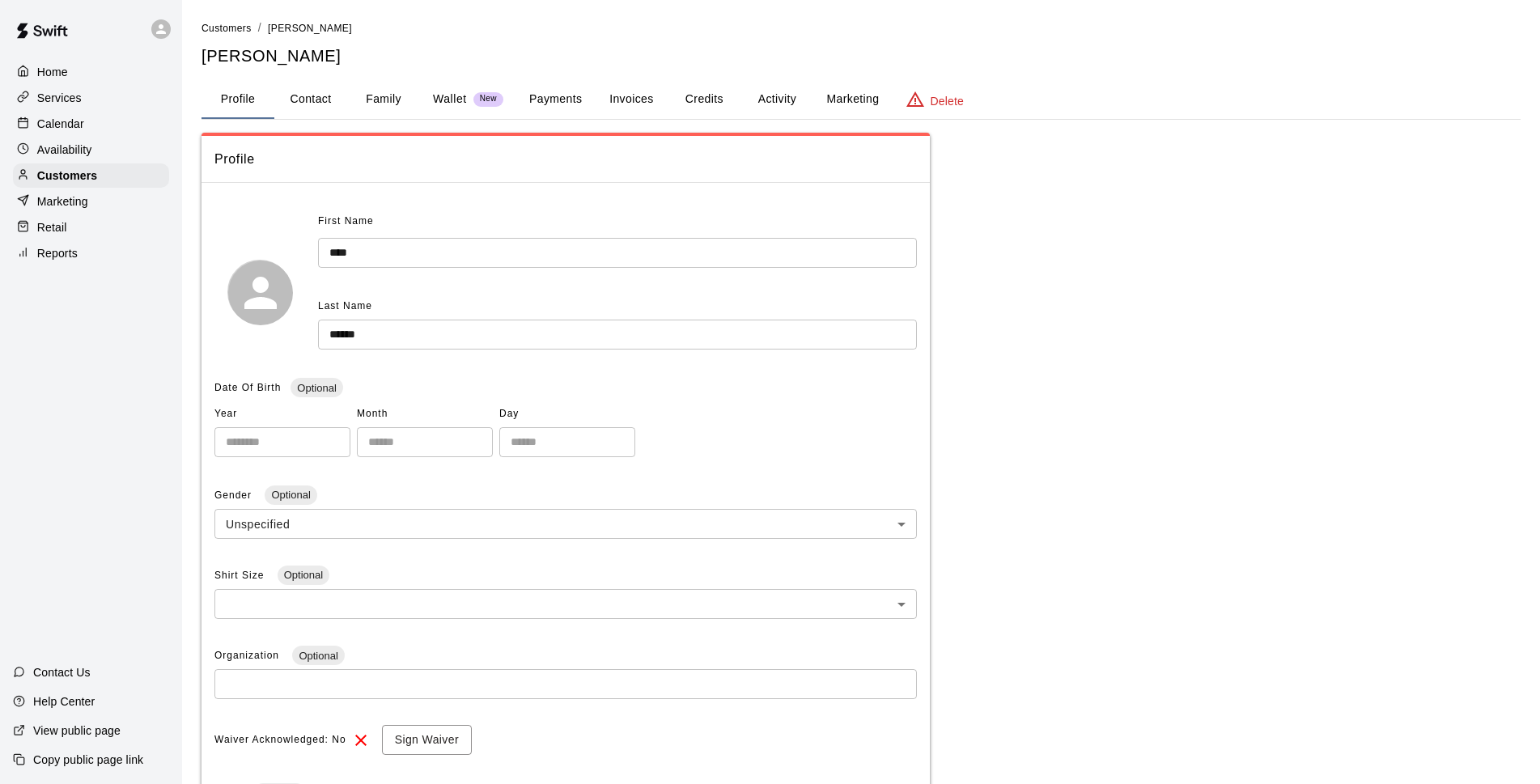
click at [578, 101] on button "Payments" at bounding box center [555, 100] width 78 height 39
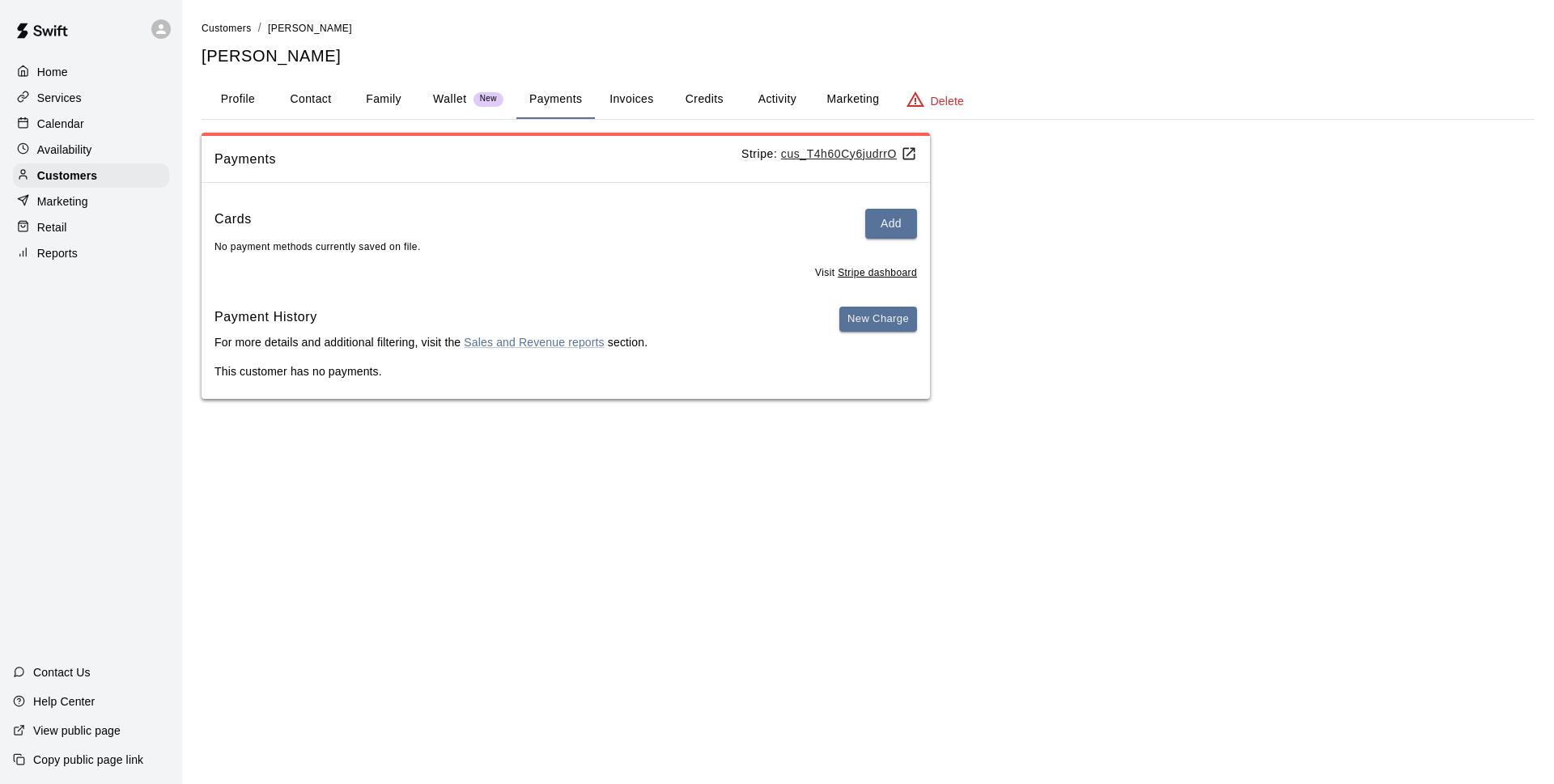
click at [82, 129] on p "Calendar" at bounding box center [61, 123] width 47 height 17
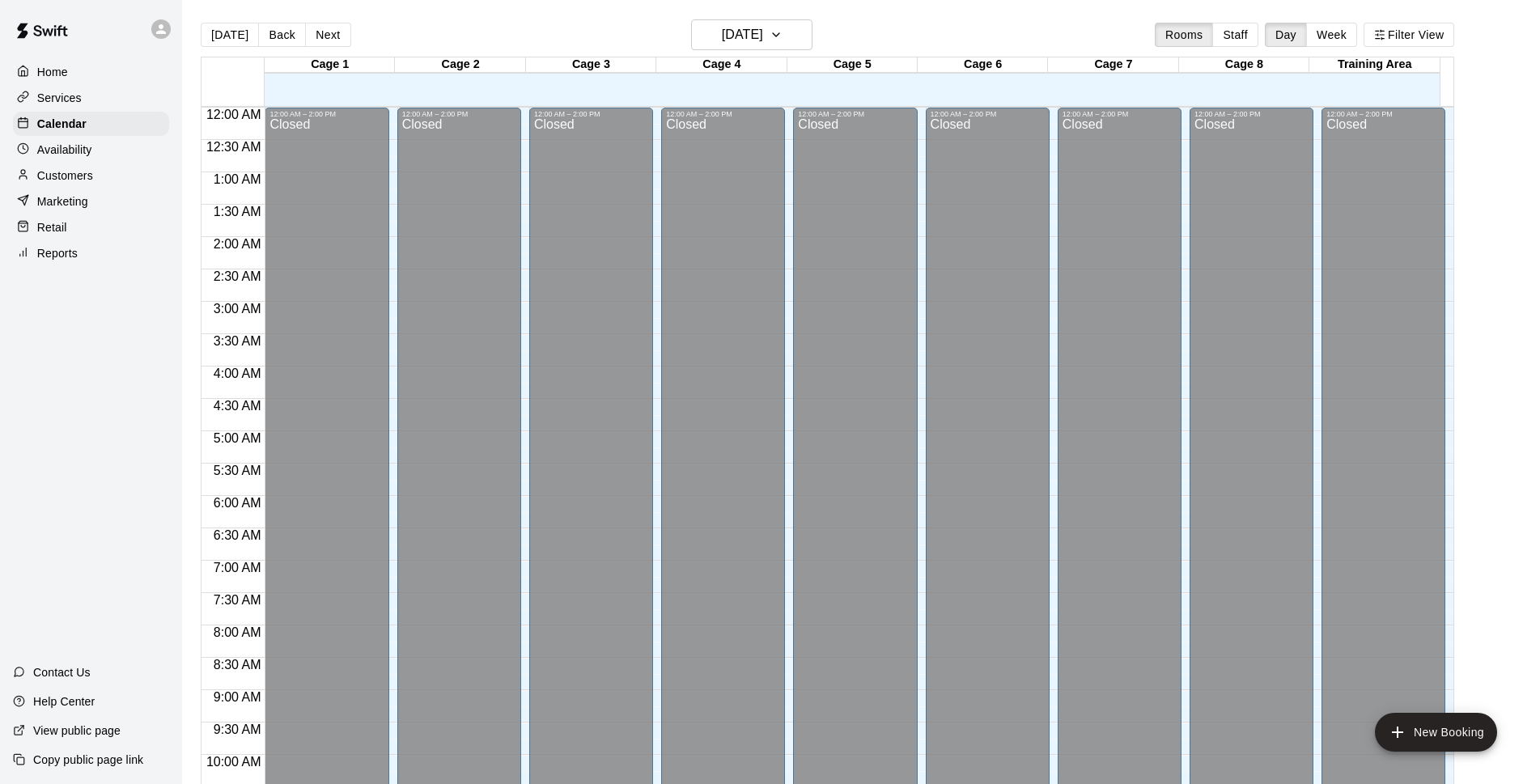
scroll to position [809, 0]
